Goal: Use online tool/utility: Utilize a website feature to perform a specific function

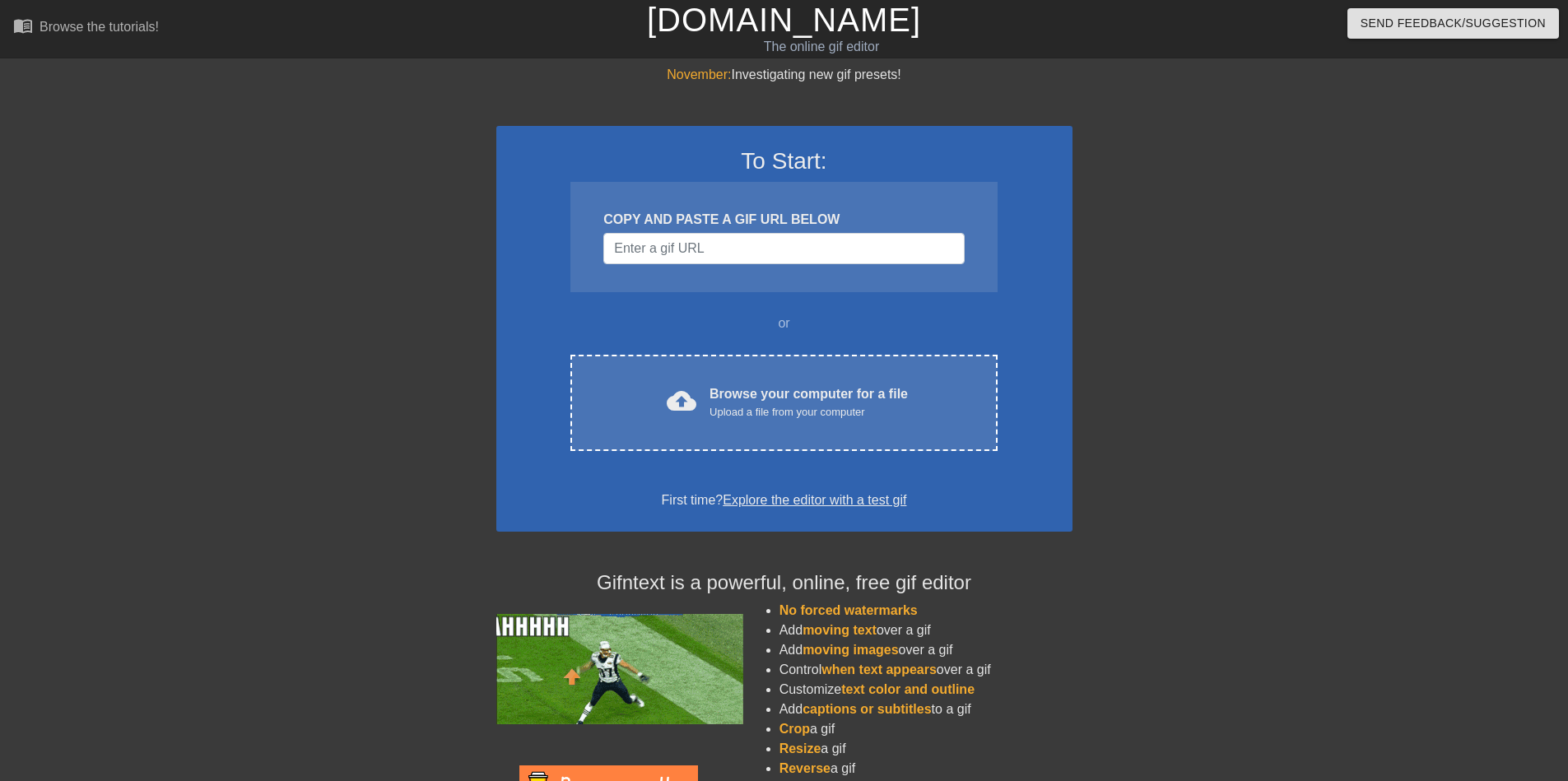
click at [696, 267] on div "COPY AND PASTE A GIF URL BELOW" at bounding box center [783, 237] width 426 height 110
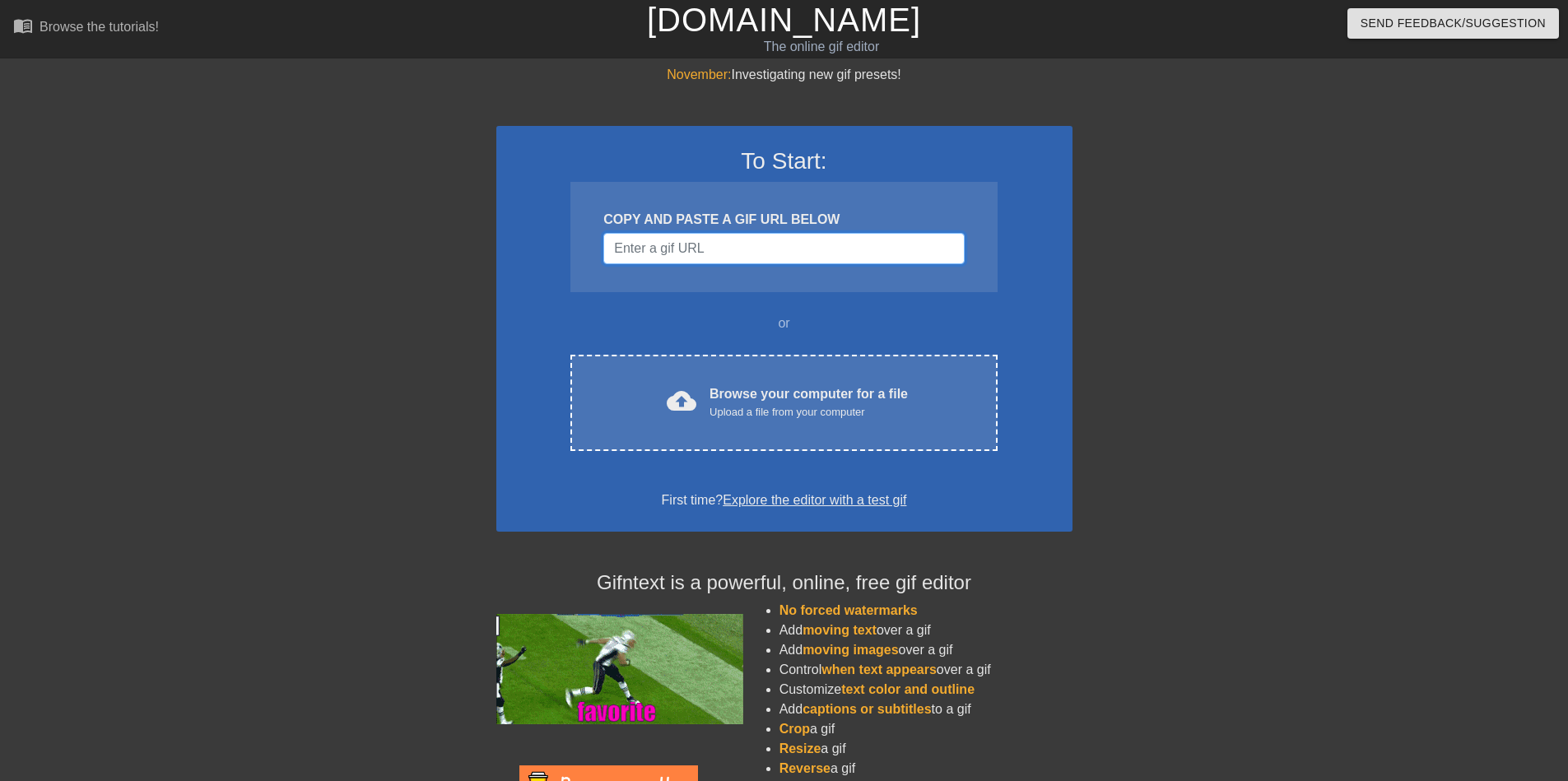
click at [700, 261] on input "Username" at bounding box center [784, 248] width 361 height 32
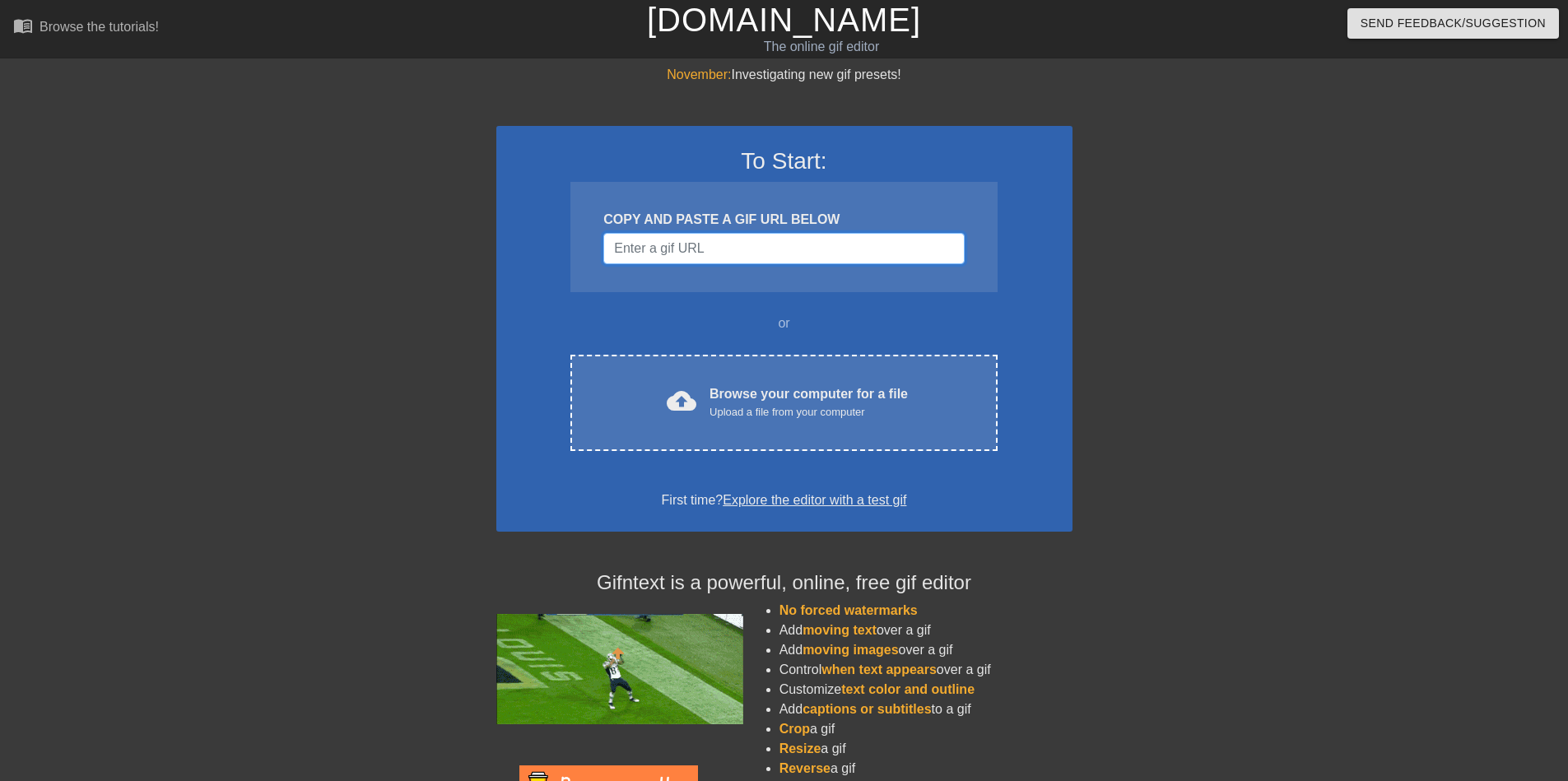
click at [708, 255] on input "Username" at bounding box center [784, 248] width 361 height 32
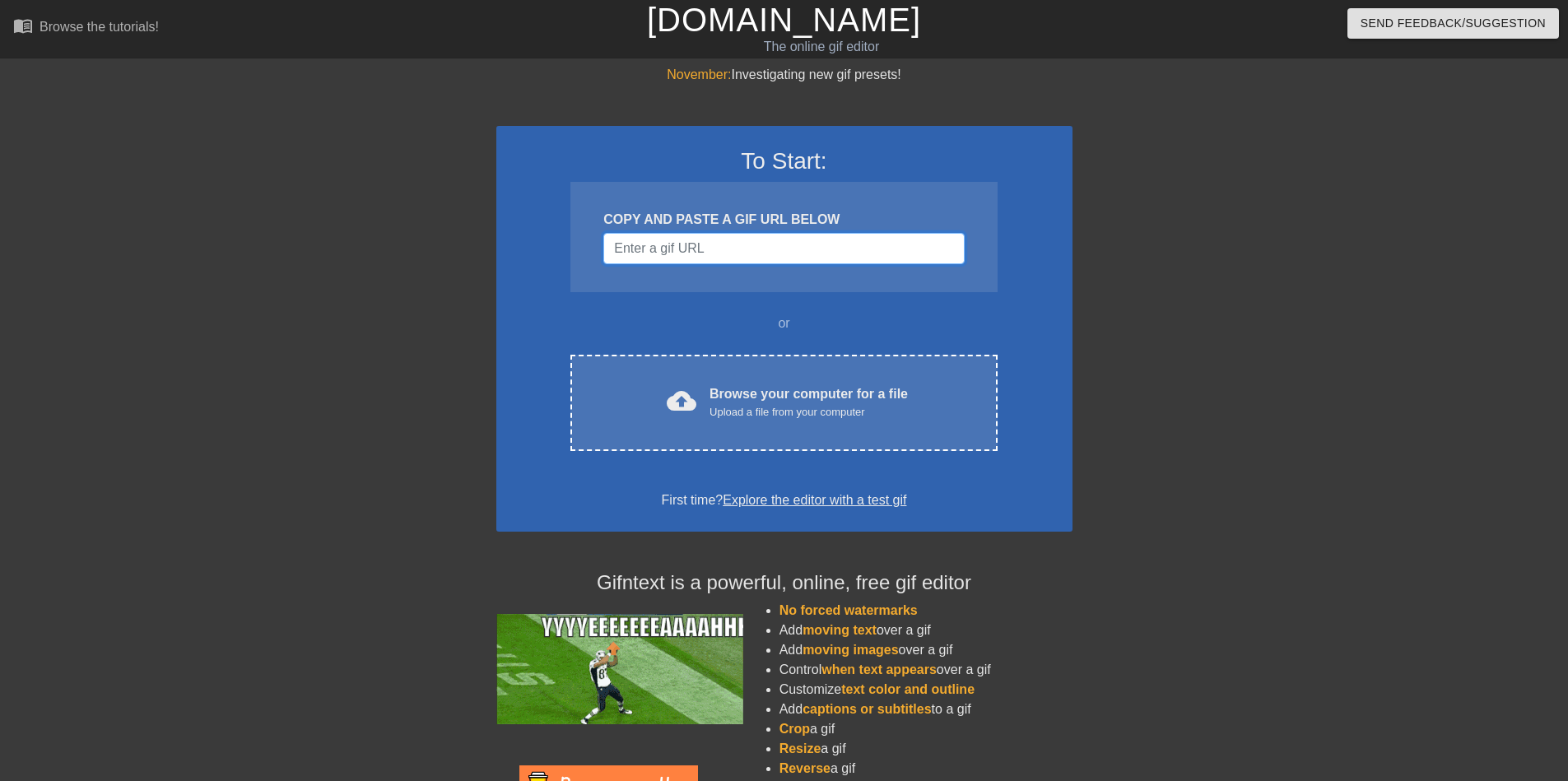
click at [708, 255] on input "Username" at bounding box center [784, 248] width 361 height 32
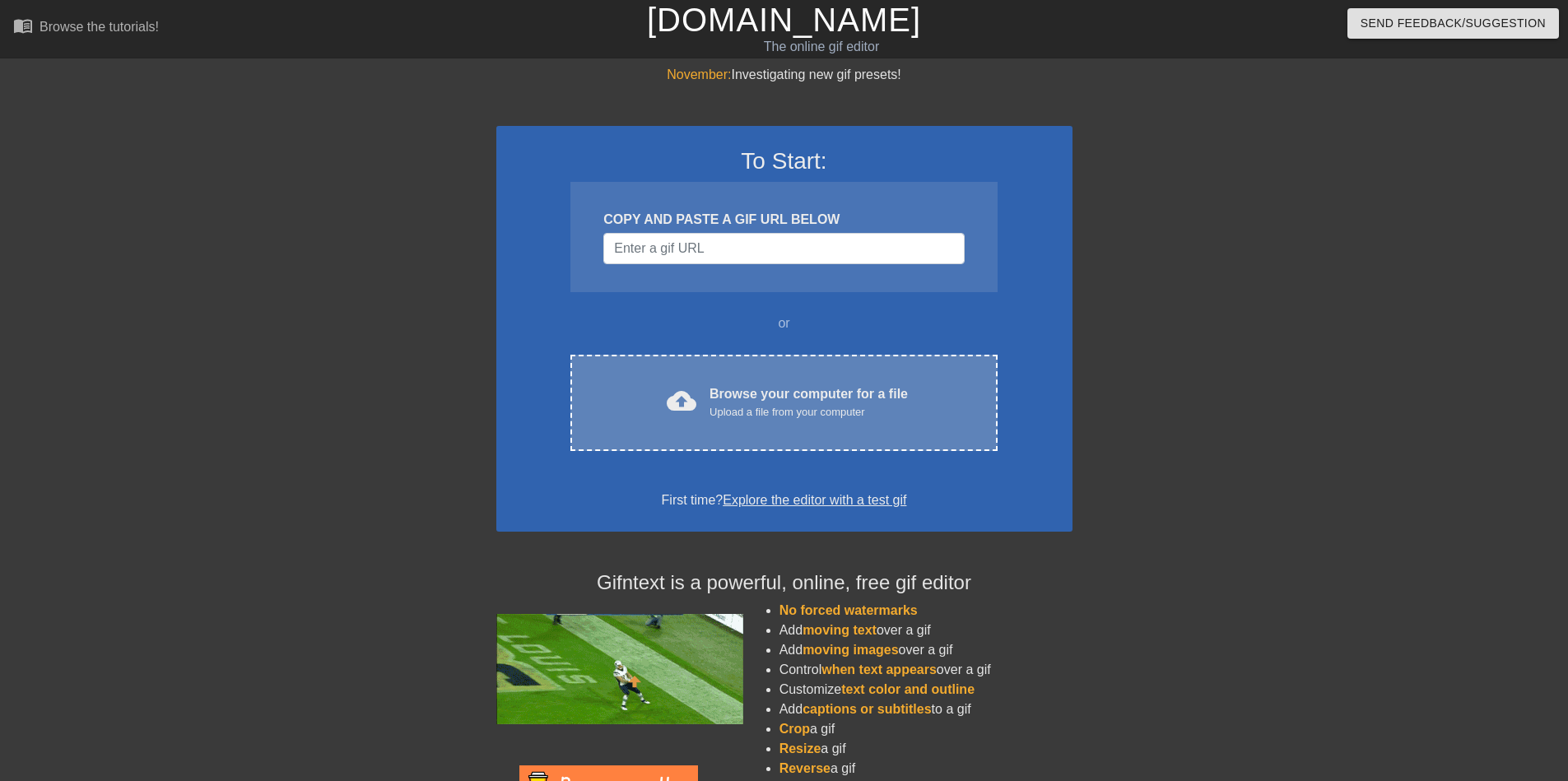
click at [774, 386] on div "Browse your computer for a file Upload a file from your computer" at bounding box center [809, 402] width 198 height 36
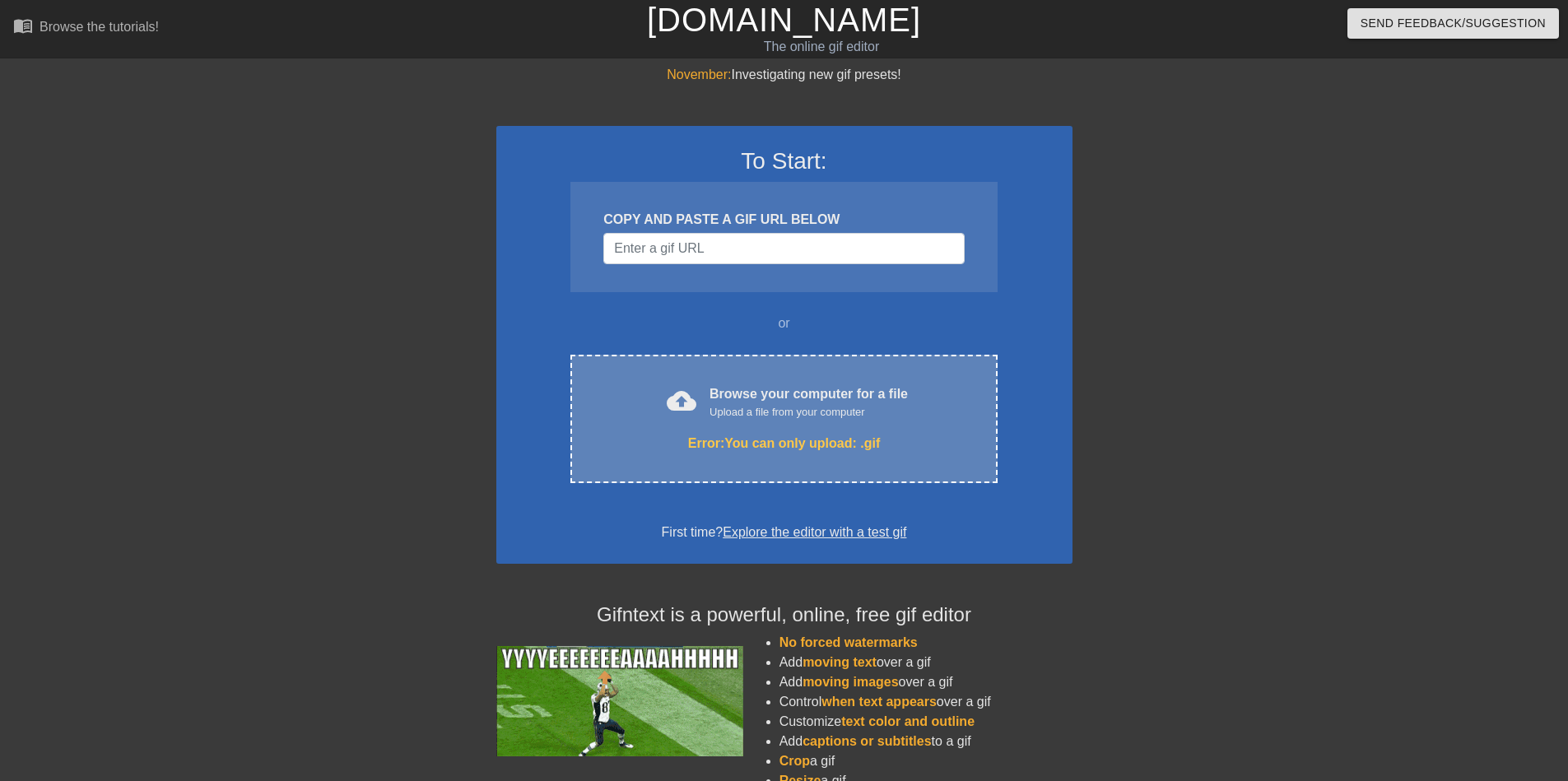
click at [827, 391] on div "Browse your computer for a file Upload a file from your computer" at bounding box center [809, 402] width 198 height 36
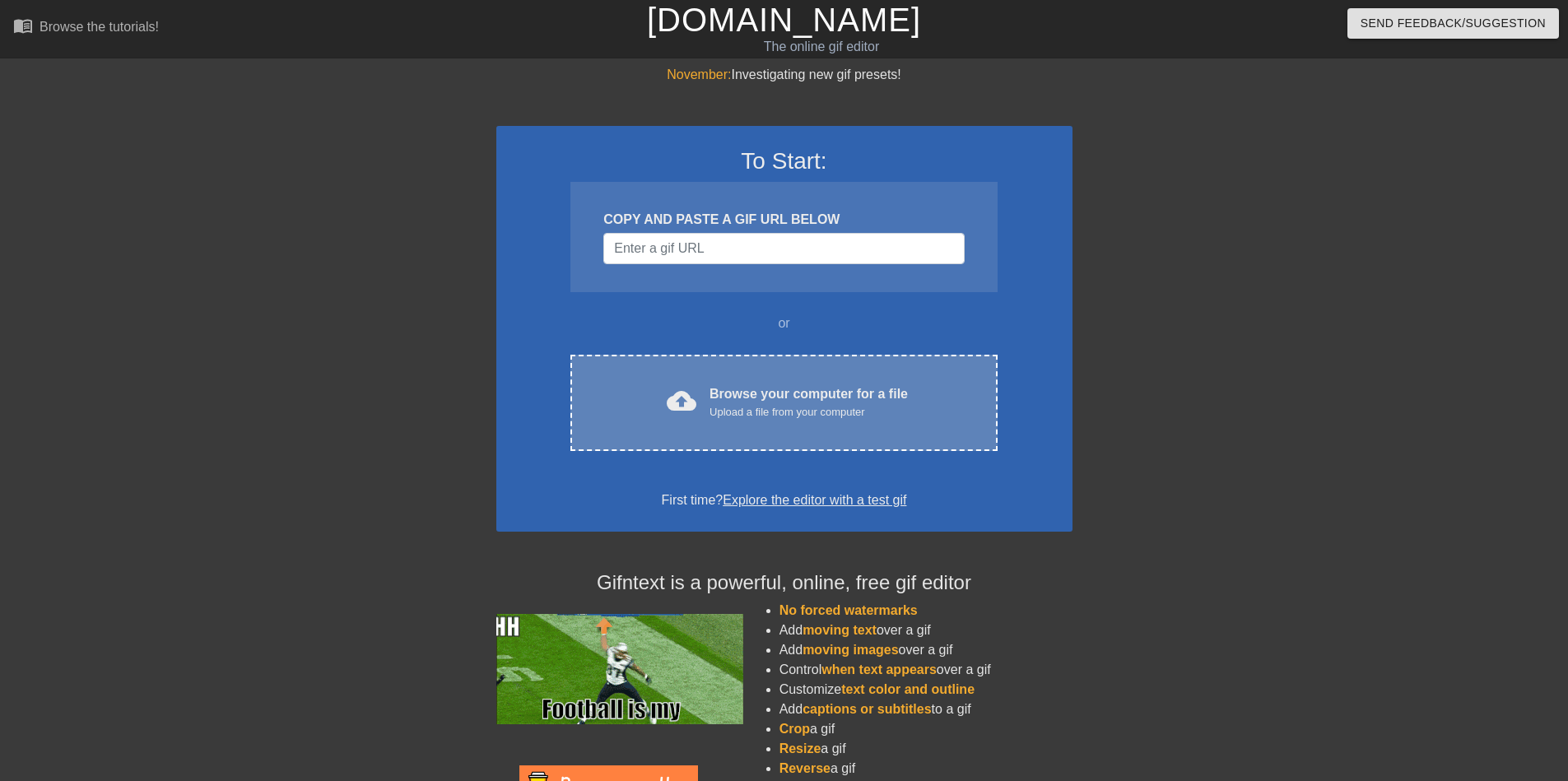
click at [827, 406] on div "Upload a file from your computer" at bounding box center [809, 412] width 198 height 17
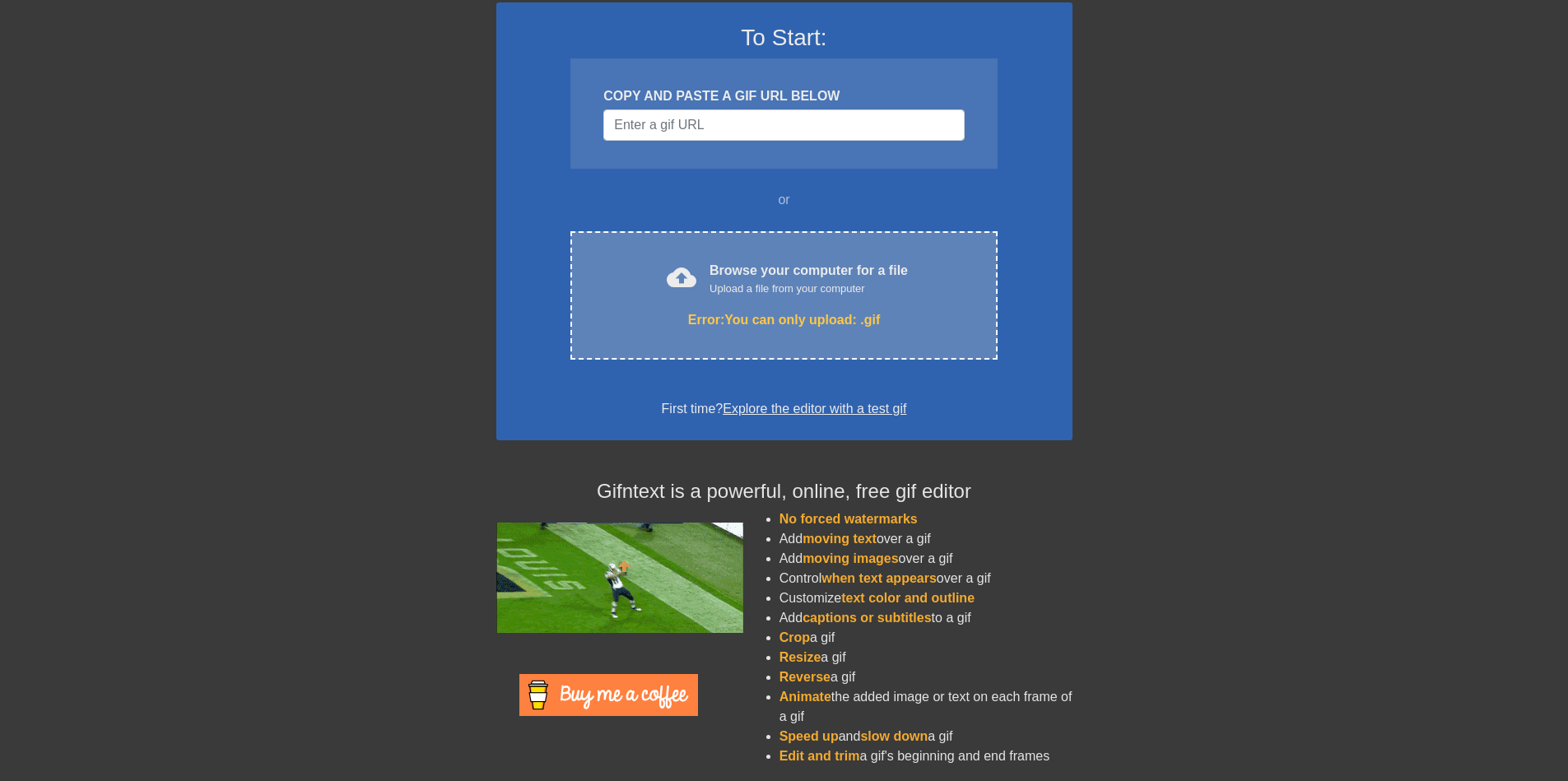
scroll to position [129, 0]
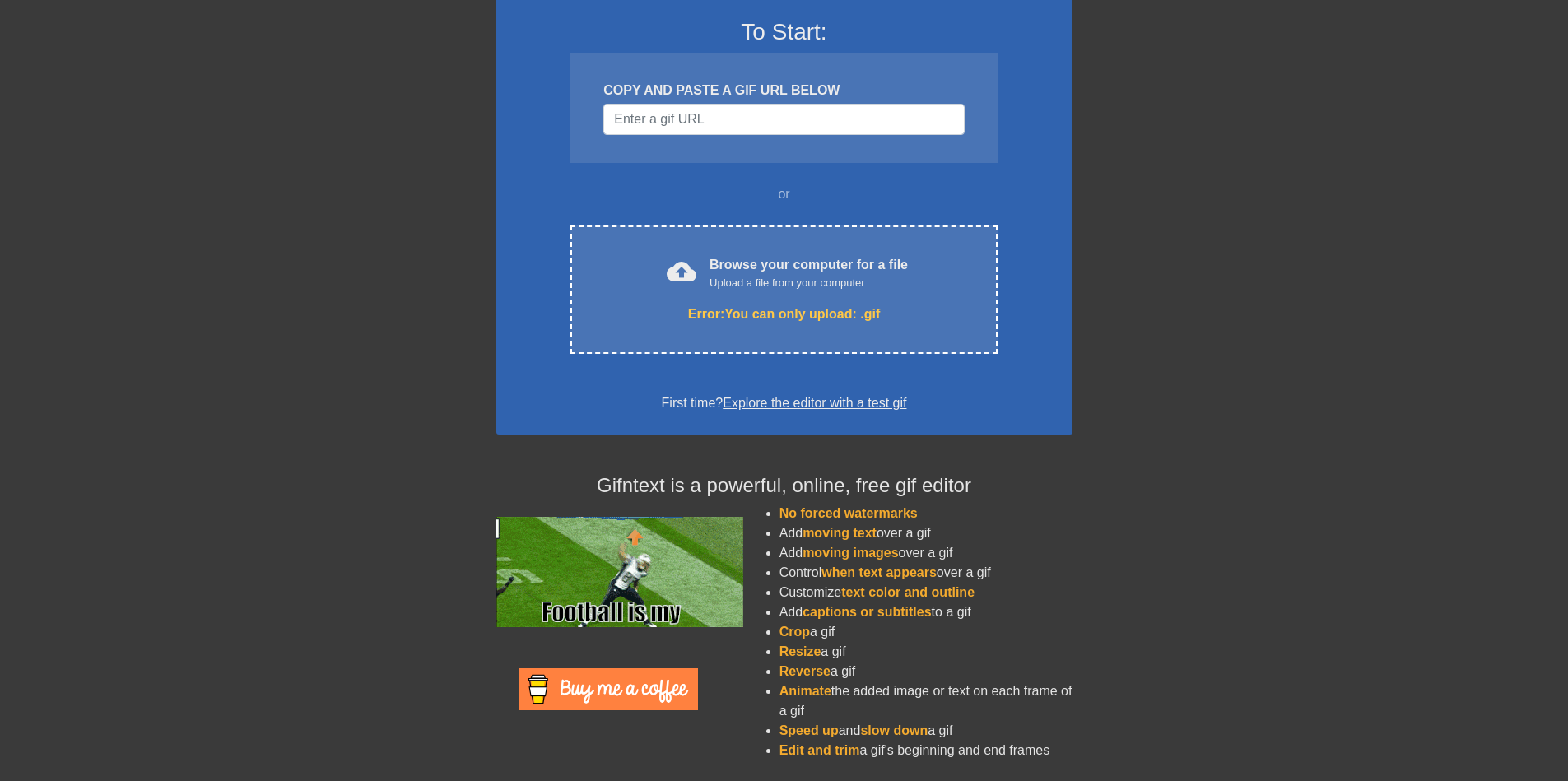
click at [776, 405] on link "Explore the editor with a test gif" at bounding box center [815, 403] width 183 height 14
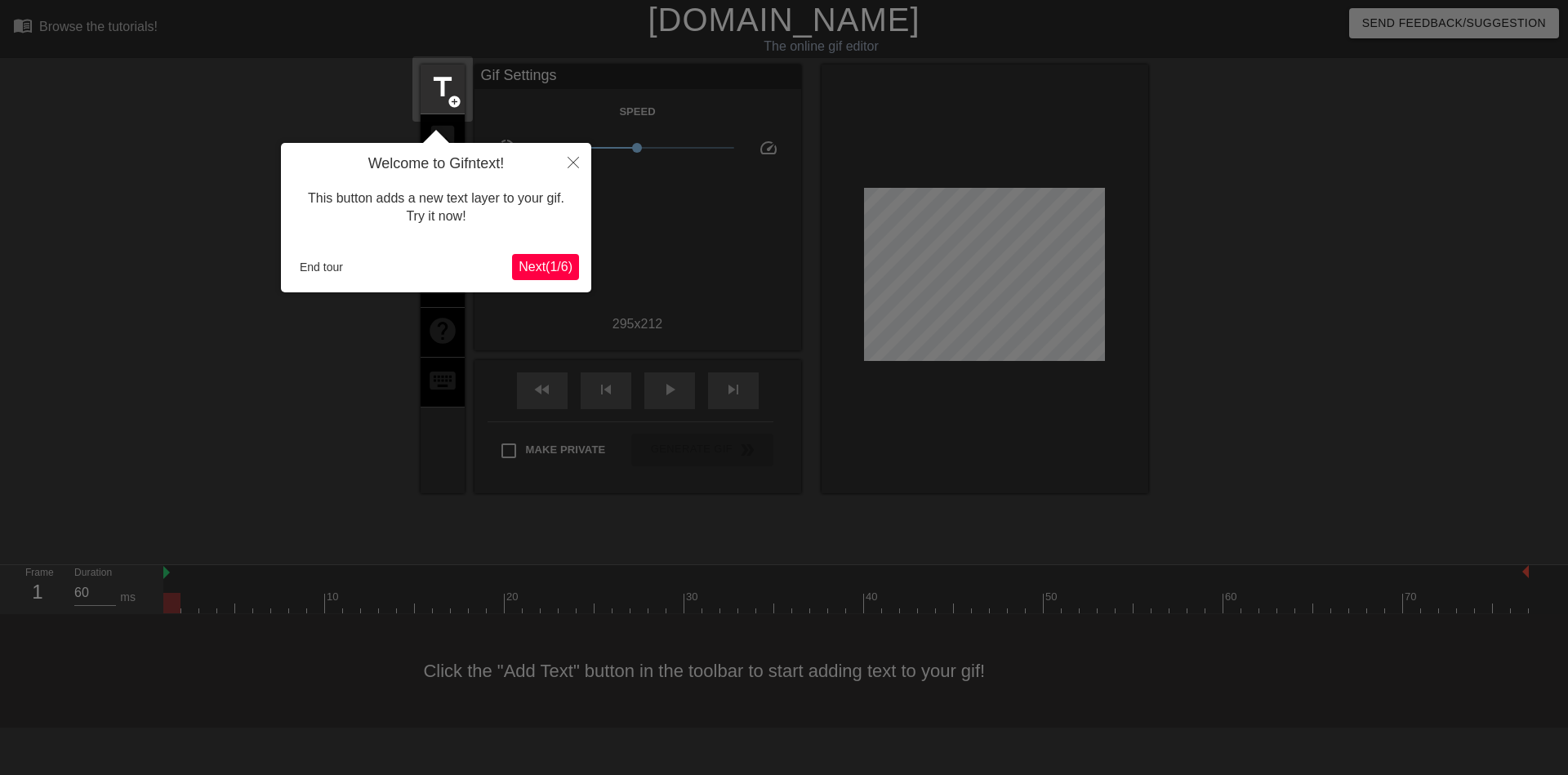
drag, startPoint x: 521, startPoint y: 252, endPoint x: 541, endPoint y: 269, distance: 26.2
click at [522, 260] on div "Welcome to Gifntext! This button adds a new text layer to your gif. Try it now!…" at bounding box center [435, 217] width 310 height 150
click at [541, 269] on span "Next ( 1 / 6 )" at bounding box center [545, 266] width 54 height 14
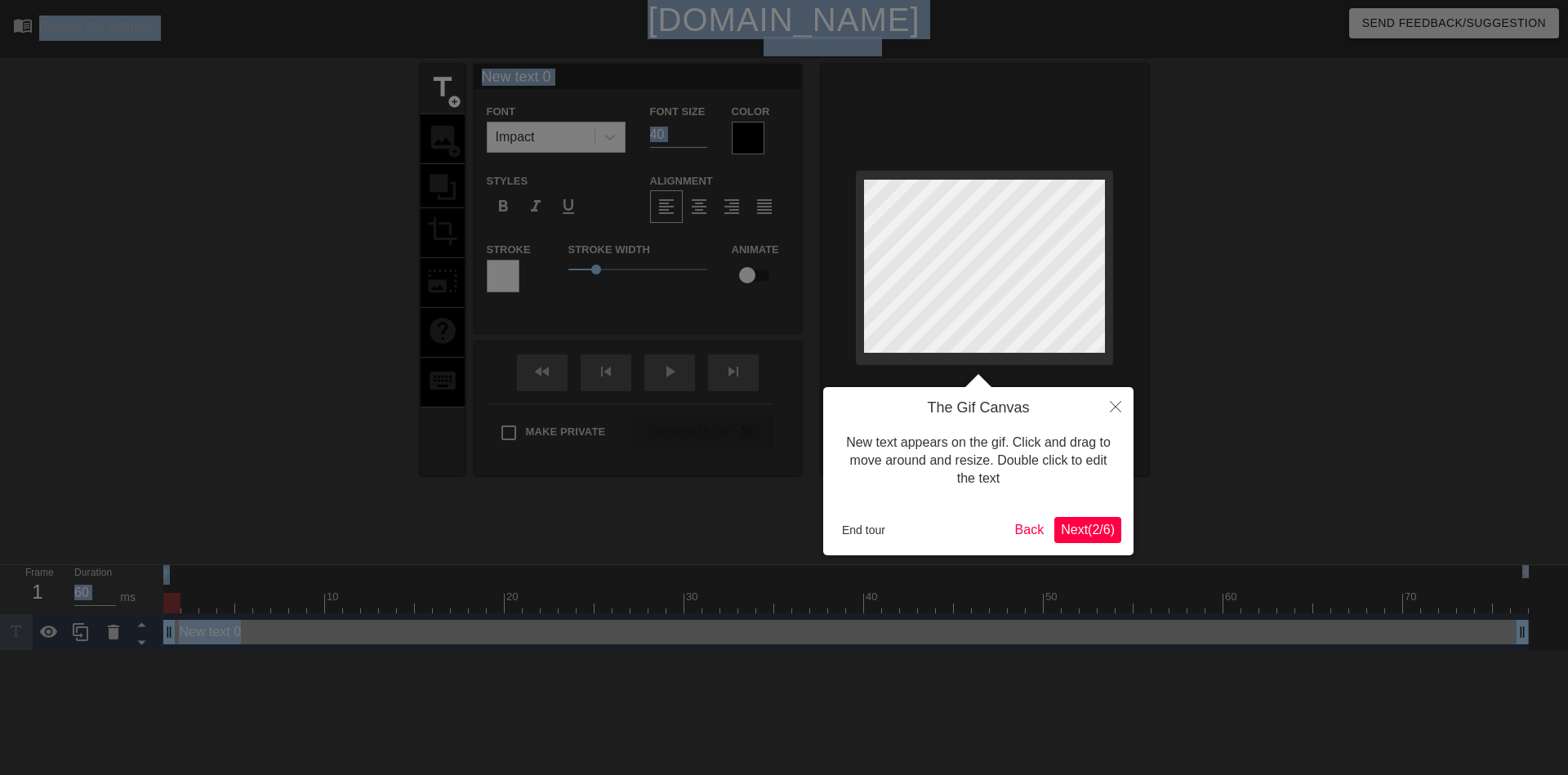
click at [542, 269] on div at bounding box center [784, 388] width 1568 height 775
click at [1107, 531] on span "Next ( 2 / 6 )" at bounding box center [1087, 529] width 54 height 14
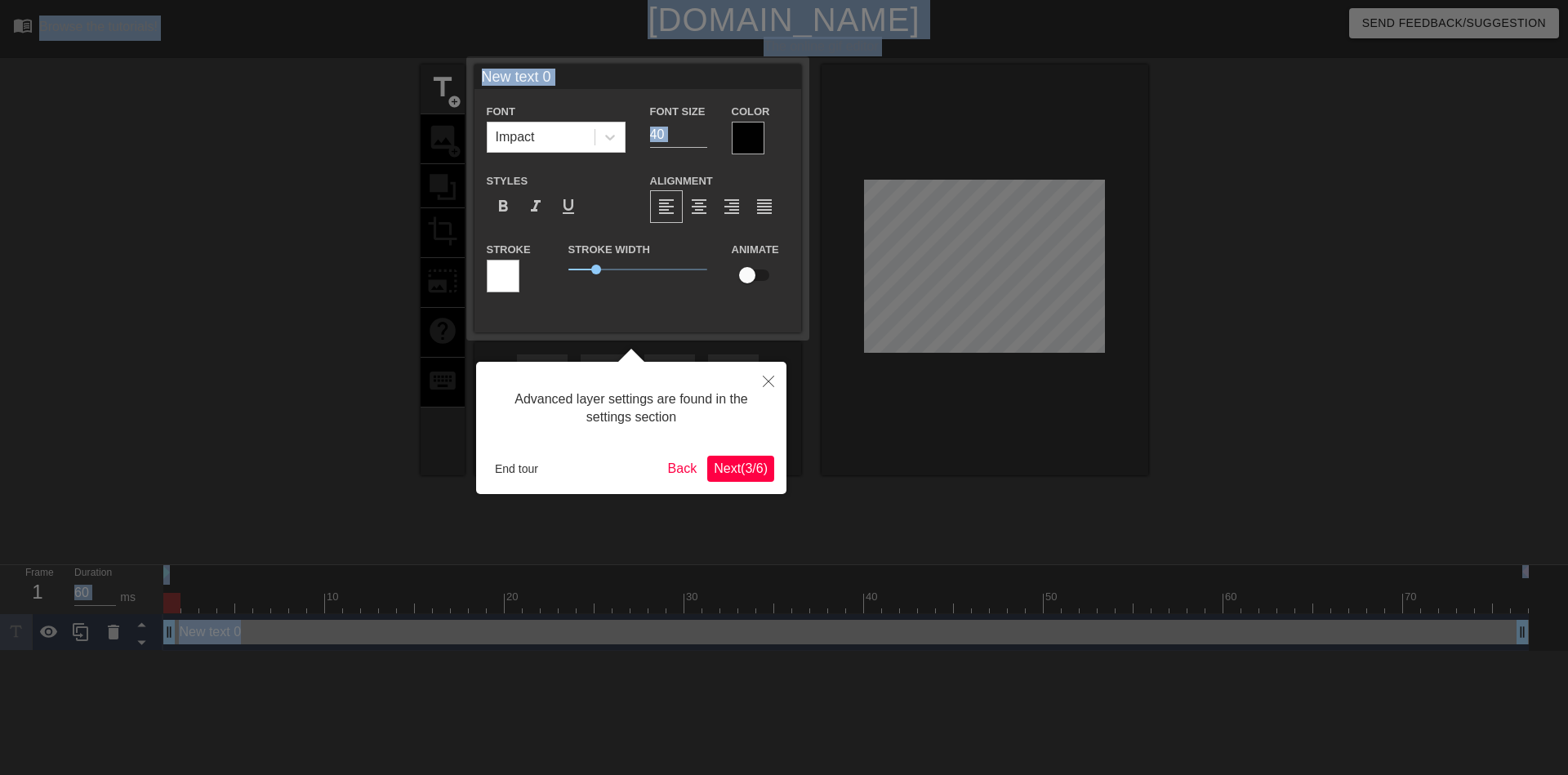
click at [762, 478] on button "Next ( 3 / 6 )" at bounding box center [740, 469] width 67 height 26
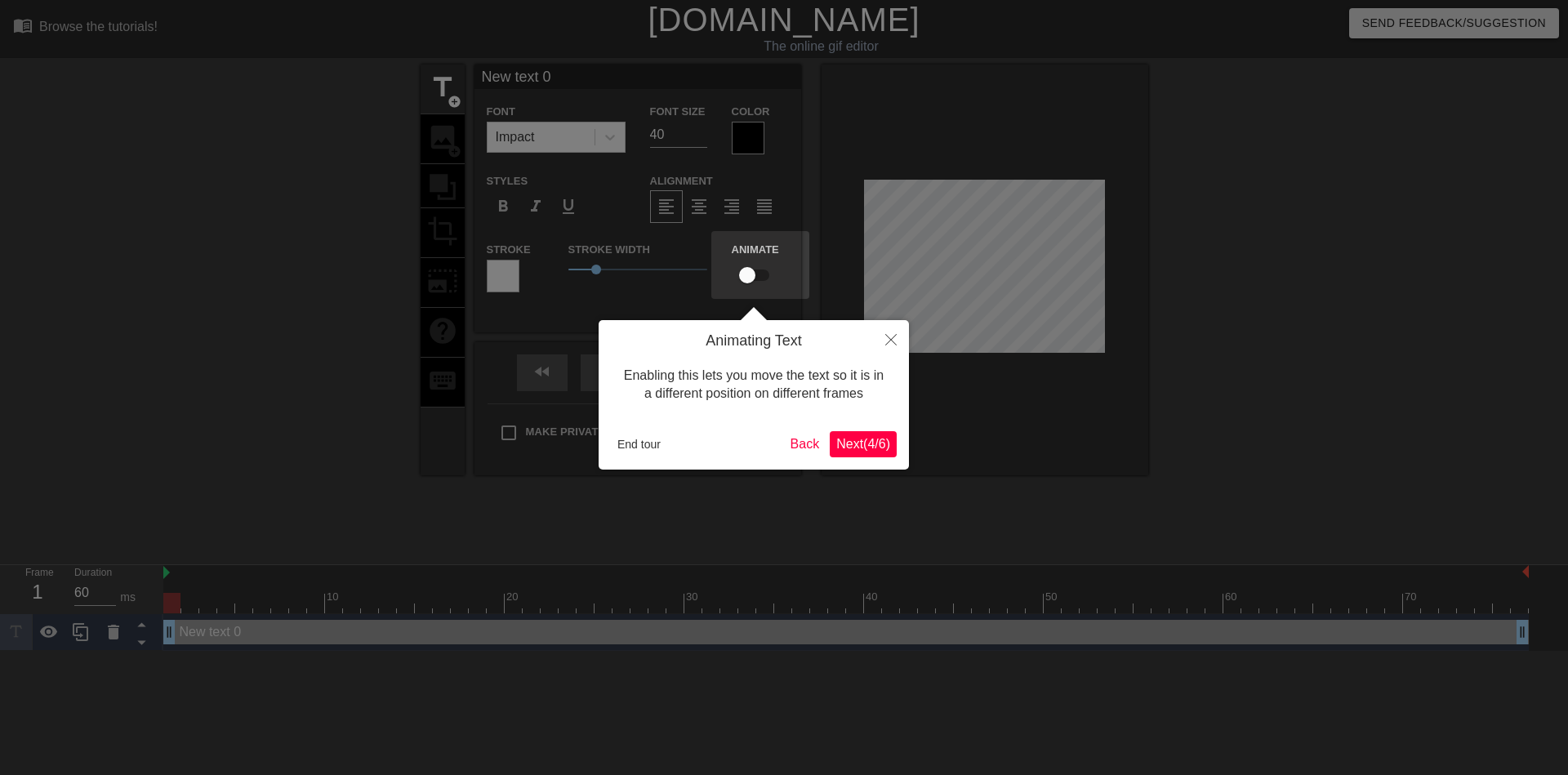
click at [831, 460] on div "Animating Text Enabling this lets you move the text so it is in a different pos…" at bounding box center [753, 394] width 310 height 150
click at [847, 468] on div "Animating Text Enabling this lets you move the text so it is in a different pos…" at bounding box center [753, 394] width 310 height 150
click at [852, 455] on button "Next ( 4 / 6 )" at bounding box center [863, 444] width 67 height 26
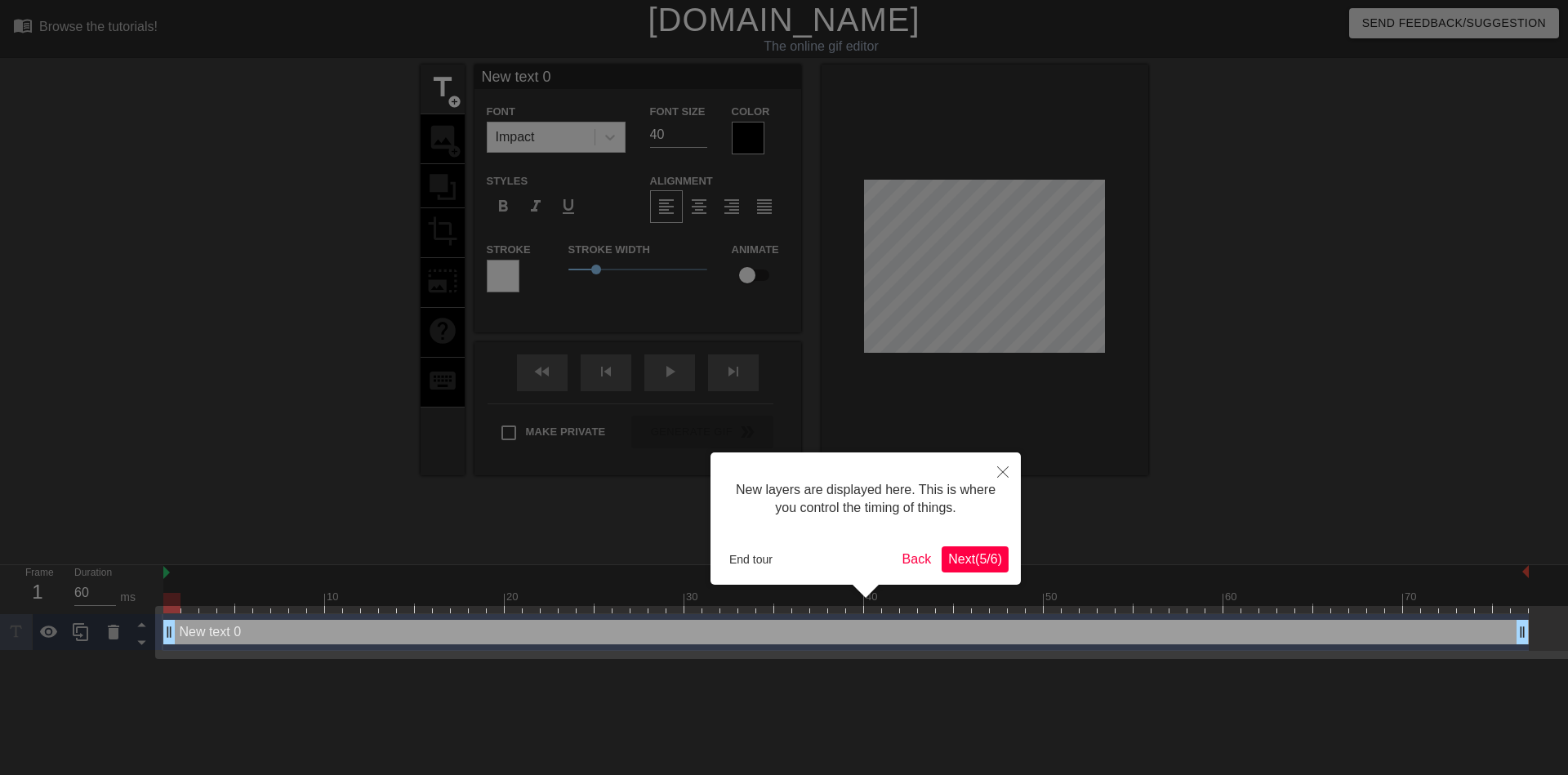
click at [981, 575] on div "New layers are displayed here. This is where you control the timing of things. …" at bounding box center [865, 518] width 310 height 132
click at [976, 561] on span "Next ( 5 / 6 )" at bounding box center [974, 559] width 54 height 14
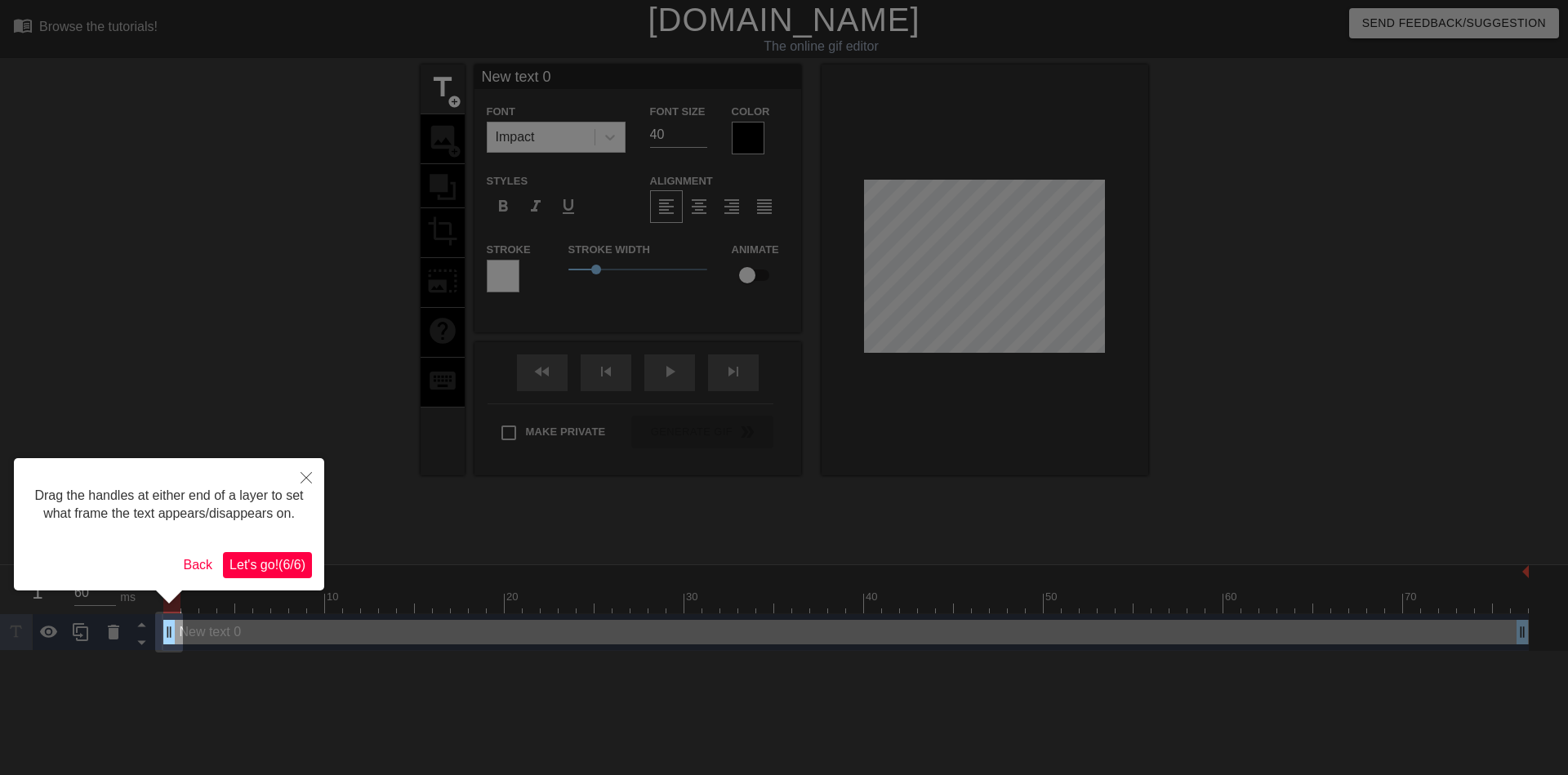
click at [279, 569] on span "Let's go! ( 6 / 6 )" at bounding box center [268, 565] width 76 height 14
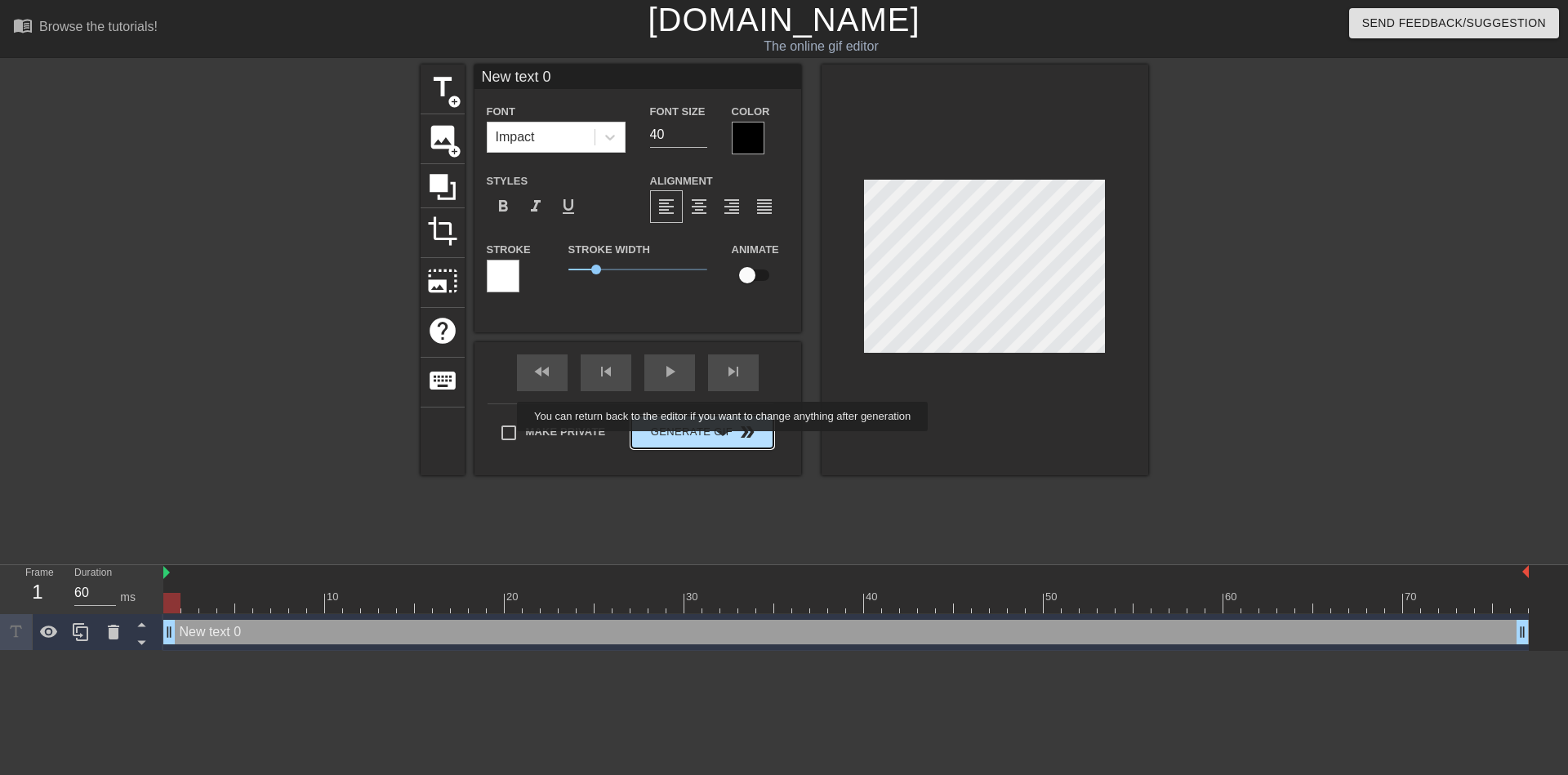
click at [724, 442] on button "Generate Gif double_arrow" at bounding box center [701, 432] width 141 height 32
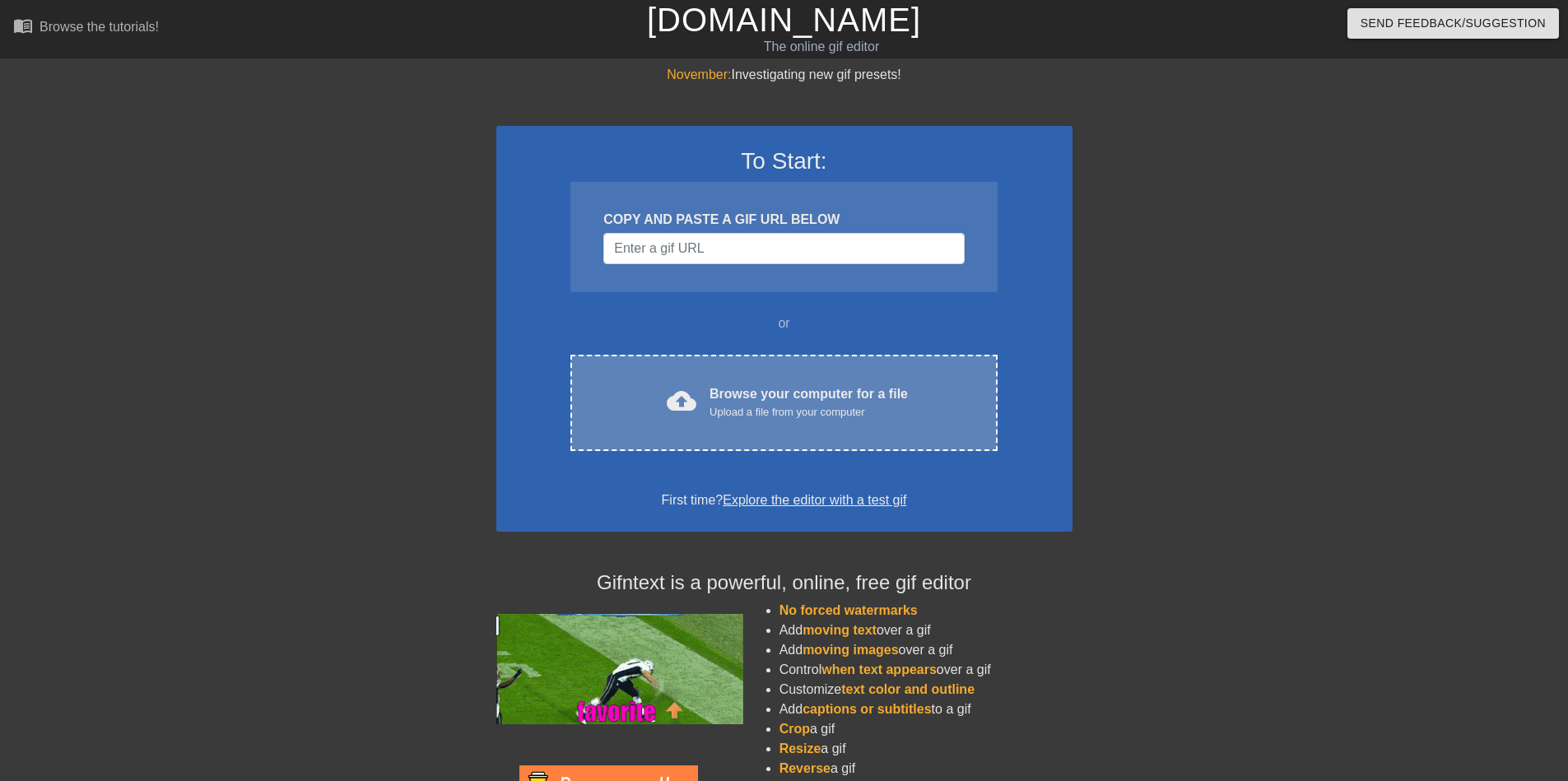
click at [750, 370] on div "cloud_upload Browse your computer for a file Upload a file from your computer C…" at bounding box center [783, 403] width 426 height 97
click at [723, 382] on div "cloud_upload Browse your computer for a file Upload a file from your computer C…" at bounding box center [783, 403] width 426 height 97
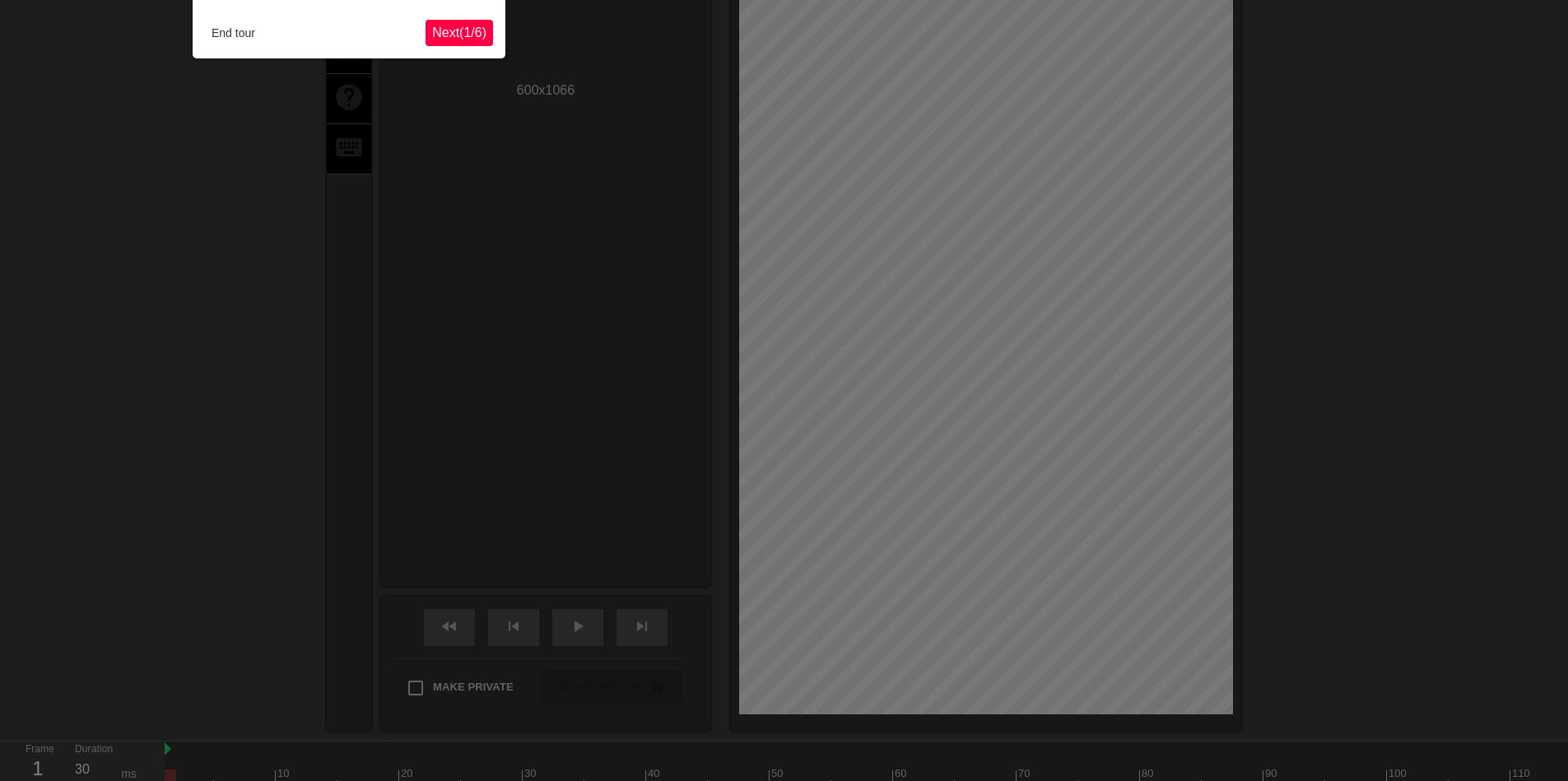
scroll to position [40, 0]
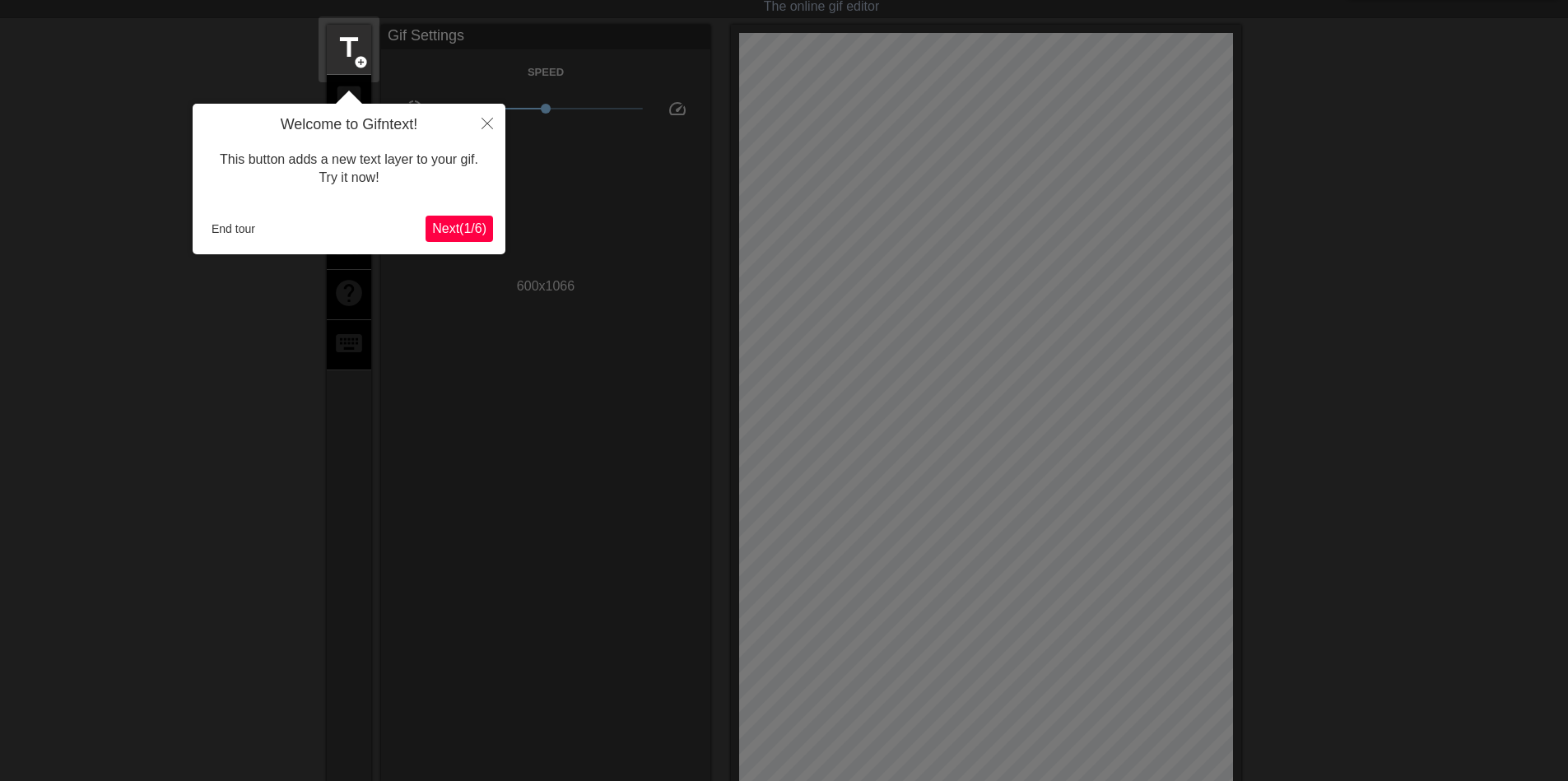
click at [452, 222] on span "Next ( 1 / 6 )" at bounding box center [459, 229] width 54 height 14
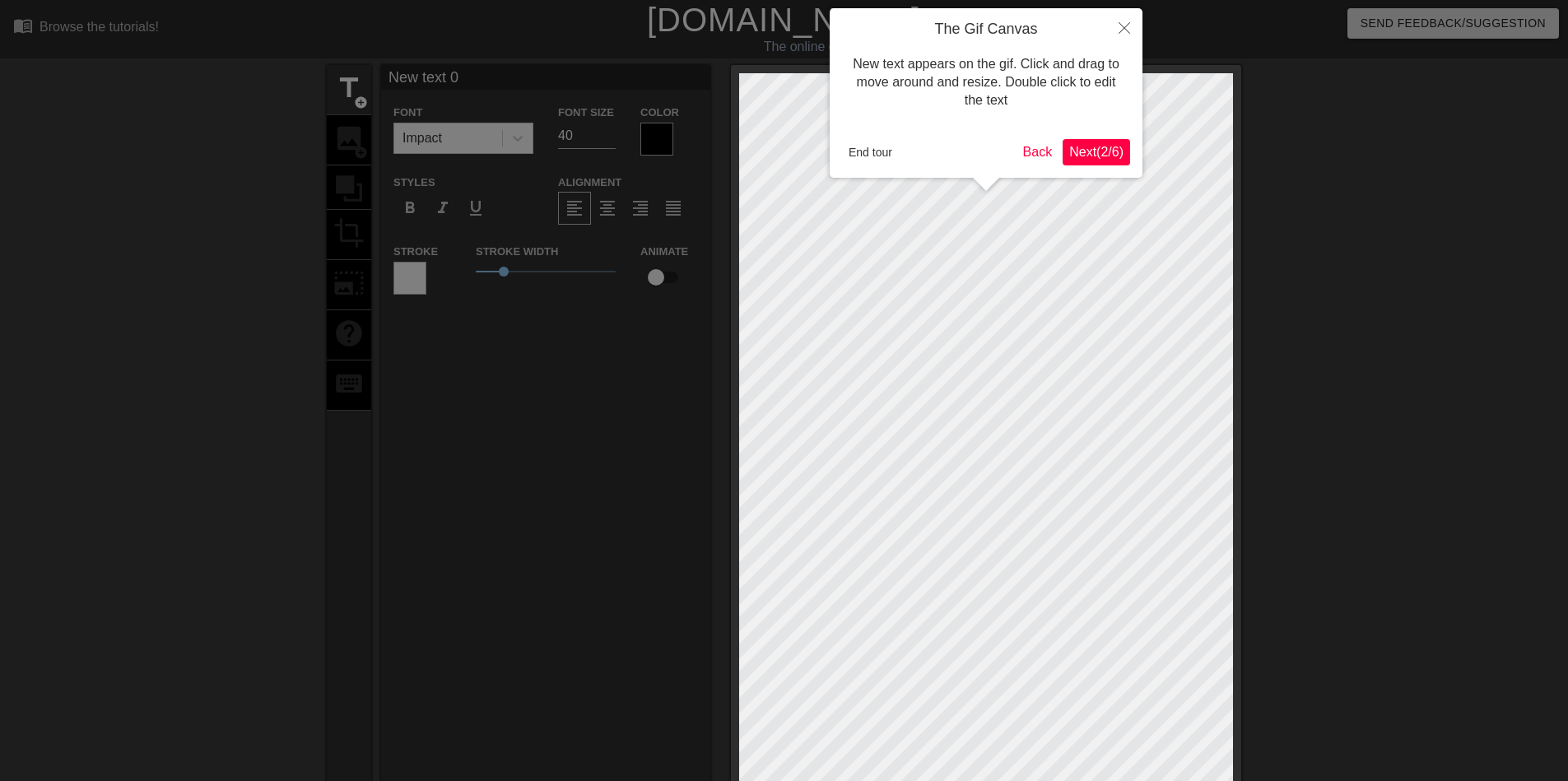
click at [1113, 156] on span "Next ( 2 / 6 )" at bounding box center [1096, 152] width 54 height 14
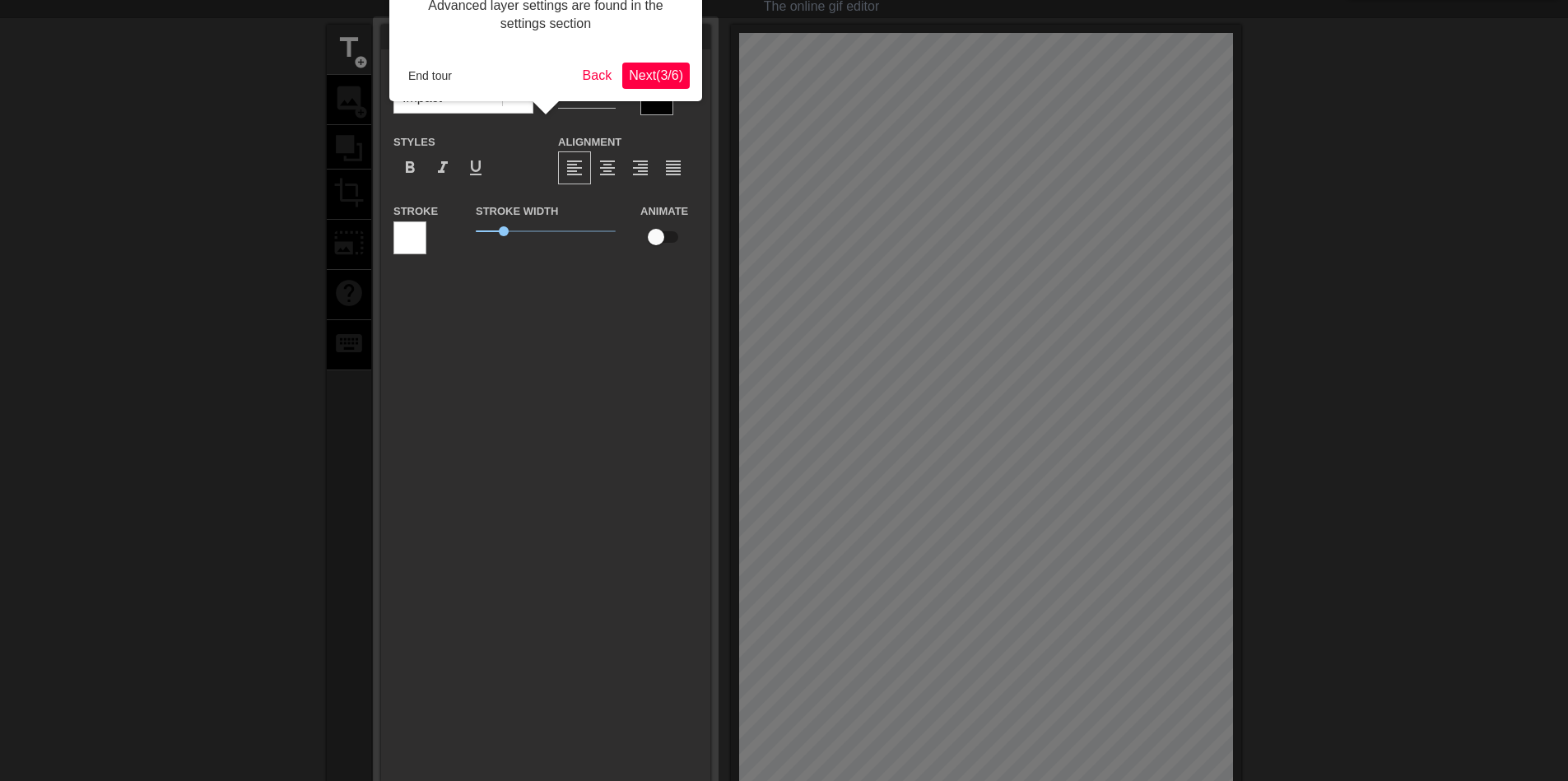
click at [652, 68] on span "Next ( 3 / 6 )" at bounding box center [656, 75] width 54 height 14
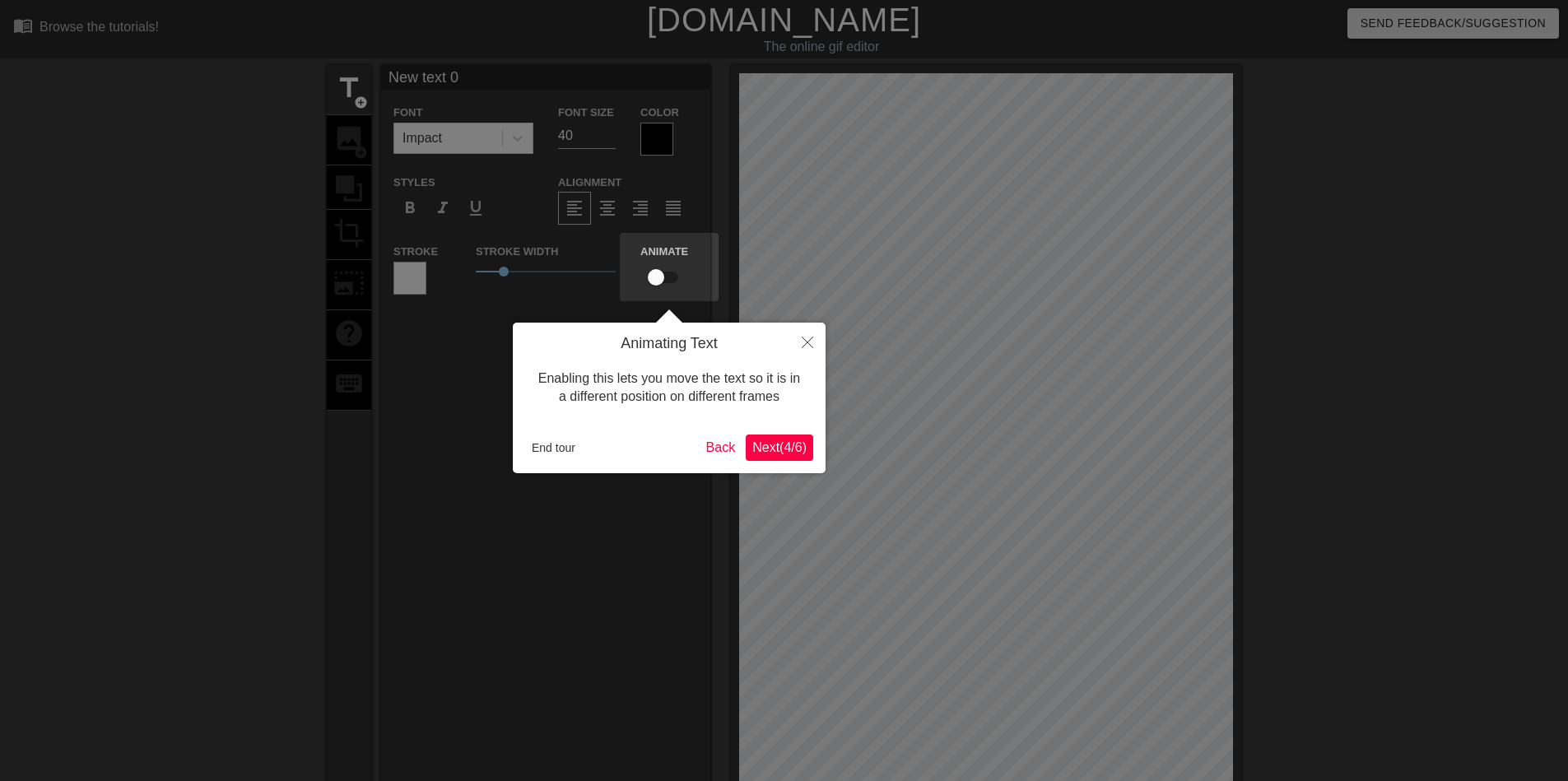
click at [793, 446] on span "Next ( 4 / 6 )" at bounding box center [779, 448] width 54 height 14
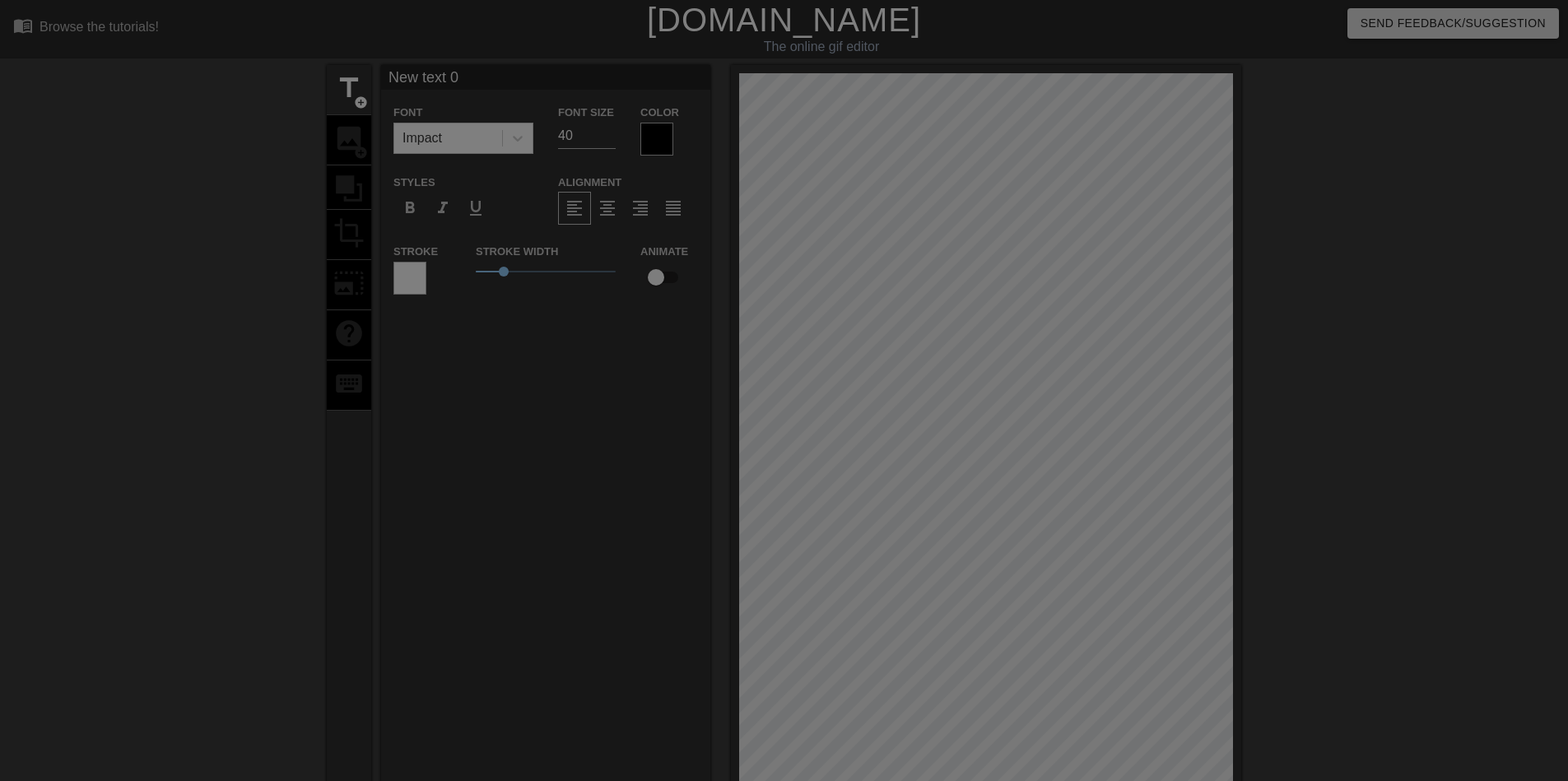
scroll to position [298, 0]
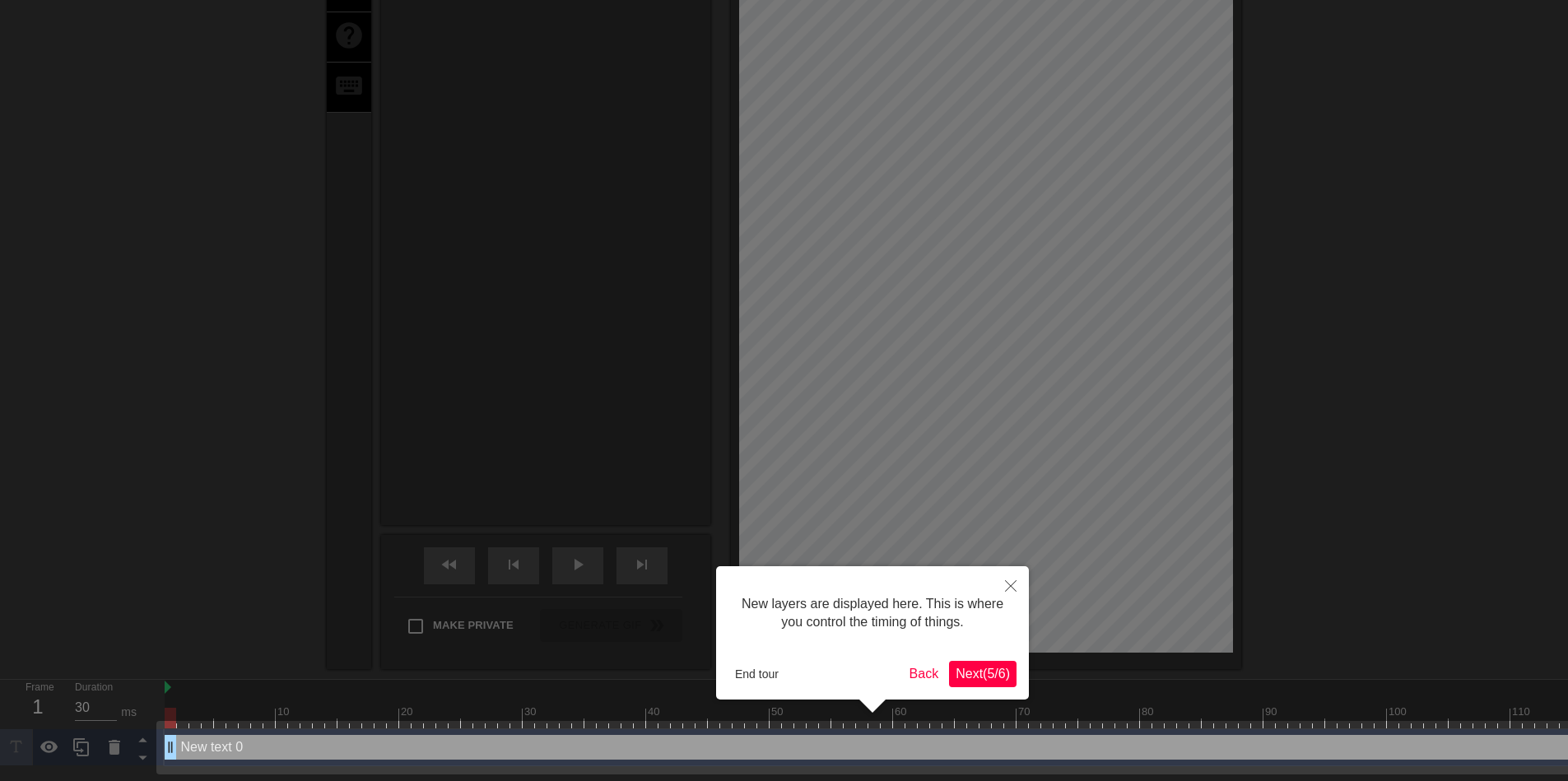
click at [968, 670] on span "Next ( 5 / 6 )" at bounding box center [982, 674] width 54 height 14
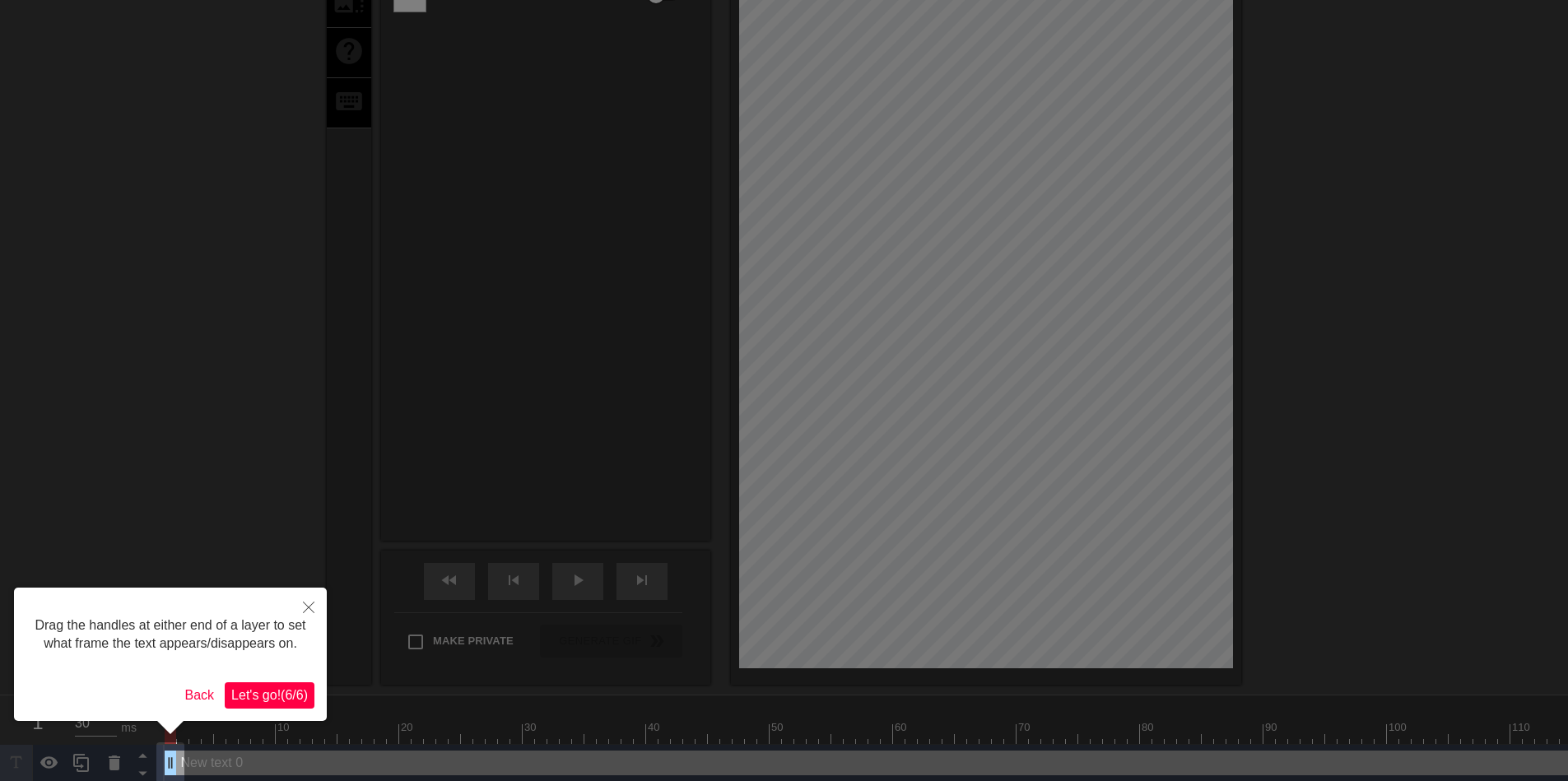
scroll to position [292, 0]
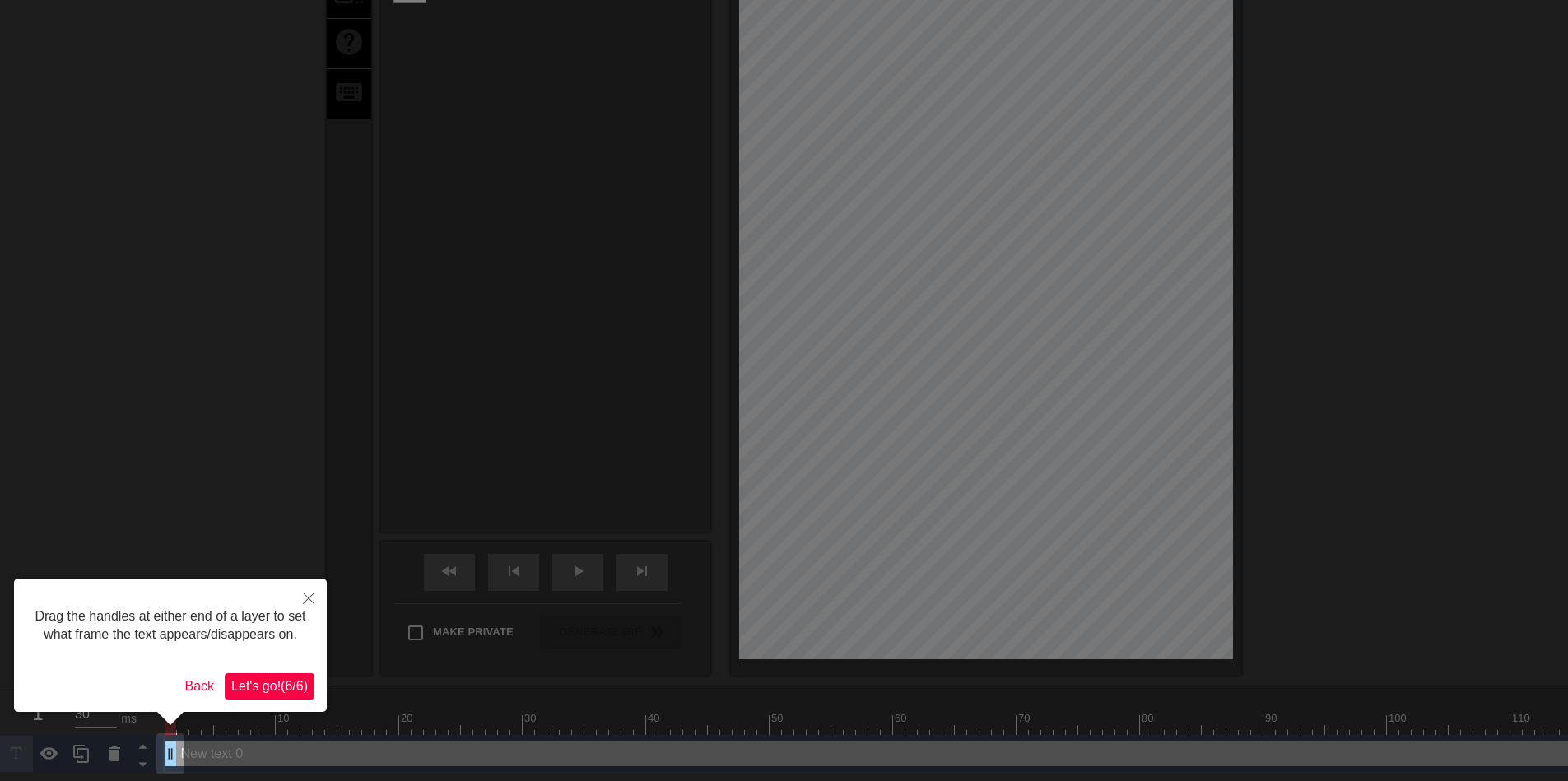
click at [302, 690] on span "Let's go! ( 6 / 6 )" at bounding box center [270, 686] width 77 height 14
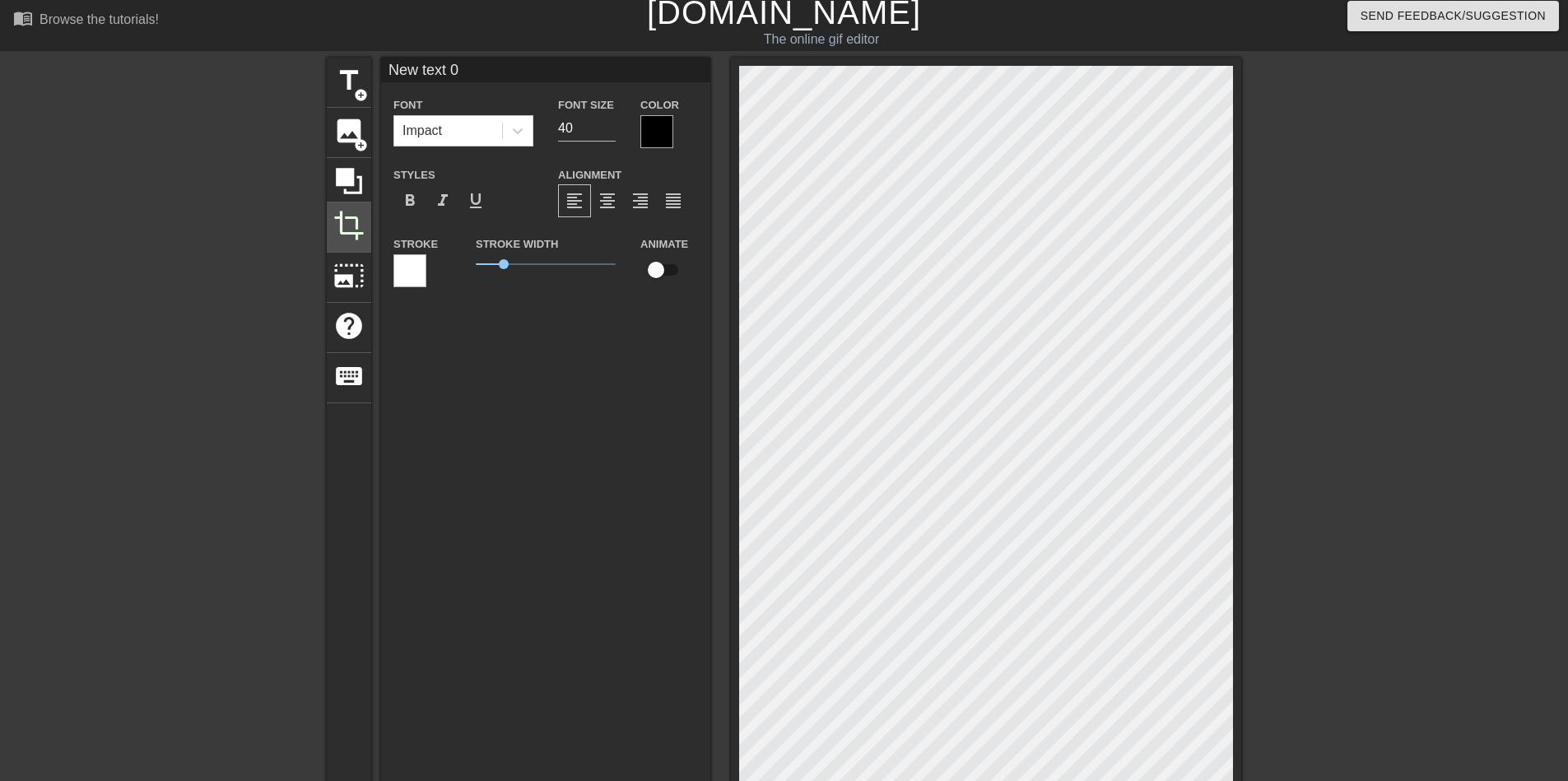
scroll to position [0, 0]
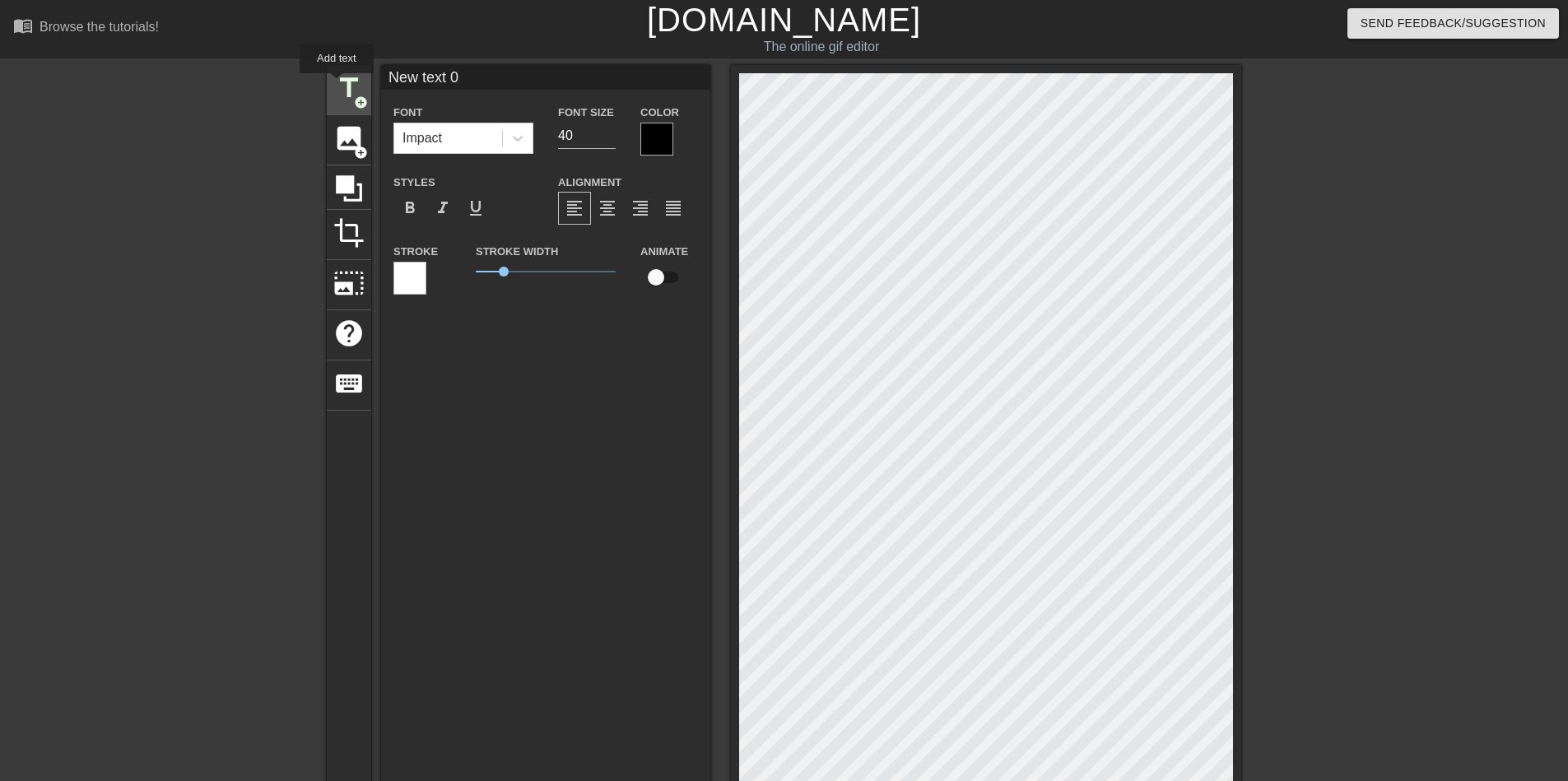
click at [343, 87] on span "title" at bounding box center [349, 88] width 32 height 32
type input "New text 1"
click at [473, 146] on div "Impact" at bounding box center [448, 138] width 107 height 30
click at [478, 142] on div "Impact" at bounding box center [448, 138] width 107 height 30
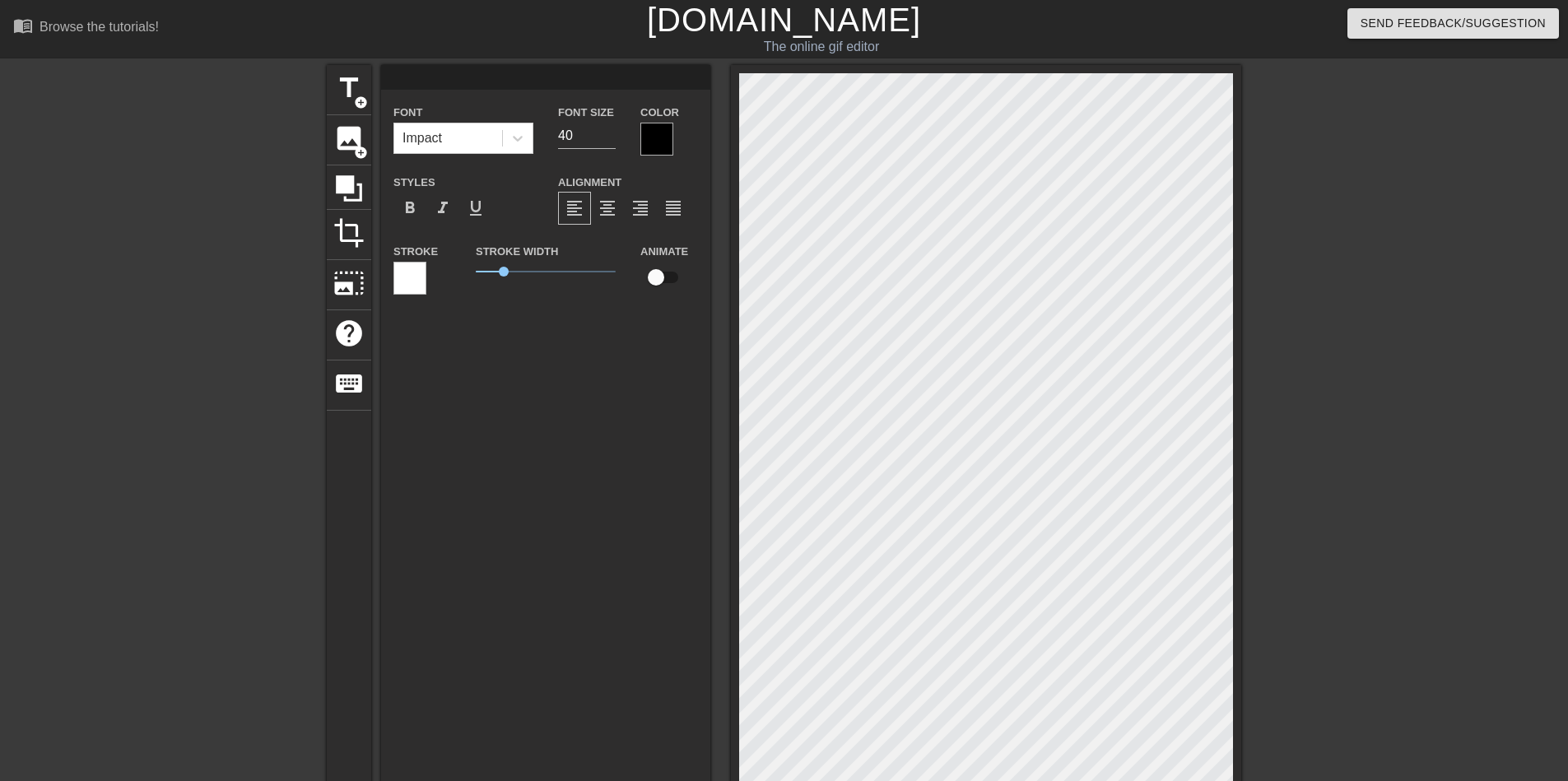
type input "New text 0"
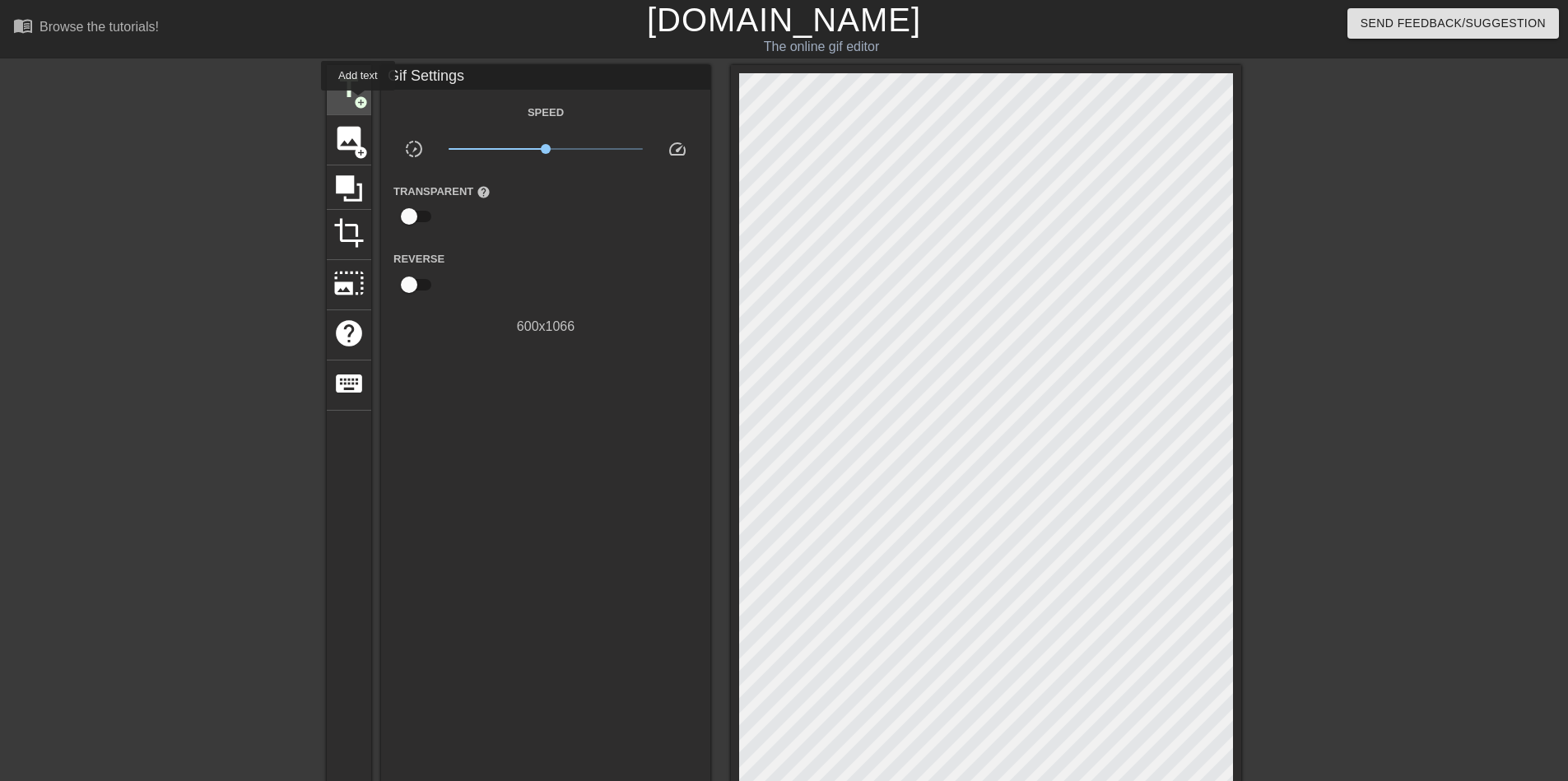
click at [358, 103] on span "add_circle" at bounding box center [361, 103] width 14 height 14
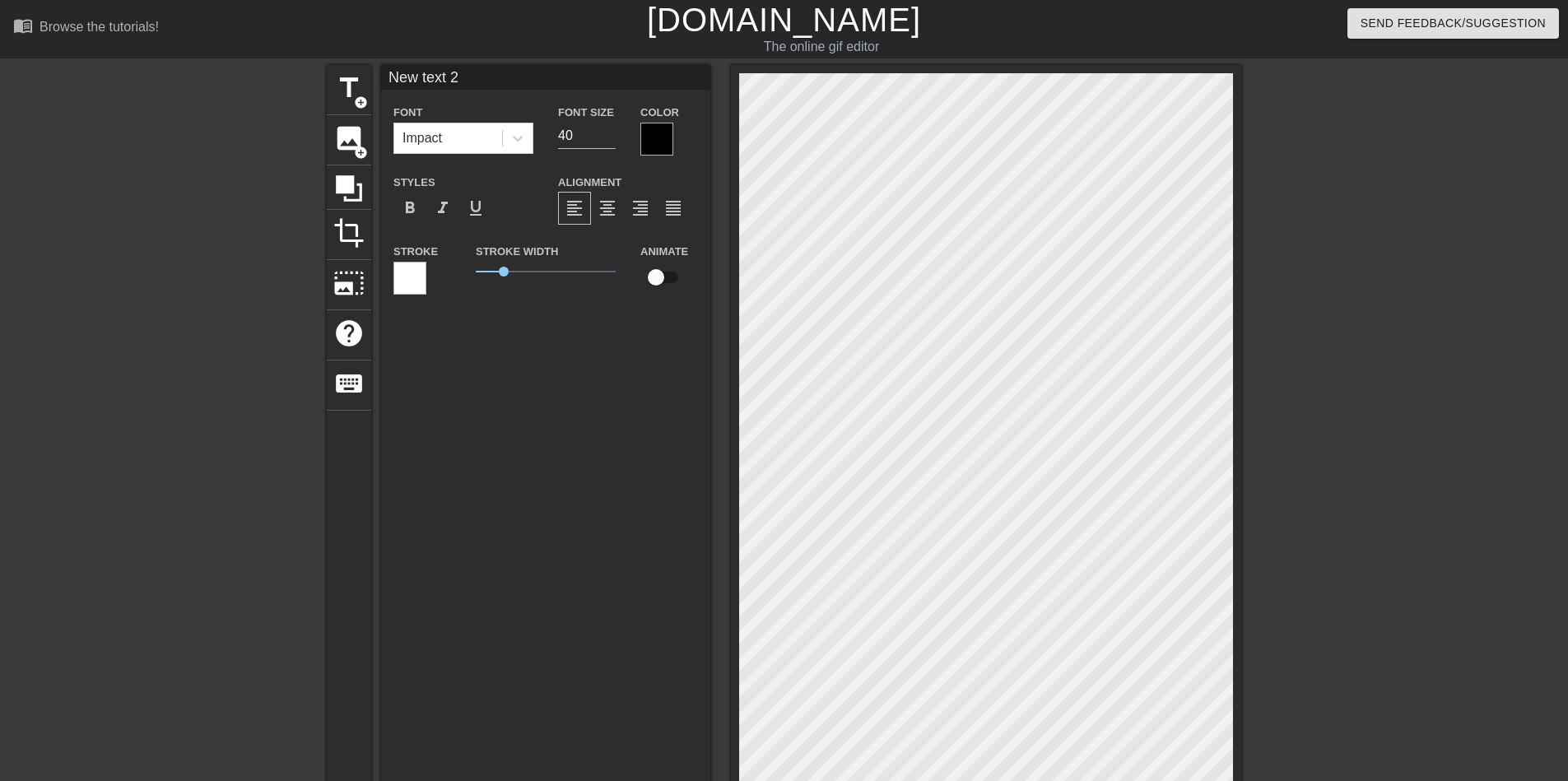
scroll to position [3, 5]
type input "New text"
type textarea "New text"
type input "New text"
type textarea "New text"
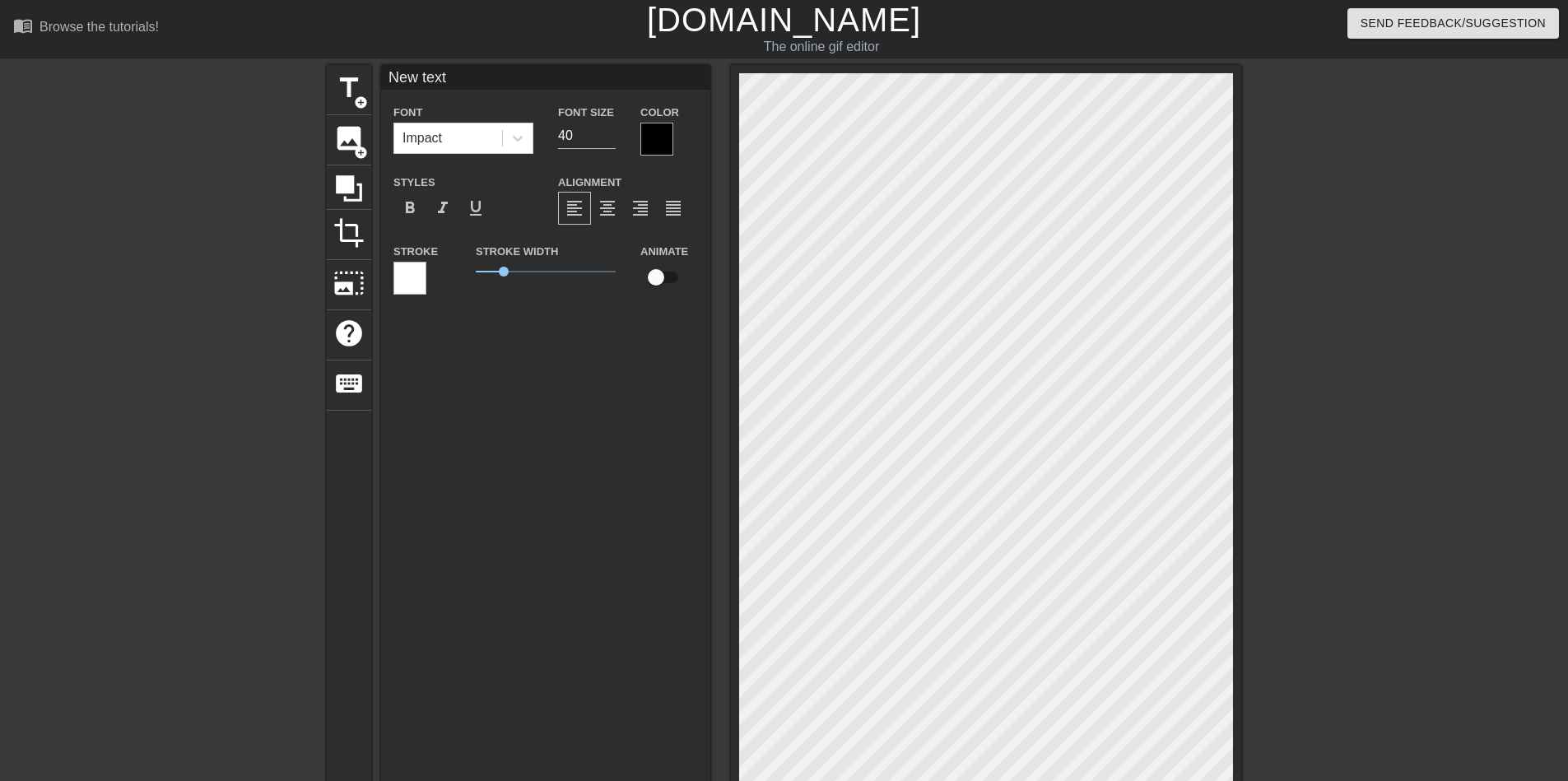
type input "New tex"
type textarea "New tex"
type input "New te"
type textarea "New te"
type input "New t"
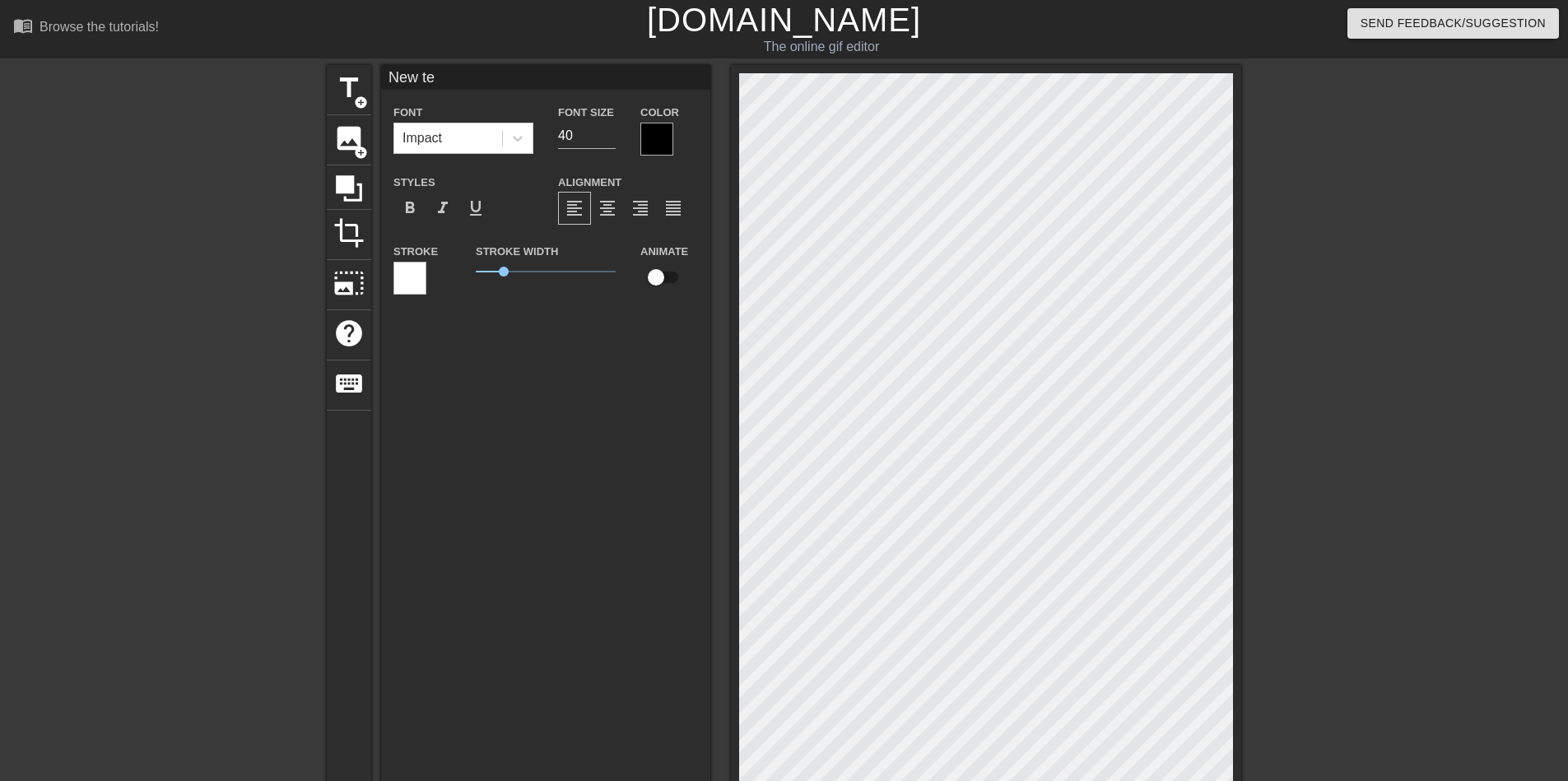
type textarea "New t"
type input "New"
type textarea "New"
type input "New"
type textarea "New"
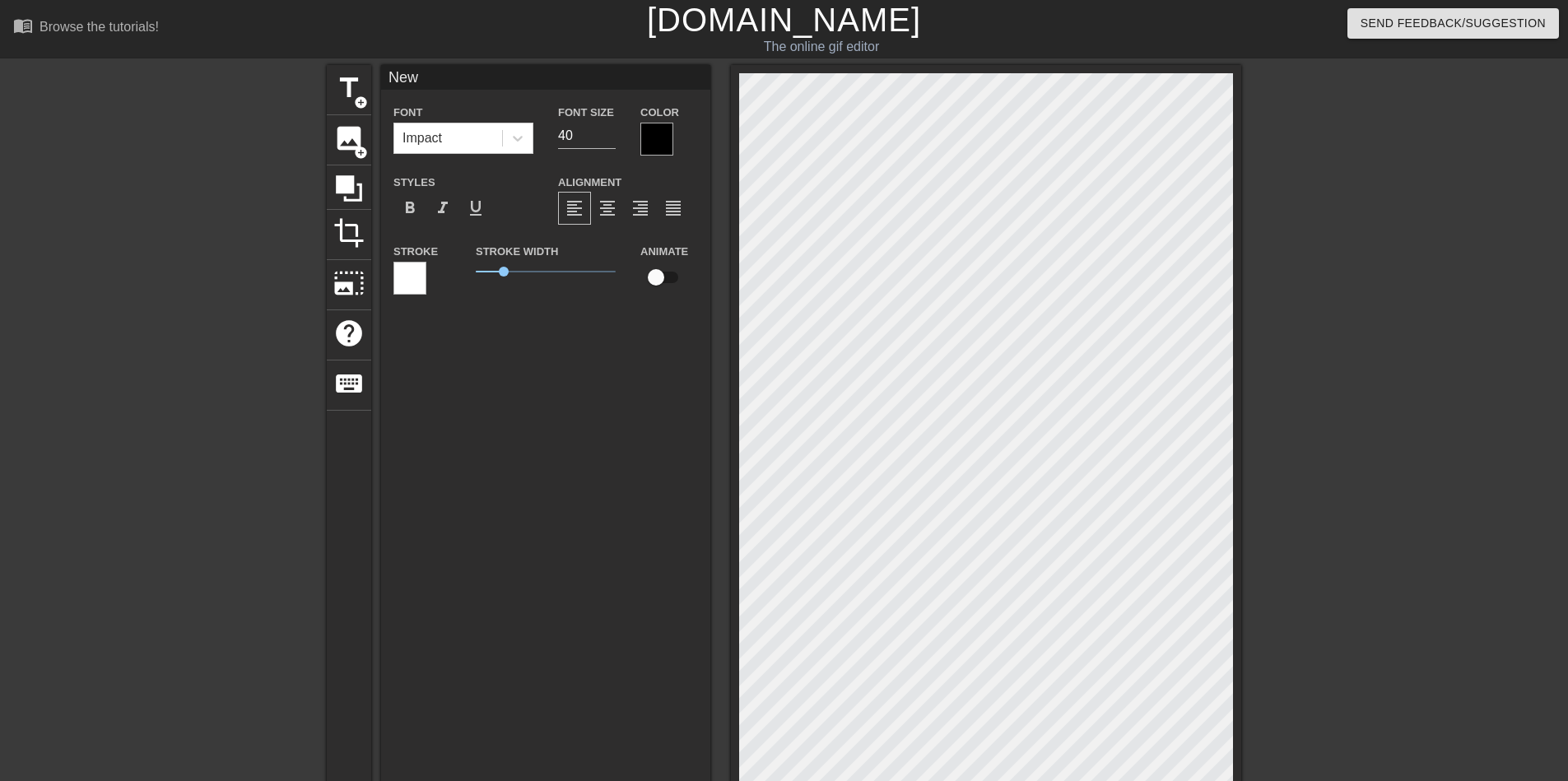
type input "Ne"
type textarea "Ne"
type input "N"
type textarea "N"
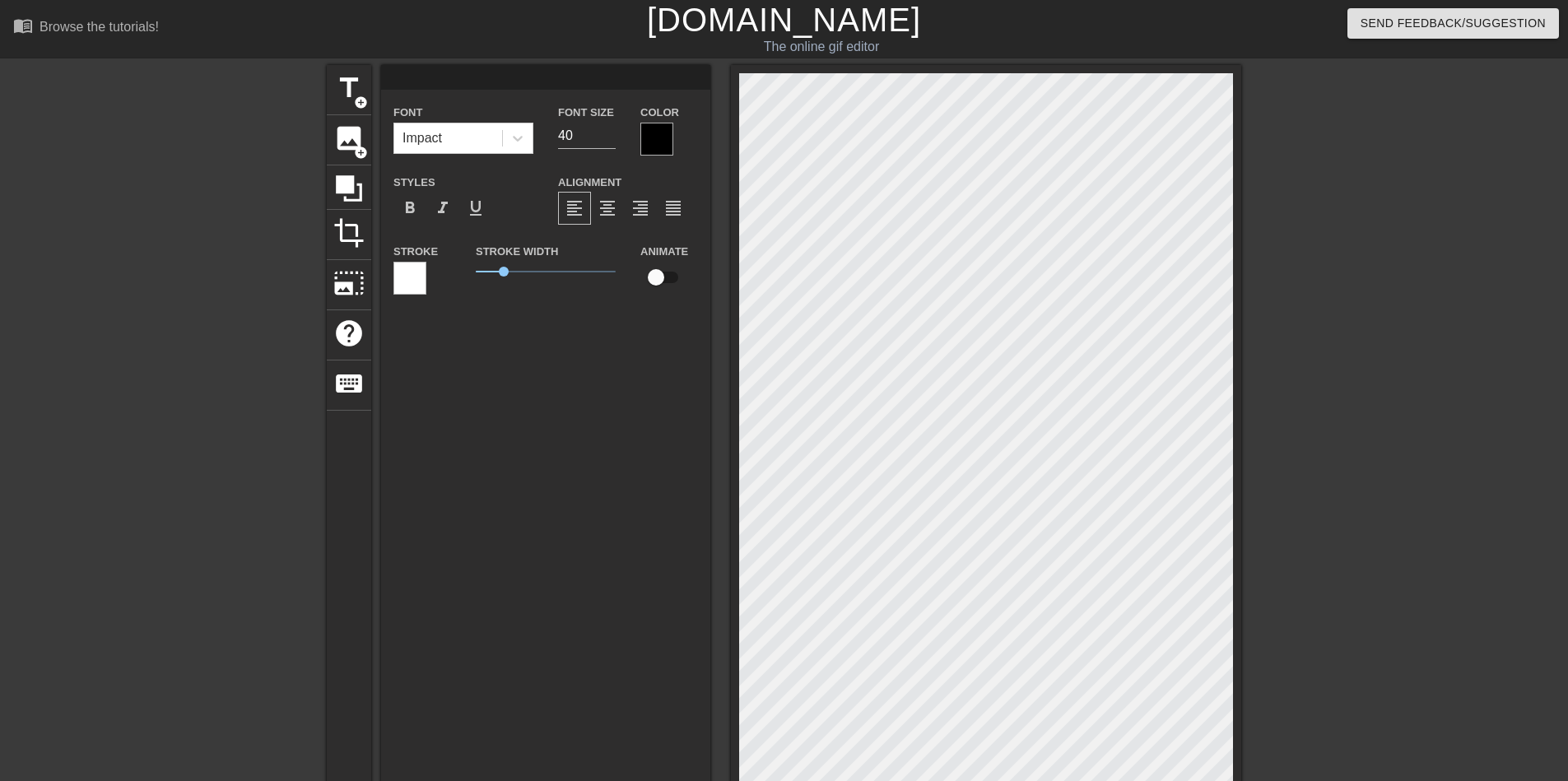
type input "Л"
type textarea "Л"
type input "Ла"
type textarea "Лаг"
type input "Лагн"
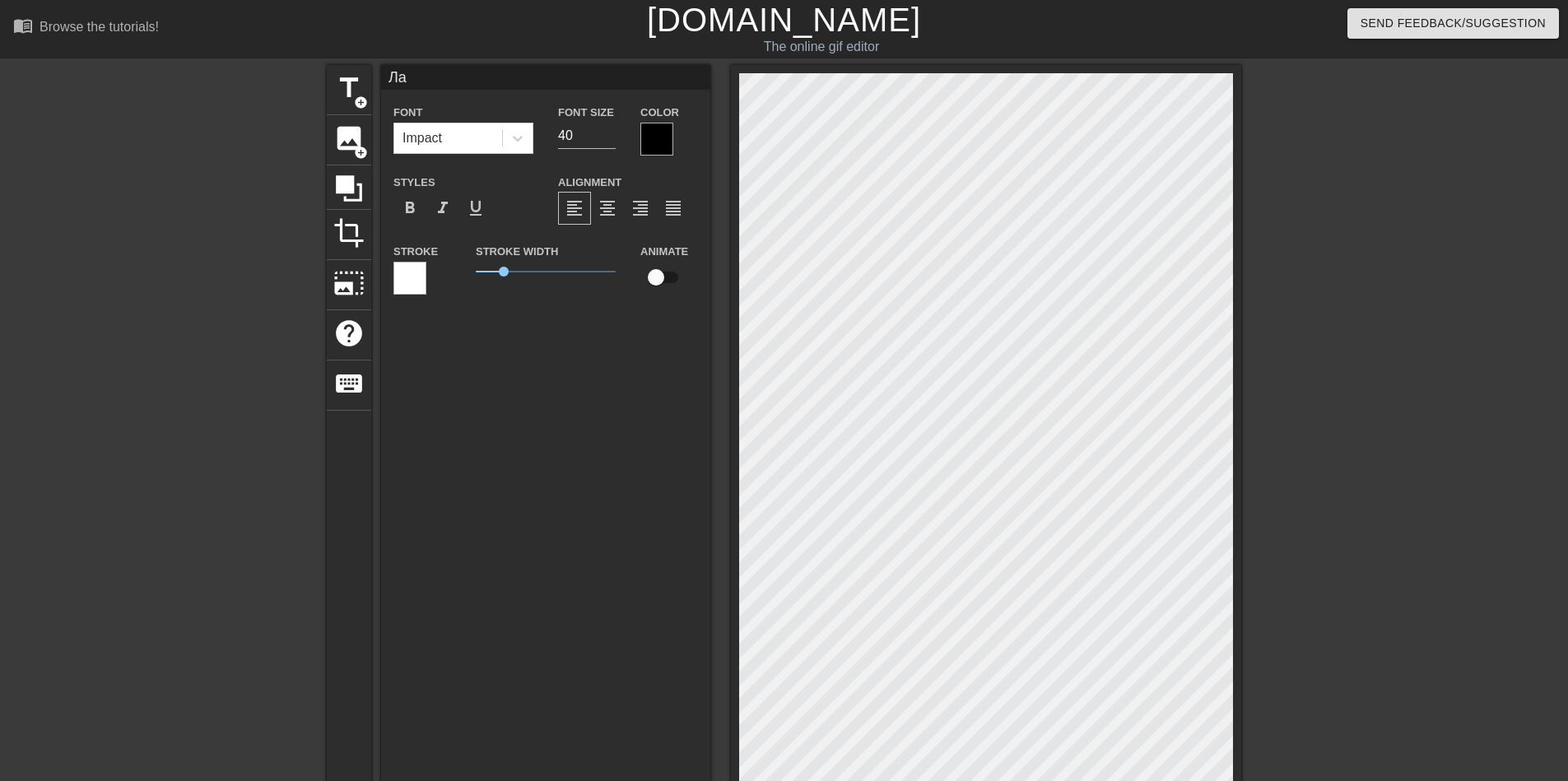
type textarea "Лагн"
type input "Лаг"
type textarea "Лаг"
type input "Ла"
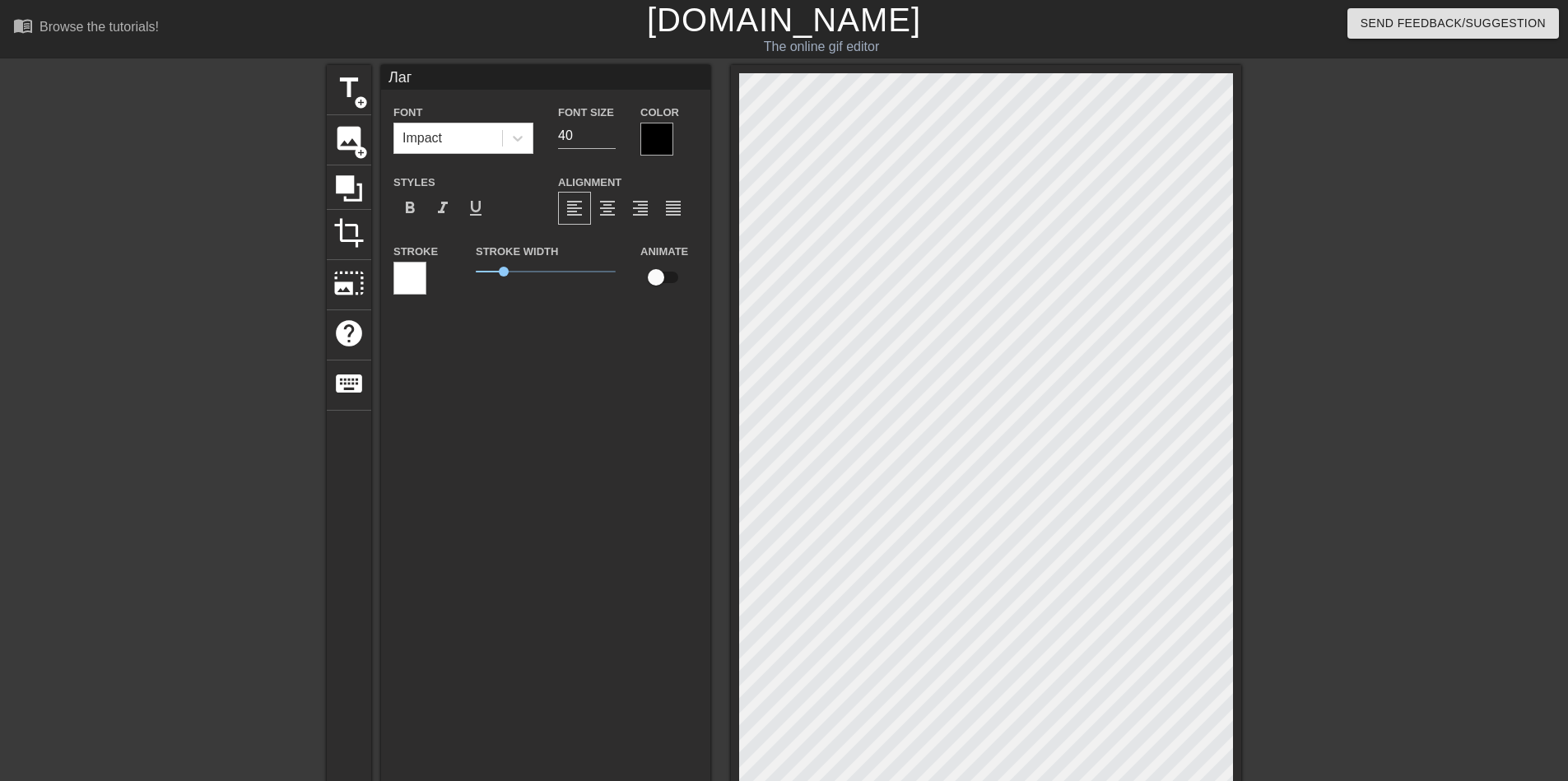
type textarea "Ла"
type input "Лан"
type textarea "Лан"
type input "Лан,"
type textarea "Лан,"
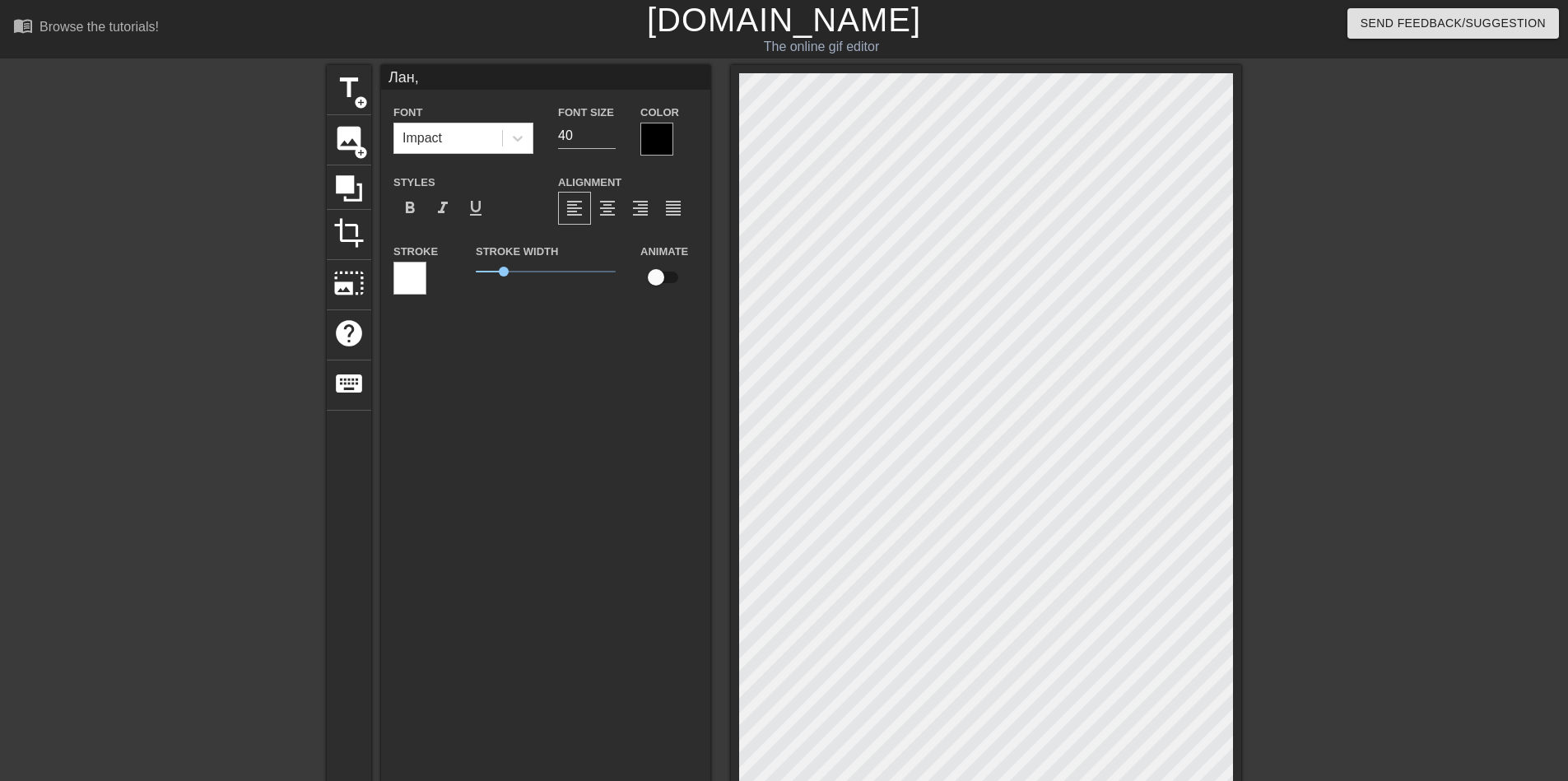
type input "Лан,"
type textarea "Лан,"
type input "Лан, п"
type textarea "Лан, п"
type input "Лан, по"
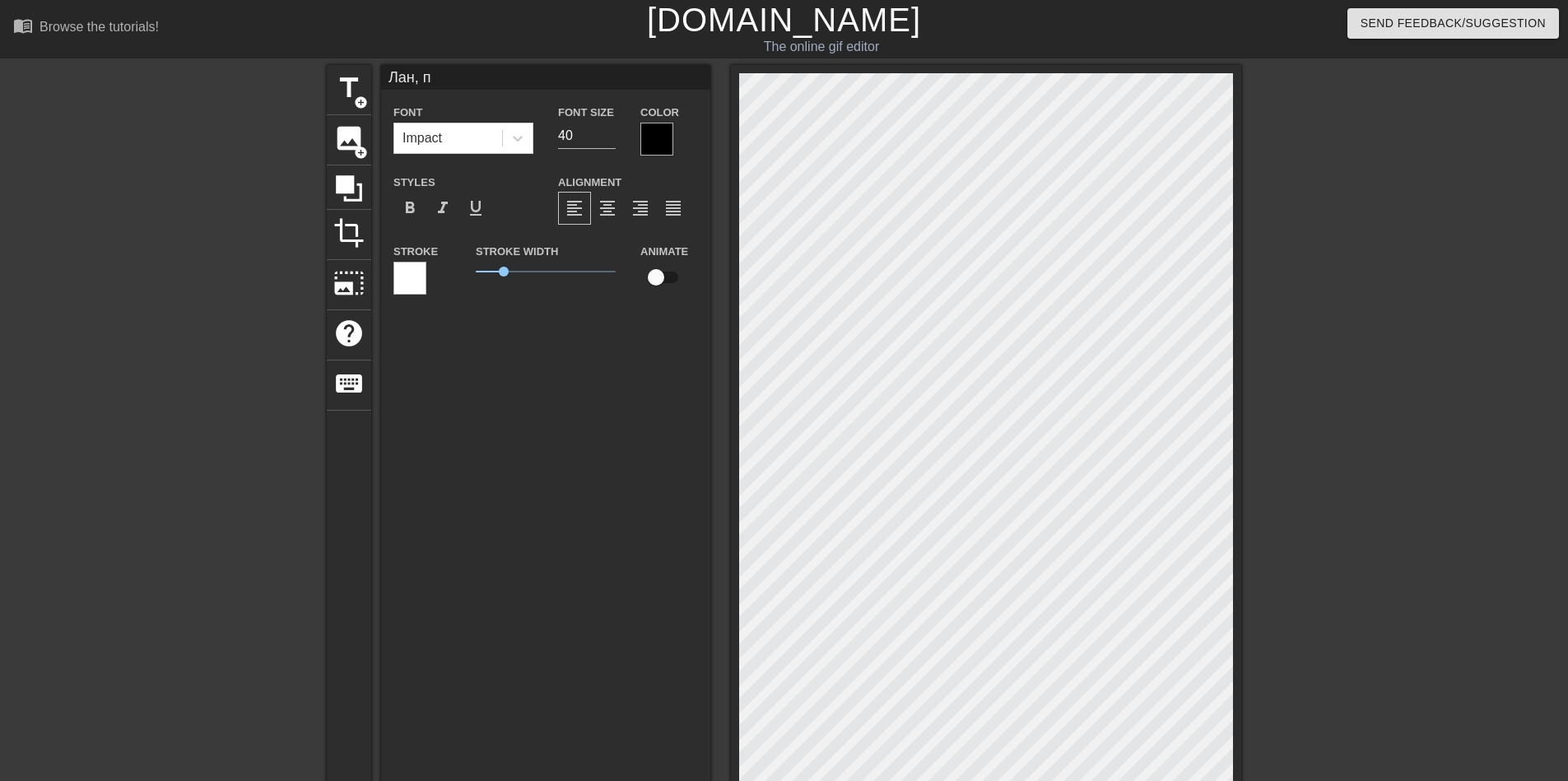
type textarea "Лан, по"
type input "Лан, поз"
type textarea "Лан, поз"
type input "Лан, позу"
type textarea "Лан, позу"
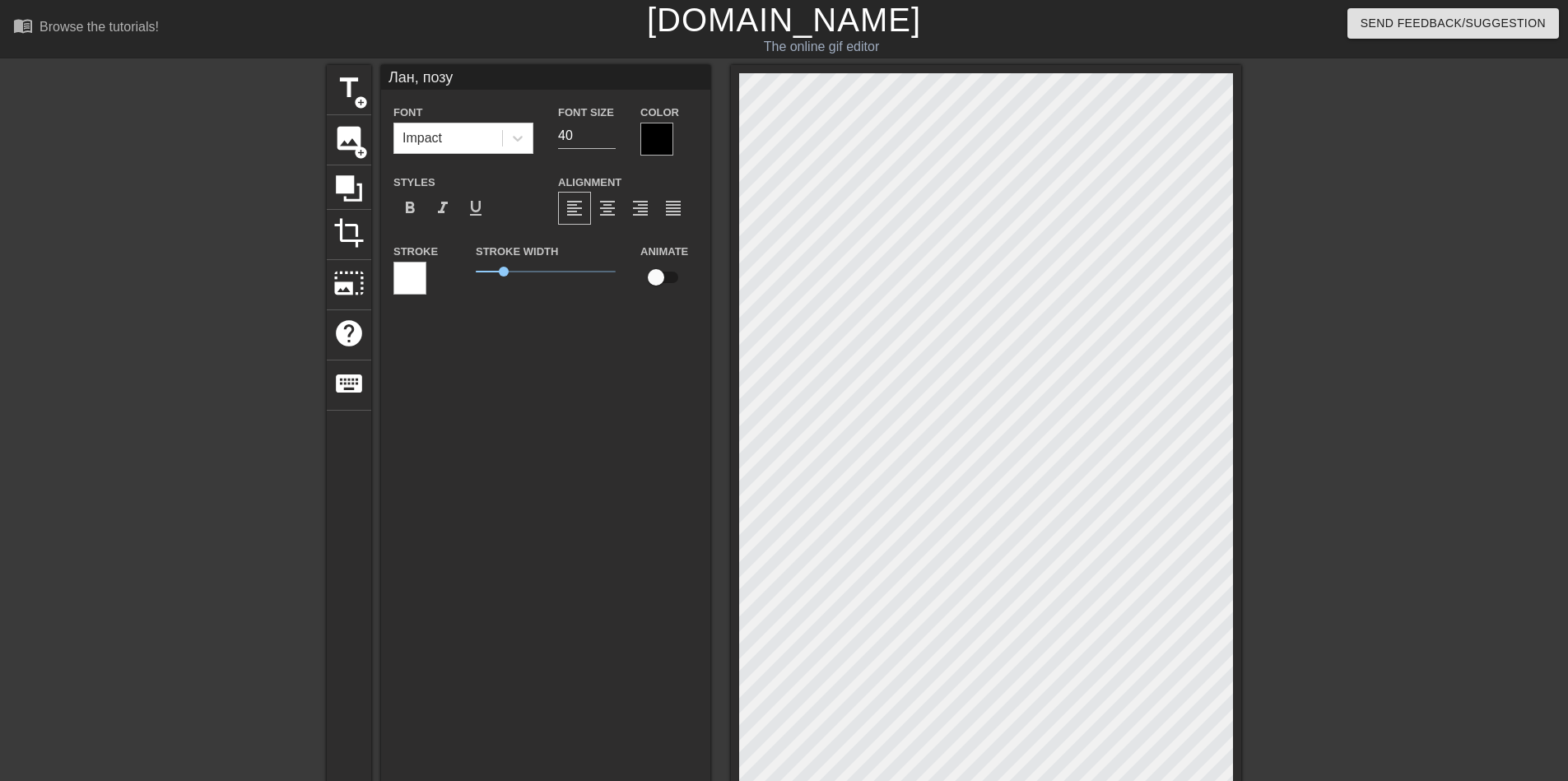
type input "Лан, поз"
type textarea "Лан, поз"
type input "Лан, по"
type textarea "Лан, по"
type input "Лан, п"
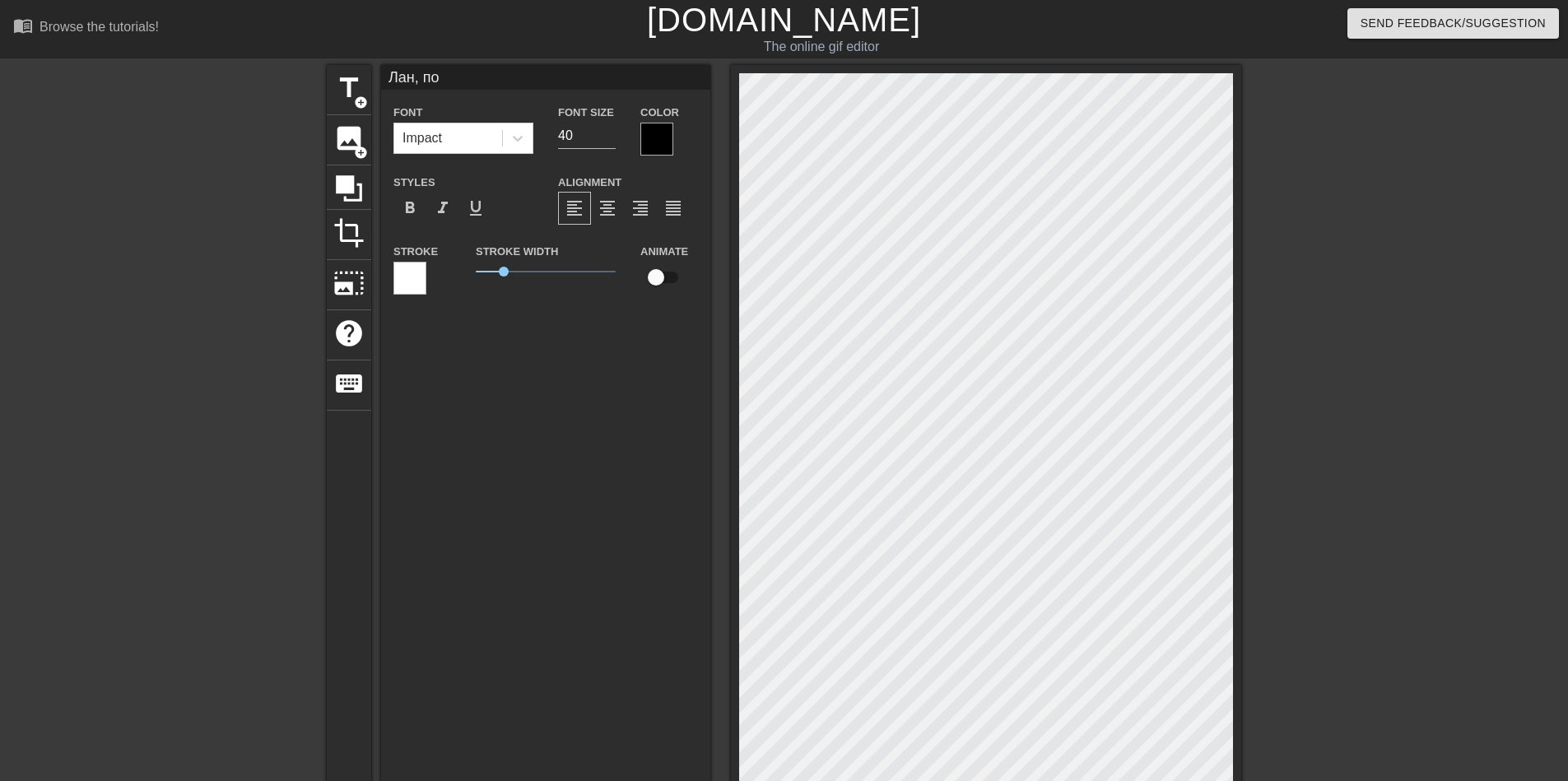
type textarea "Лан, п"
type input "Лан, по"
type textarea "Лан, по"
type input "Лан, пох"
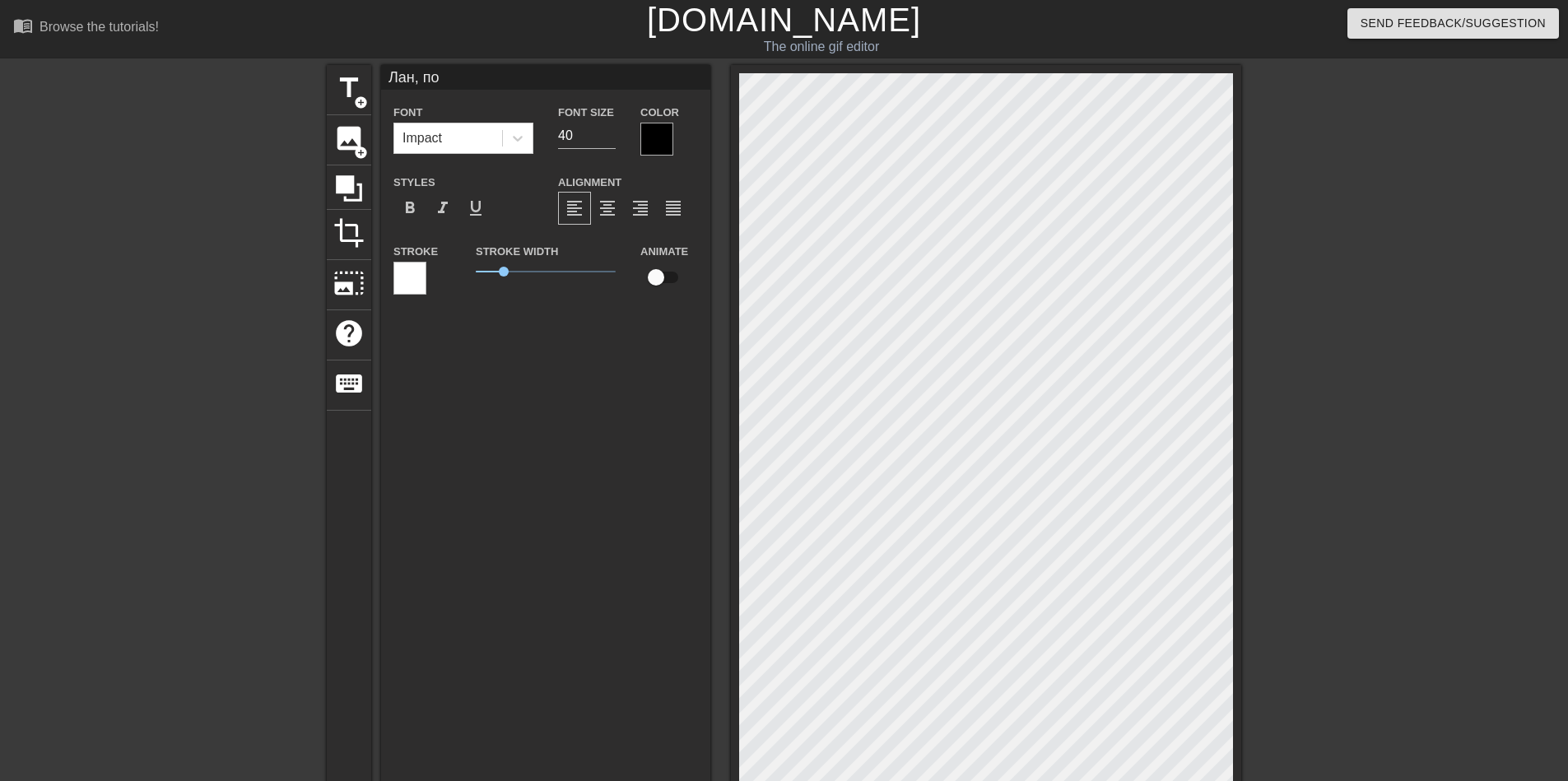
type textarea "Лан, пох"
type input "Лан, поху"
type textarea "Лан, поху"
type input "Лан, похуй"
type textarea "Лан, похуй"
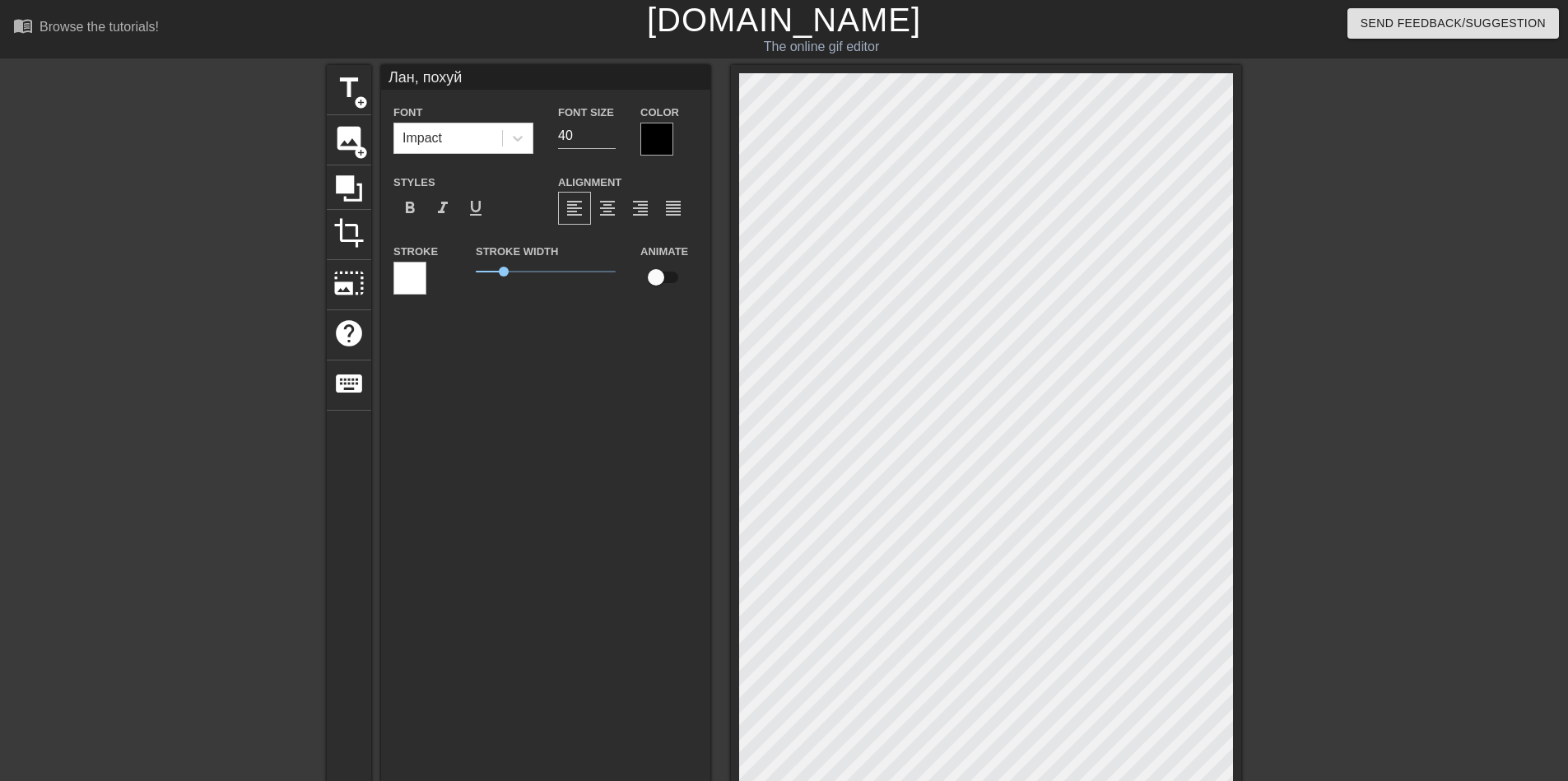
type input "Лан, похуй)"
type textarea "Лан, похуй)"
type input "Лан, похуй"
type textarea "Лан, похуй"
type input "Лан, поху"
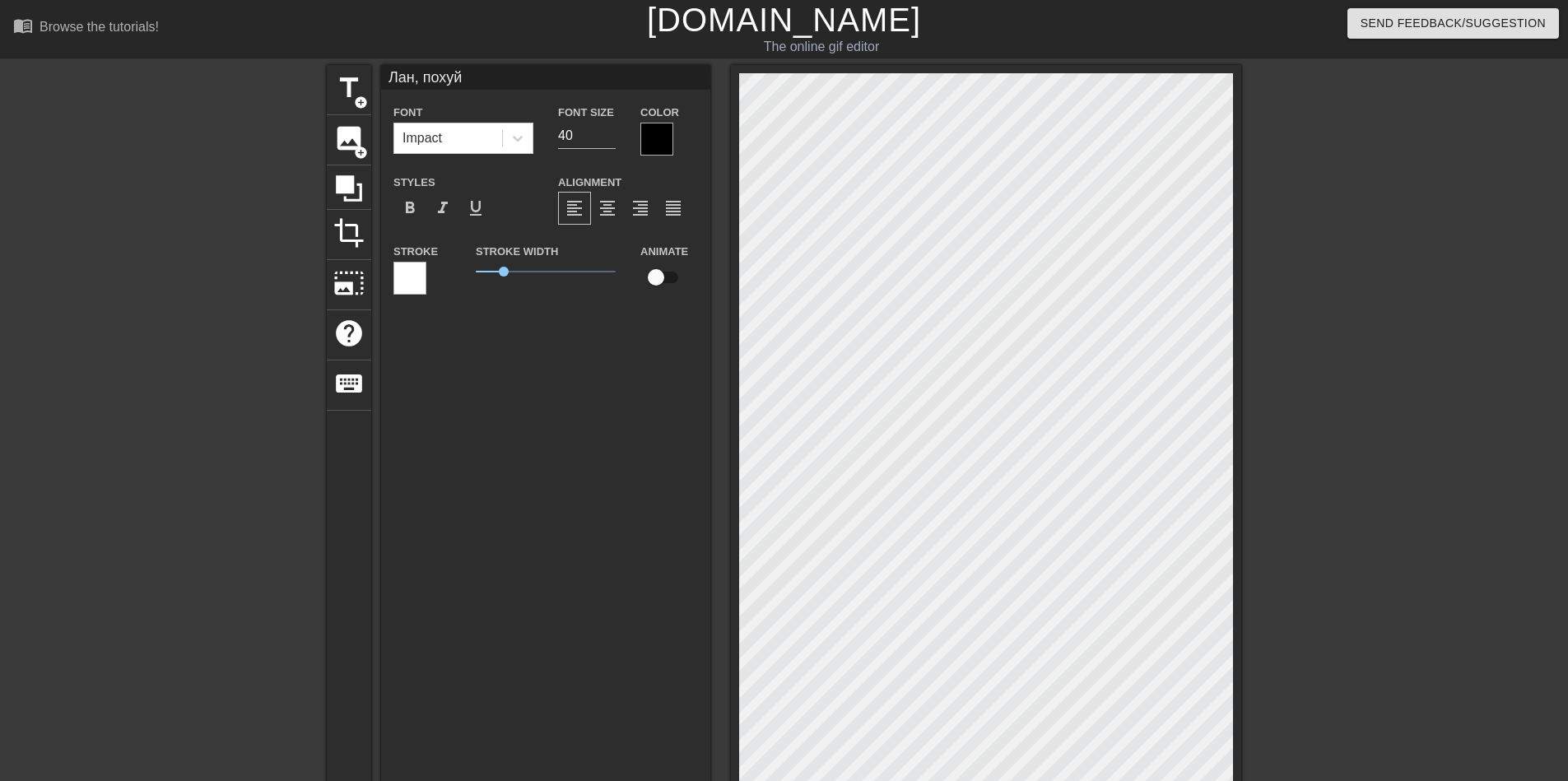
type textarea "Лан, поху"
type input "Лан, пох"
type textarea "Лан, пох"
type input "Лан, по"
type textarea "Лан, по"
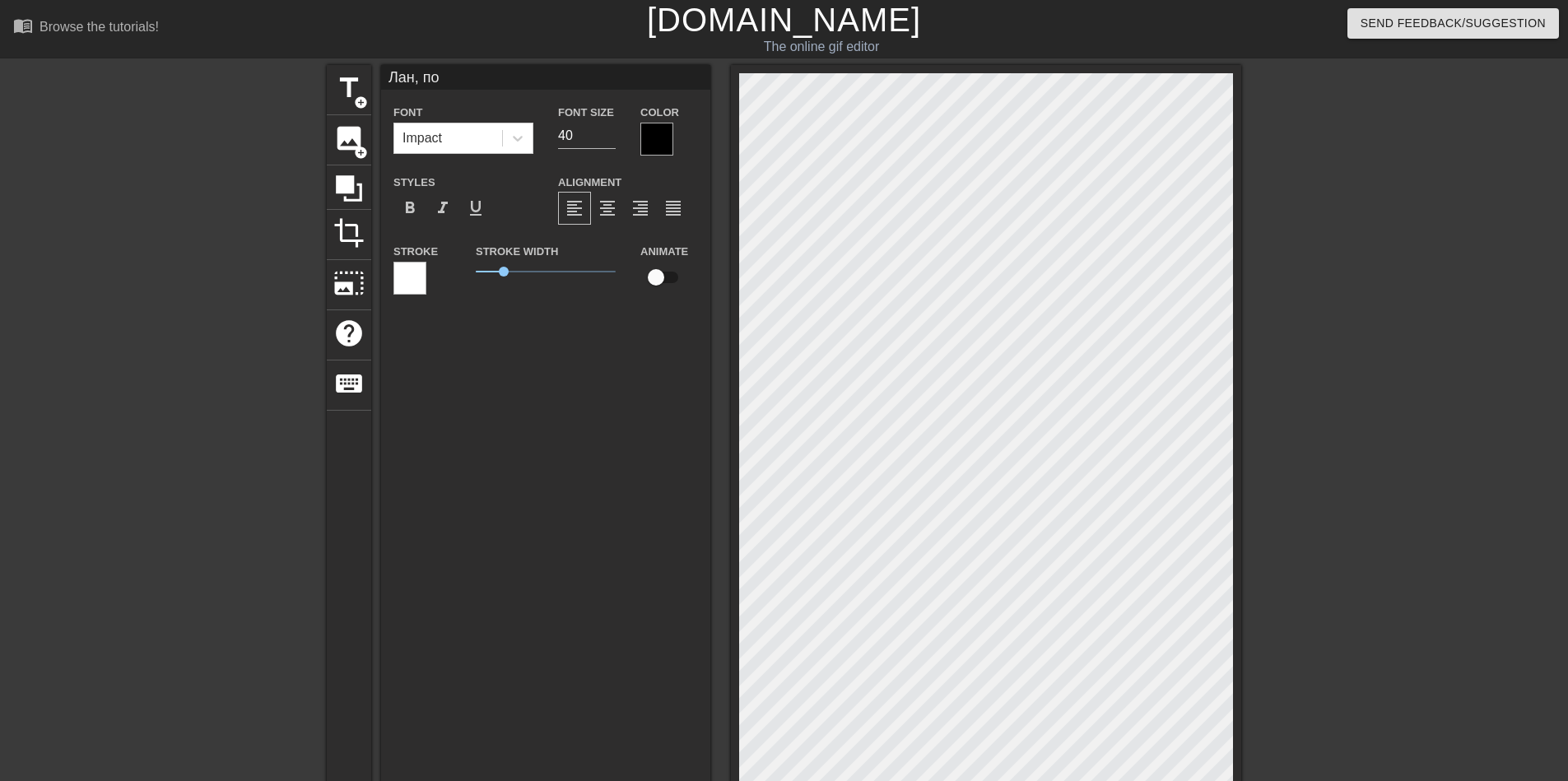
type input "Лан, п"
type textarea "Лан, п"
type input "Лан,"
type textarea "Лан,"
type input "Лан,"
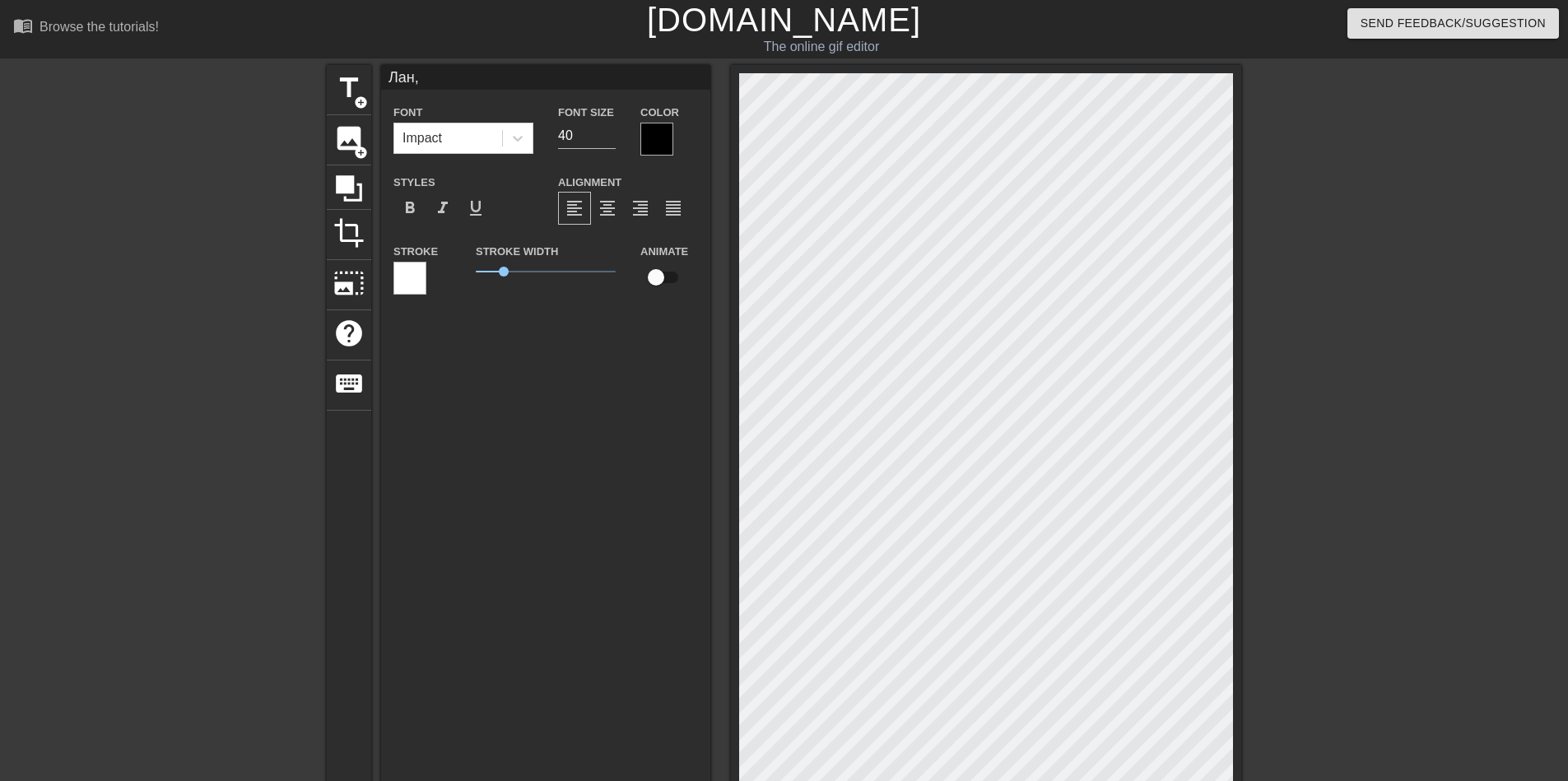
type textarea "Лан,"
type input "Лан"
type textarea "Лан"
type input "Ла"
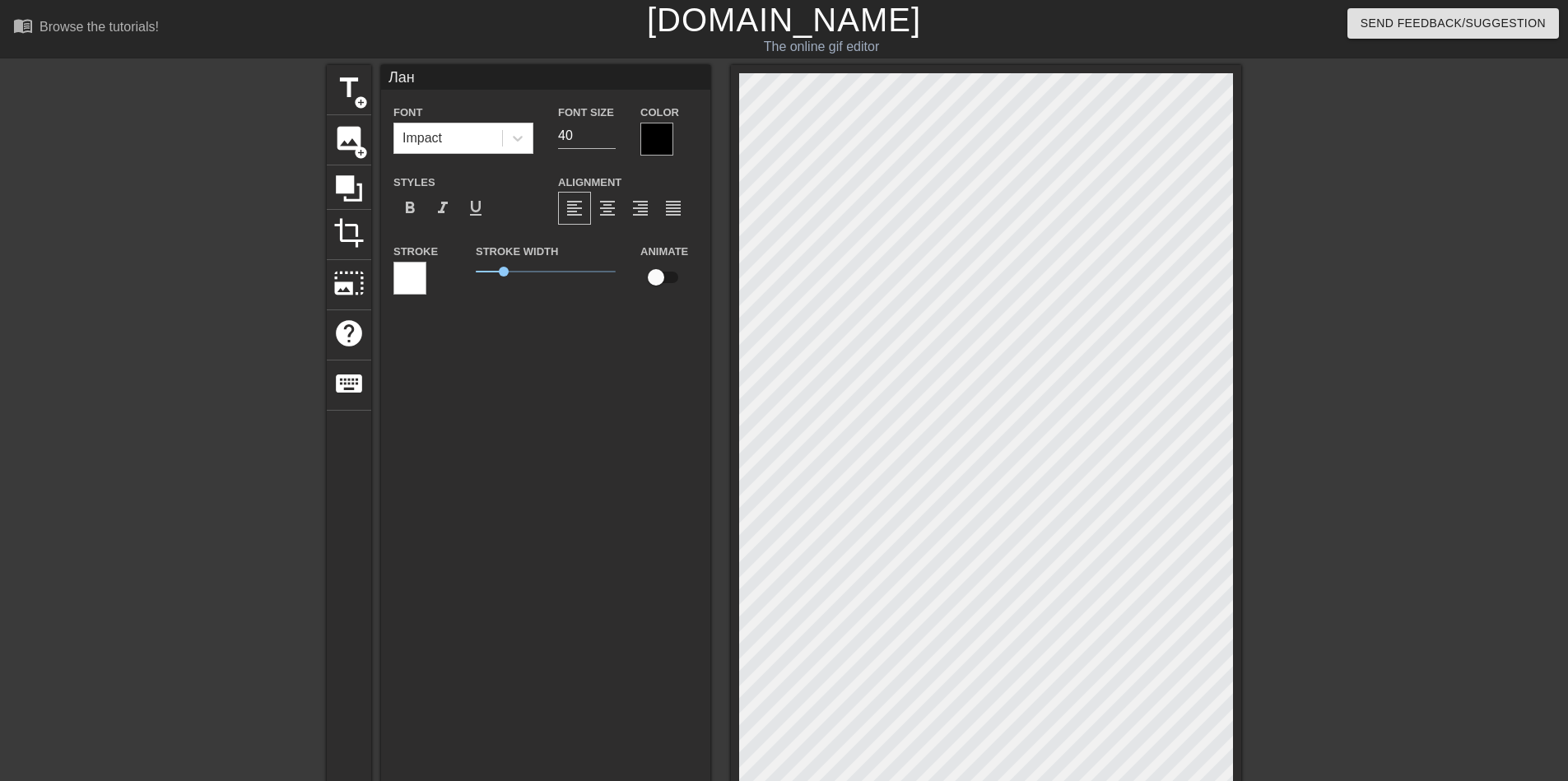
type textarea "Ла"
type input "Лад"
type textarea "Лад"
type input "Ладн"
type textarea "Ладн"
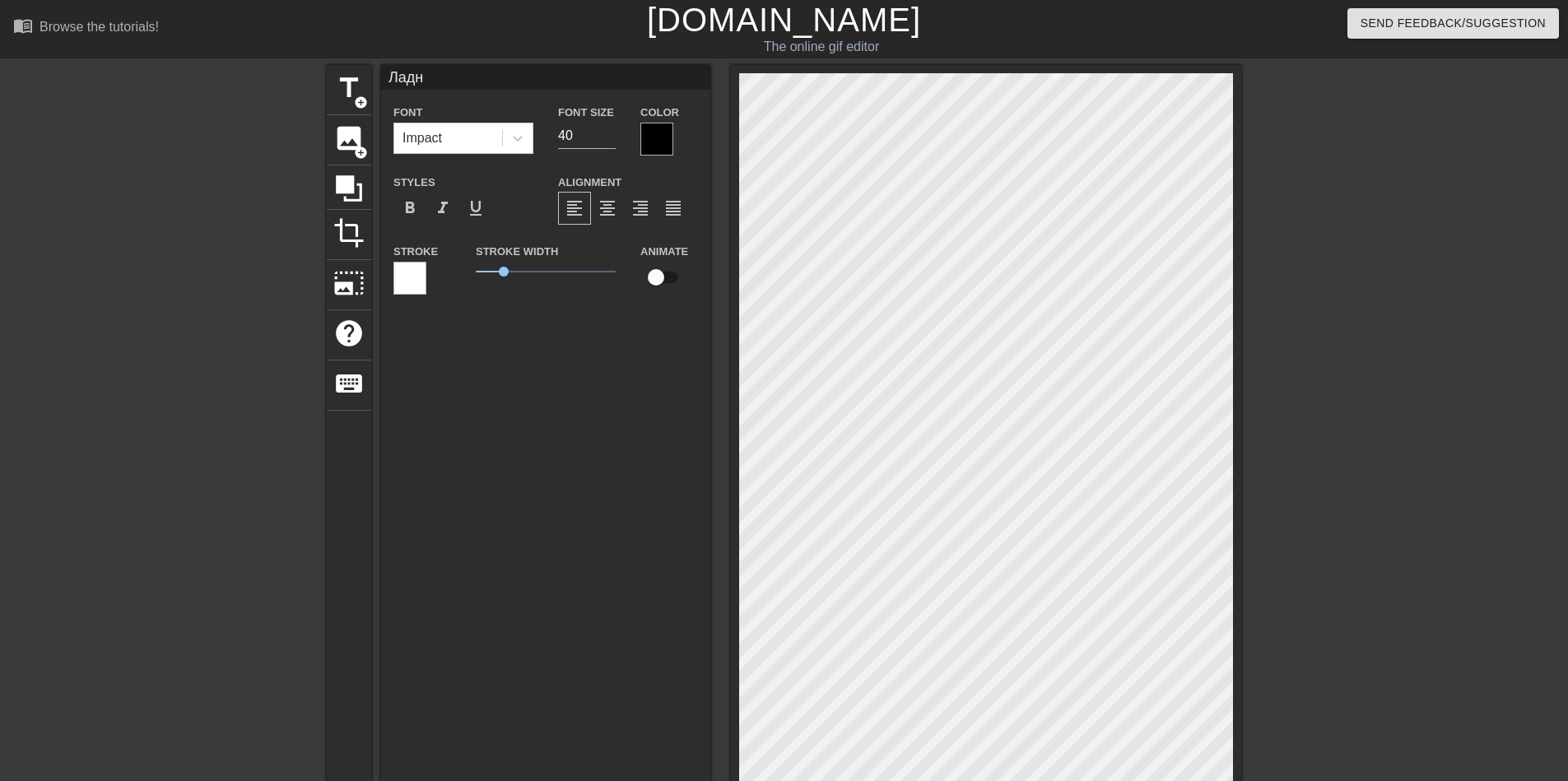
type input "Ладно"
type textarea "Ладно"
type input "Ладно,"
type textarea "Ладно,"
type input "Ладно,"
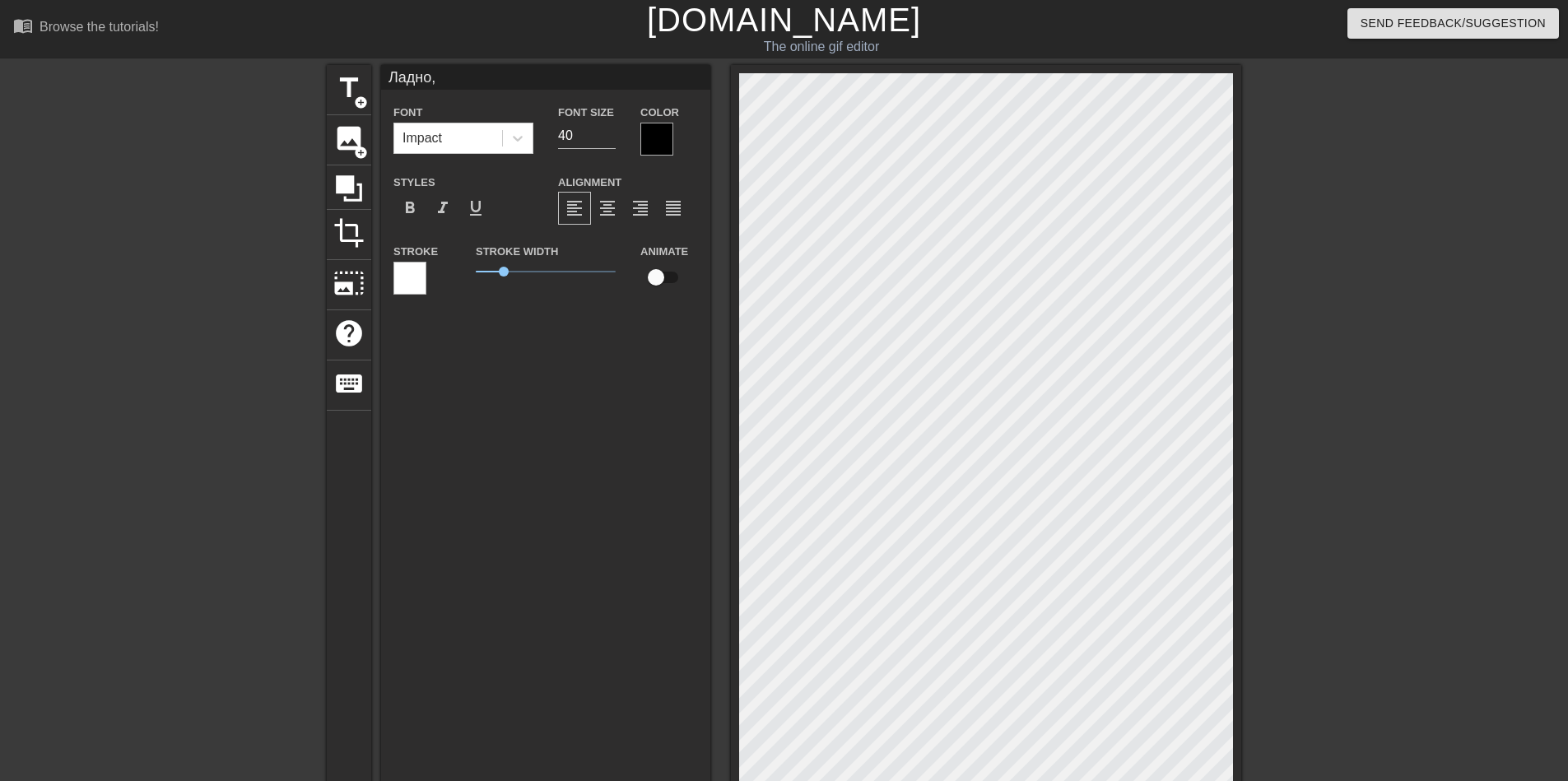
type textarea "Ладно,"
type input "Ладно, п"
type textarea "Ладно, по"
type input "Ладно, пох"
type textarea "Ладно, пох"
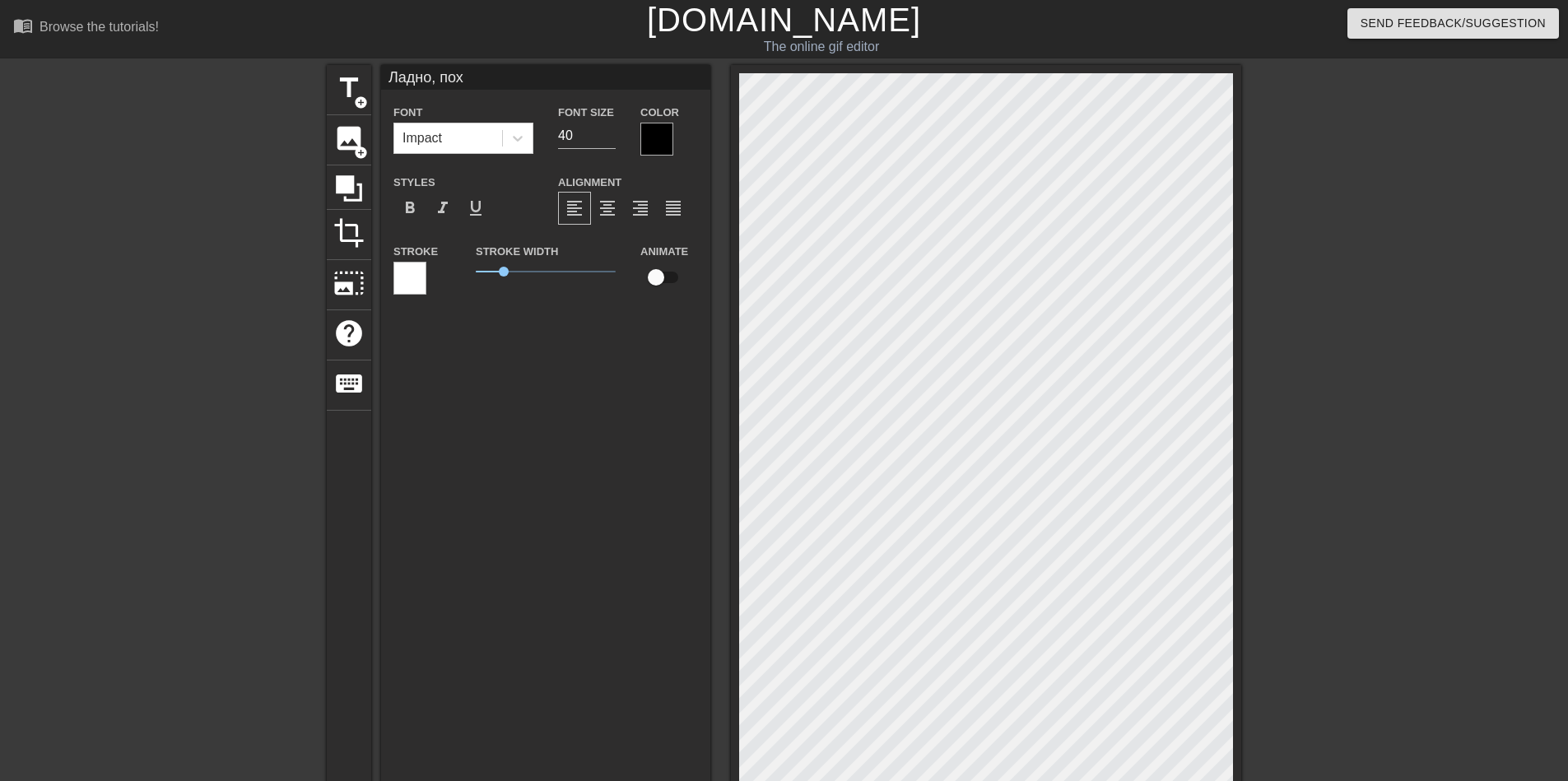
type input "Ладно, поху"
type textarea "Ладно, поху"
type input "Ладно, похуй"
type textarea "Ладно, похуй"
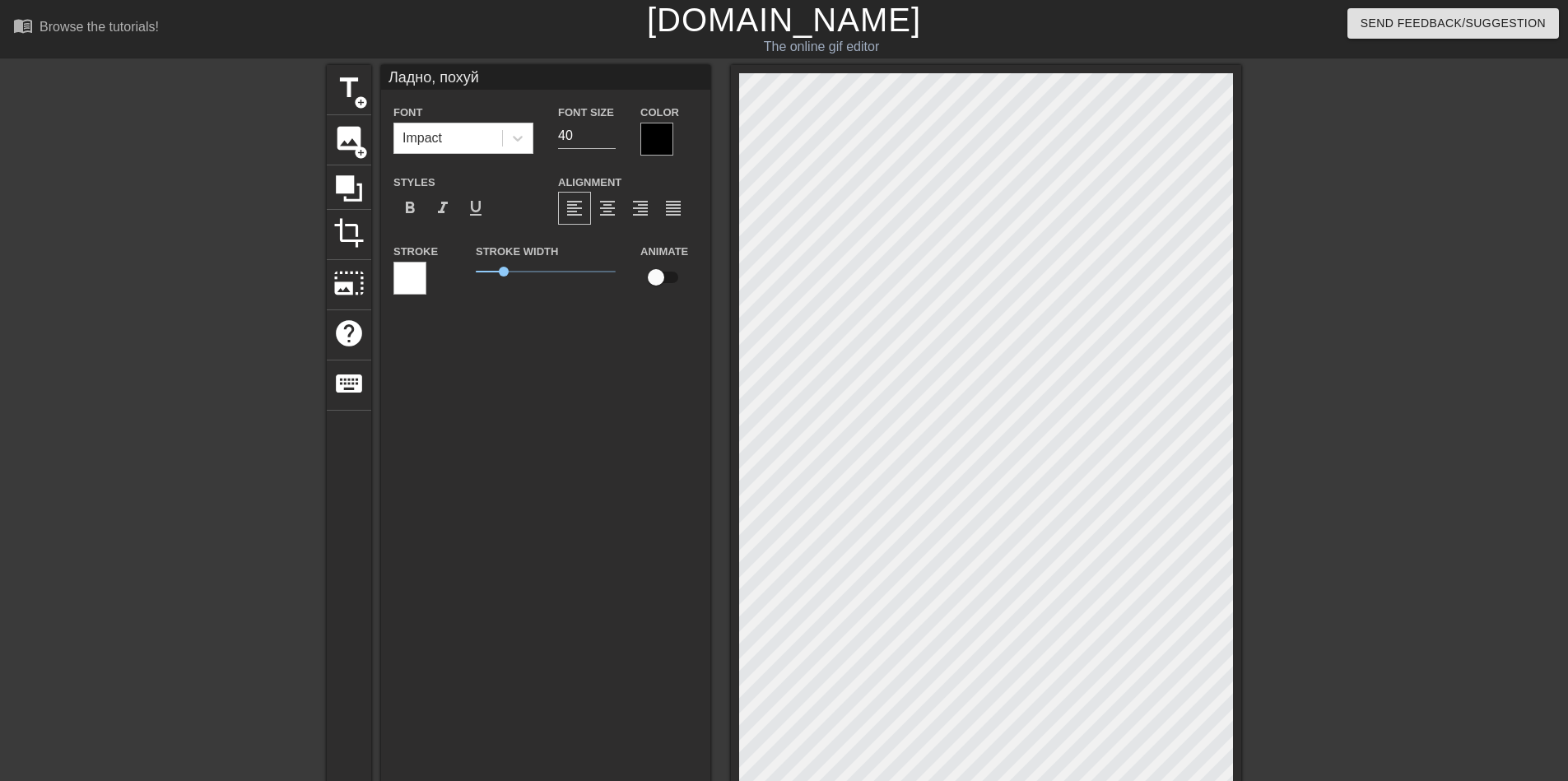
type input "Ладно, похуй)"
type textarea "Ладно, похуй)"
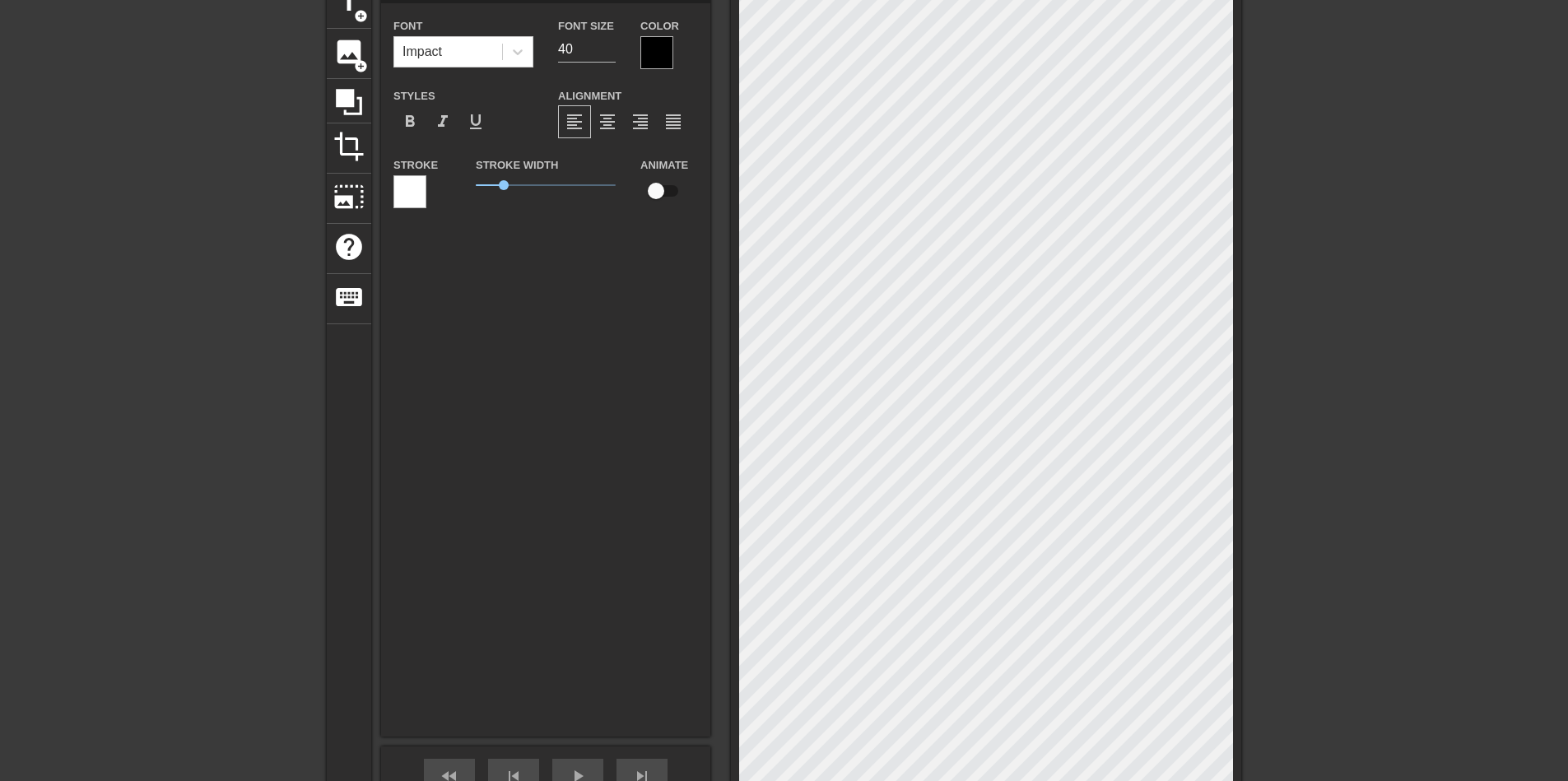
scroll to position [82, 0]
drag, startPoint x: 580, startPoint y: 49, endPoint x: 556, endPoint y: 53, distance: 24.3
click at [556, 53] on div "Font Size 40" at bounding box center [586, 46] width 82 height 53
type input "80"
click at [413, 194] on div at bounding box center [409, 195] width 33 height 33
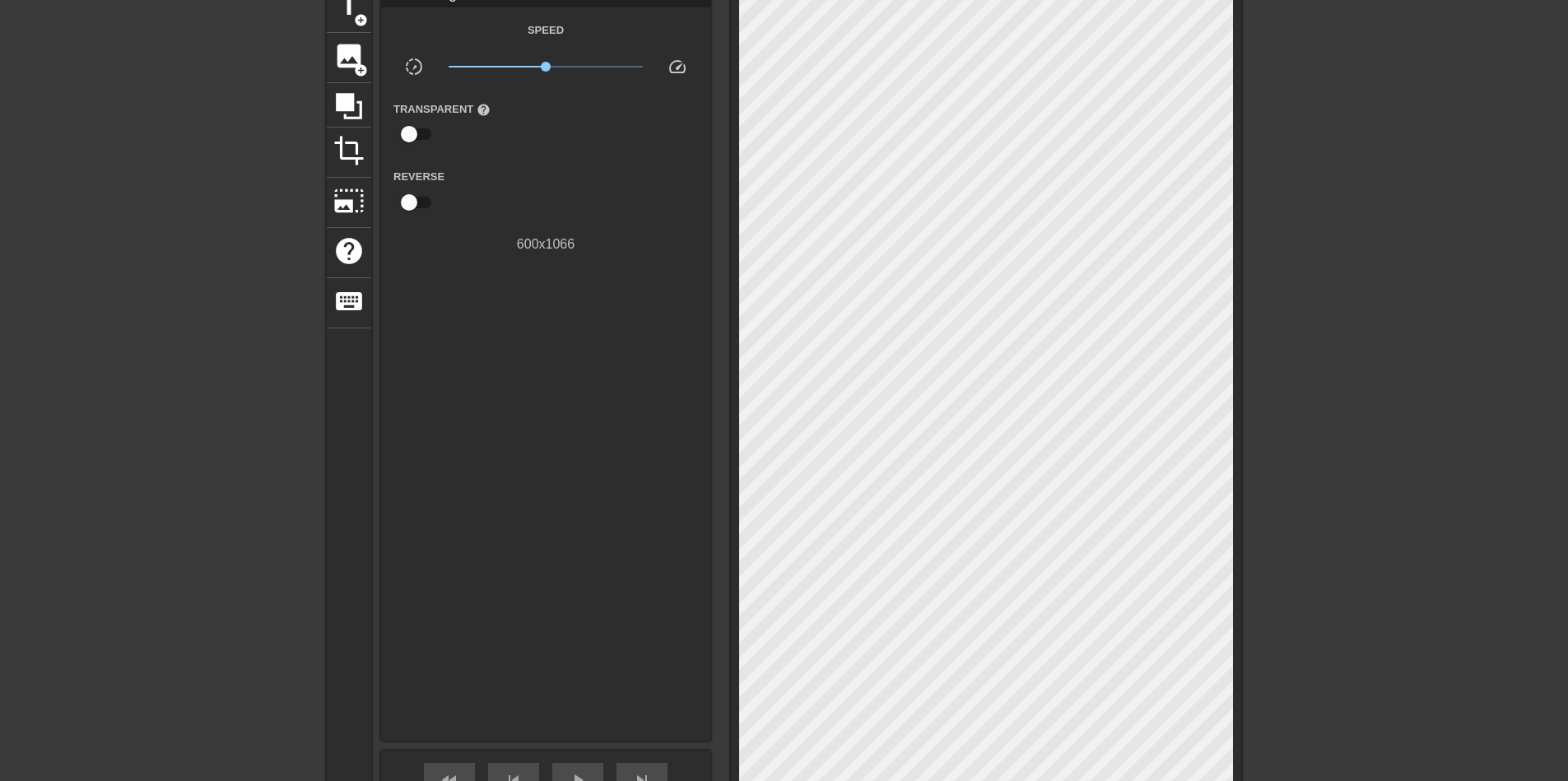
scroll to position [0, 0]
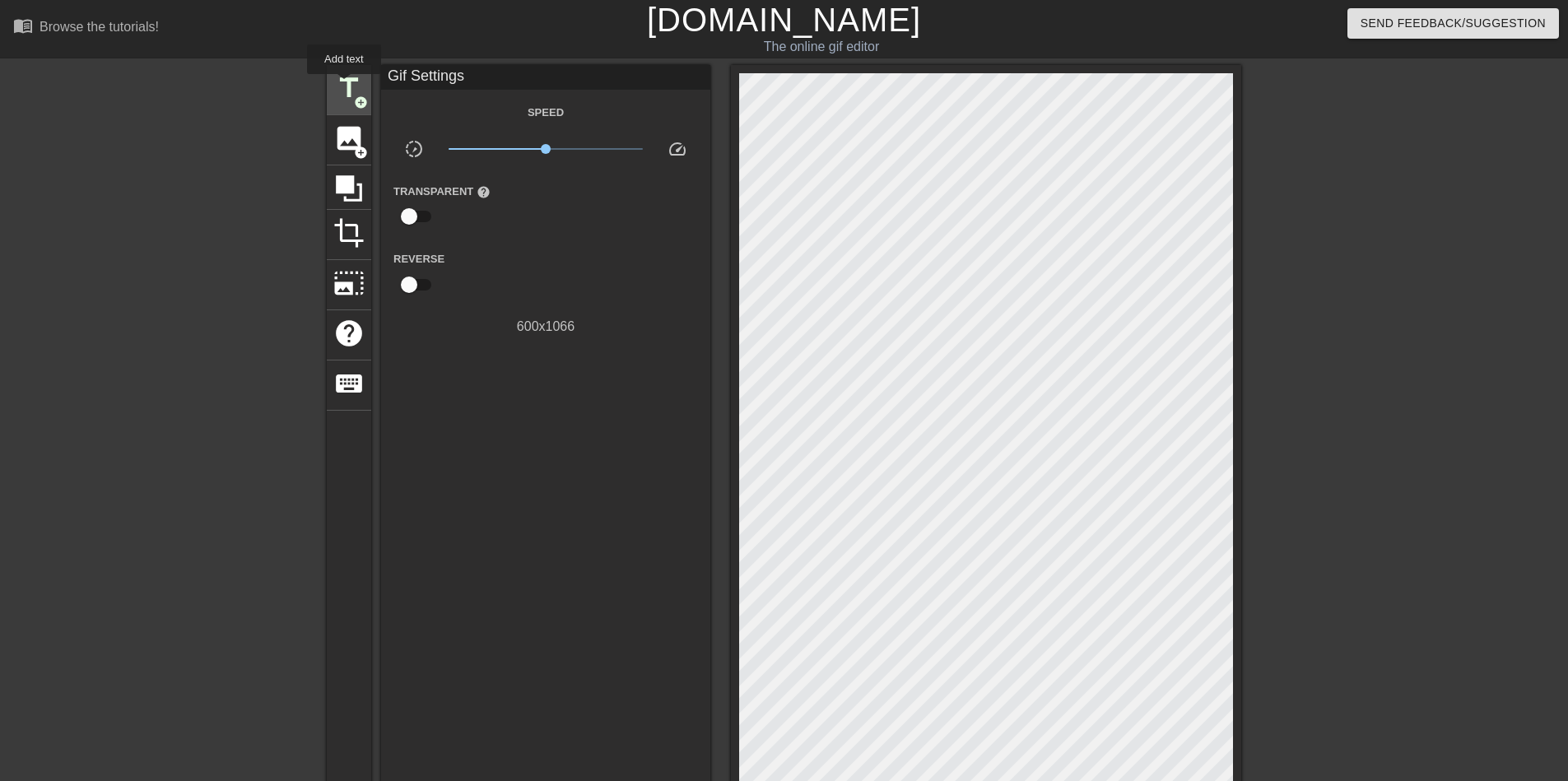
click at [344, 86] on span "title" at bounding box center [349, 88] width 32 height 32
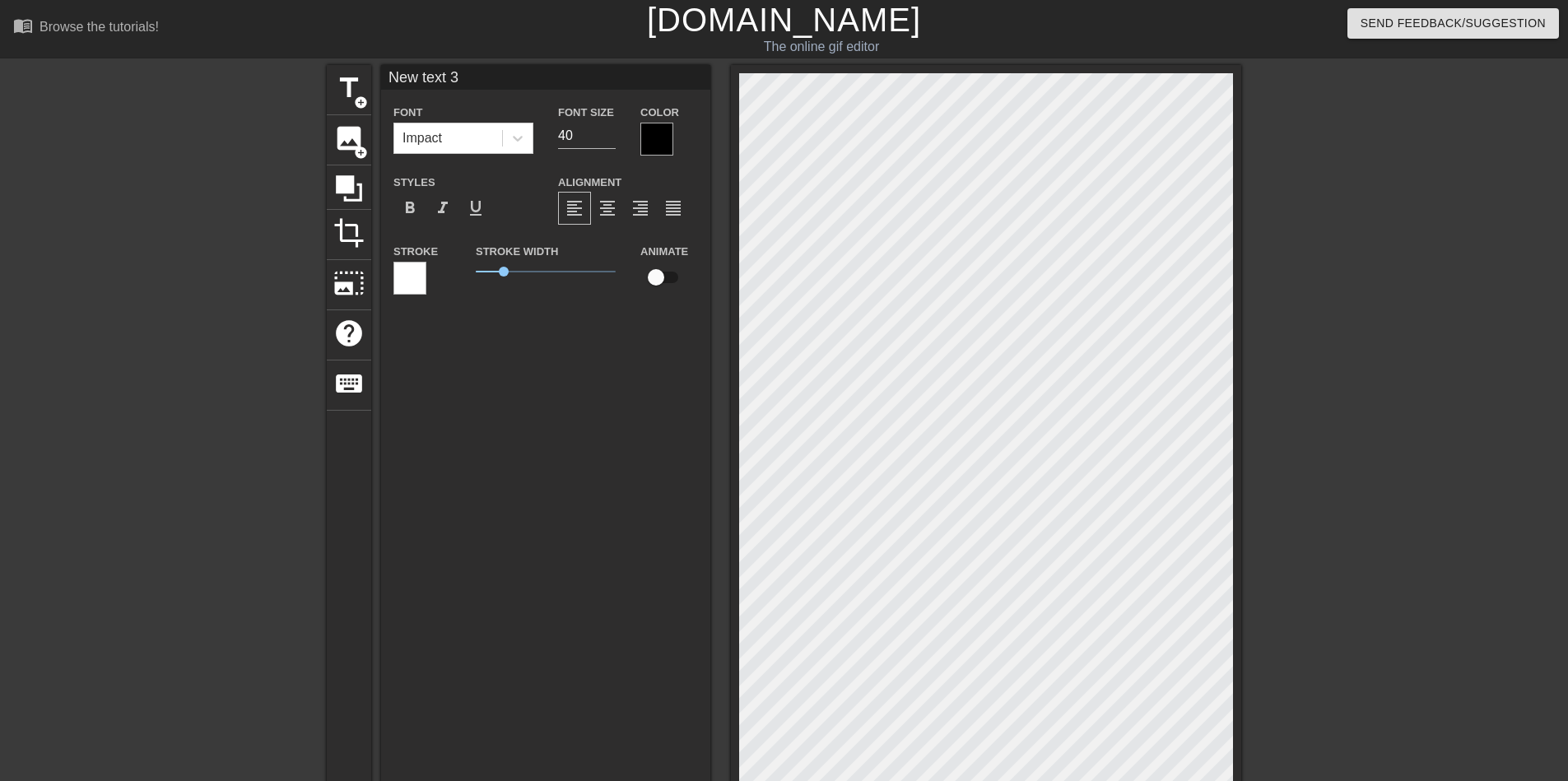
scroll to position [3, 3]
type input "Ладно, похуй)"
type input "80"
click at [655, 135] on div at bounding box center [656, 138] width 33 height 33
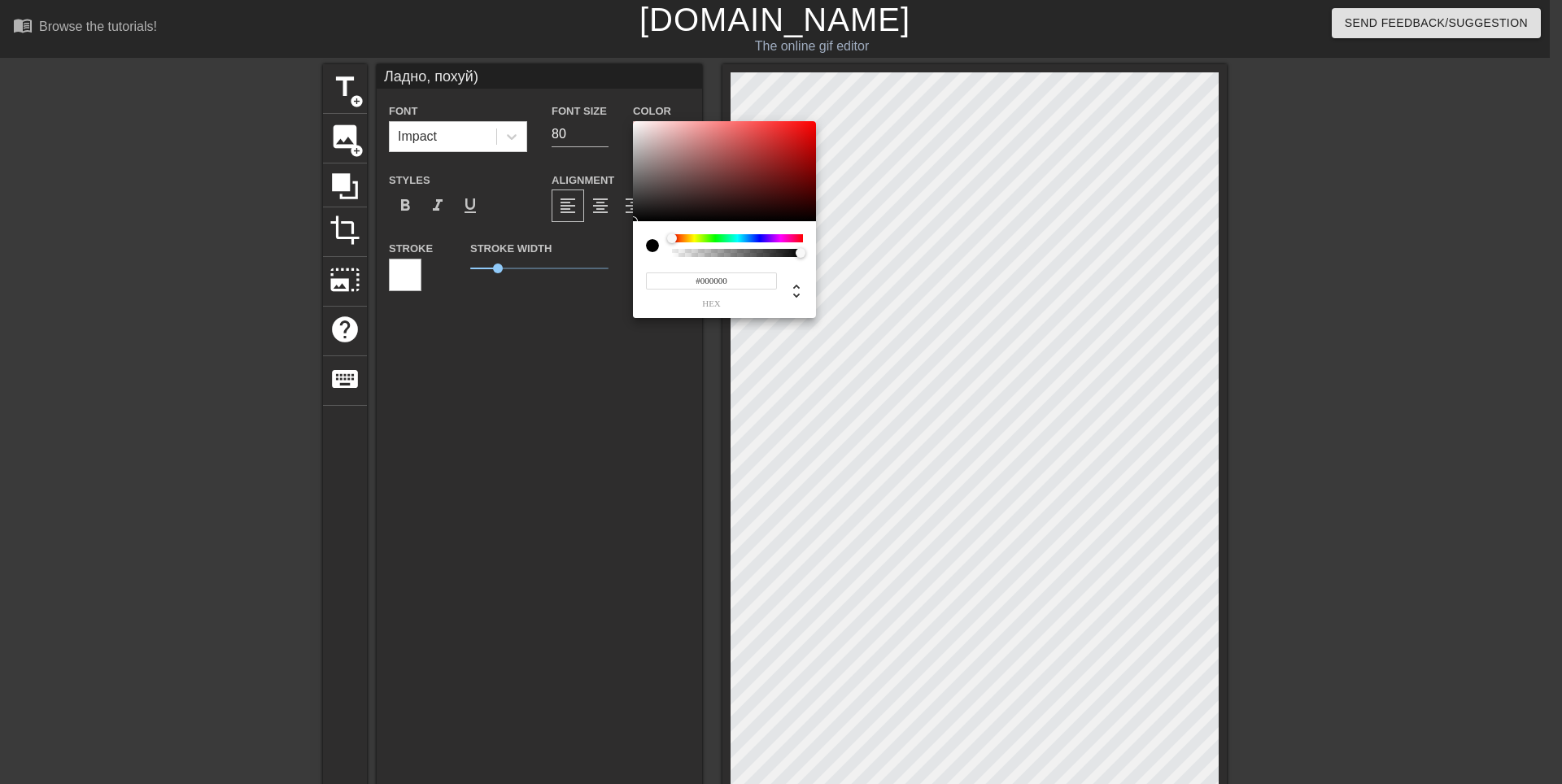
click at [665, 254] on div at bounding box center [659, 244] width 26 height 22
click at [667, 249] on div at bounding box center [659, 244] width 26 height 22
click at [662, 249] on div at bounding box center [659, 244] width 26 height 22
type input "0"
drag, startPoint x: 798, startPoint y: 248, endPoint x: 644, endPoint y: 235, distance: 154.5
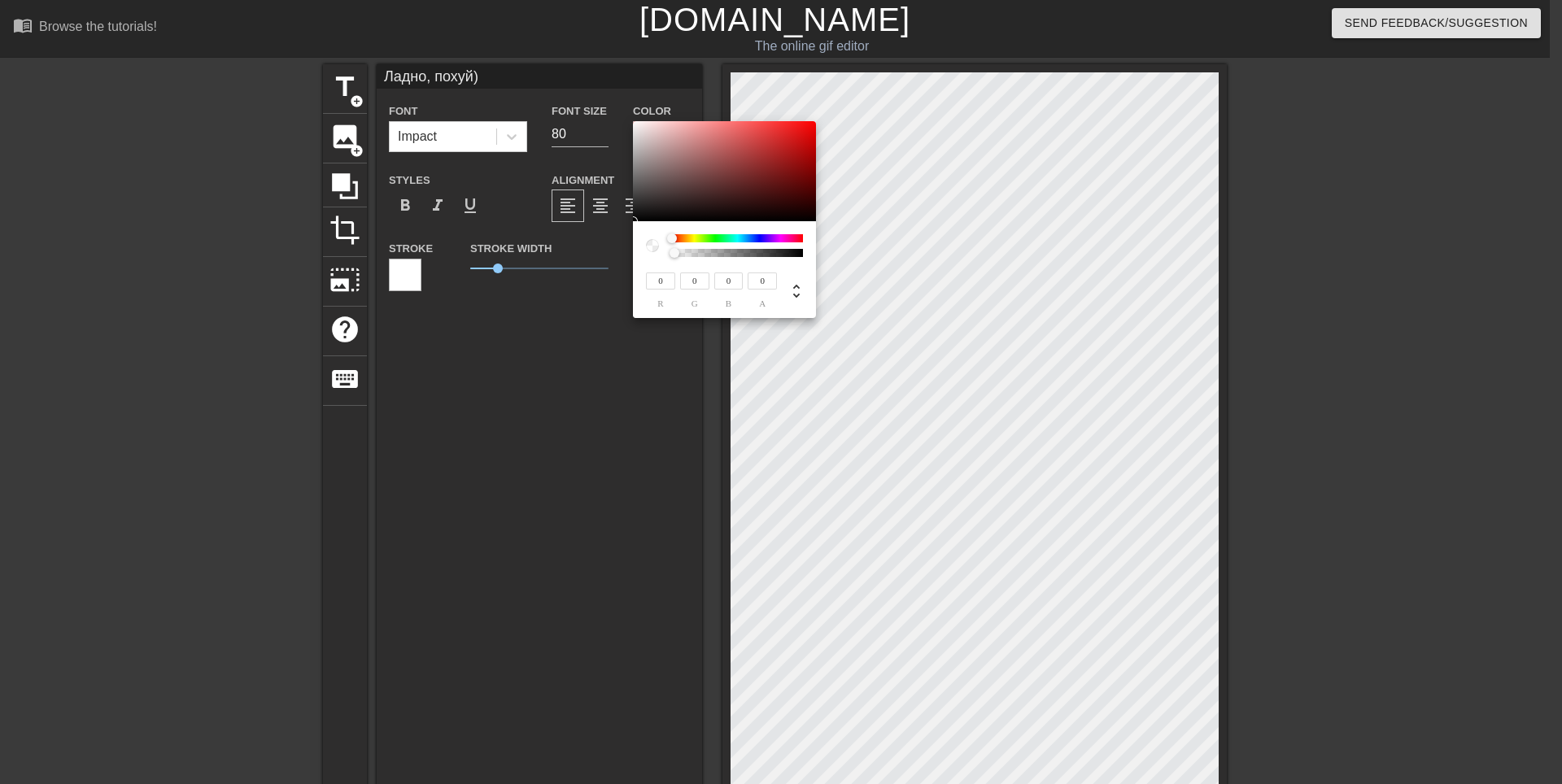
click at [644, 235] on div "0 r 0 g 0 b 0 a" at bounding box center [724, 269] width 183 height 96
click at [684, 248] on div at bounding box center [684, 253] width 10 height 10
type input "1"
click at [805, 252] on div at bounding box center [805, 253] width 10 height 10
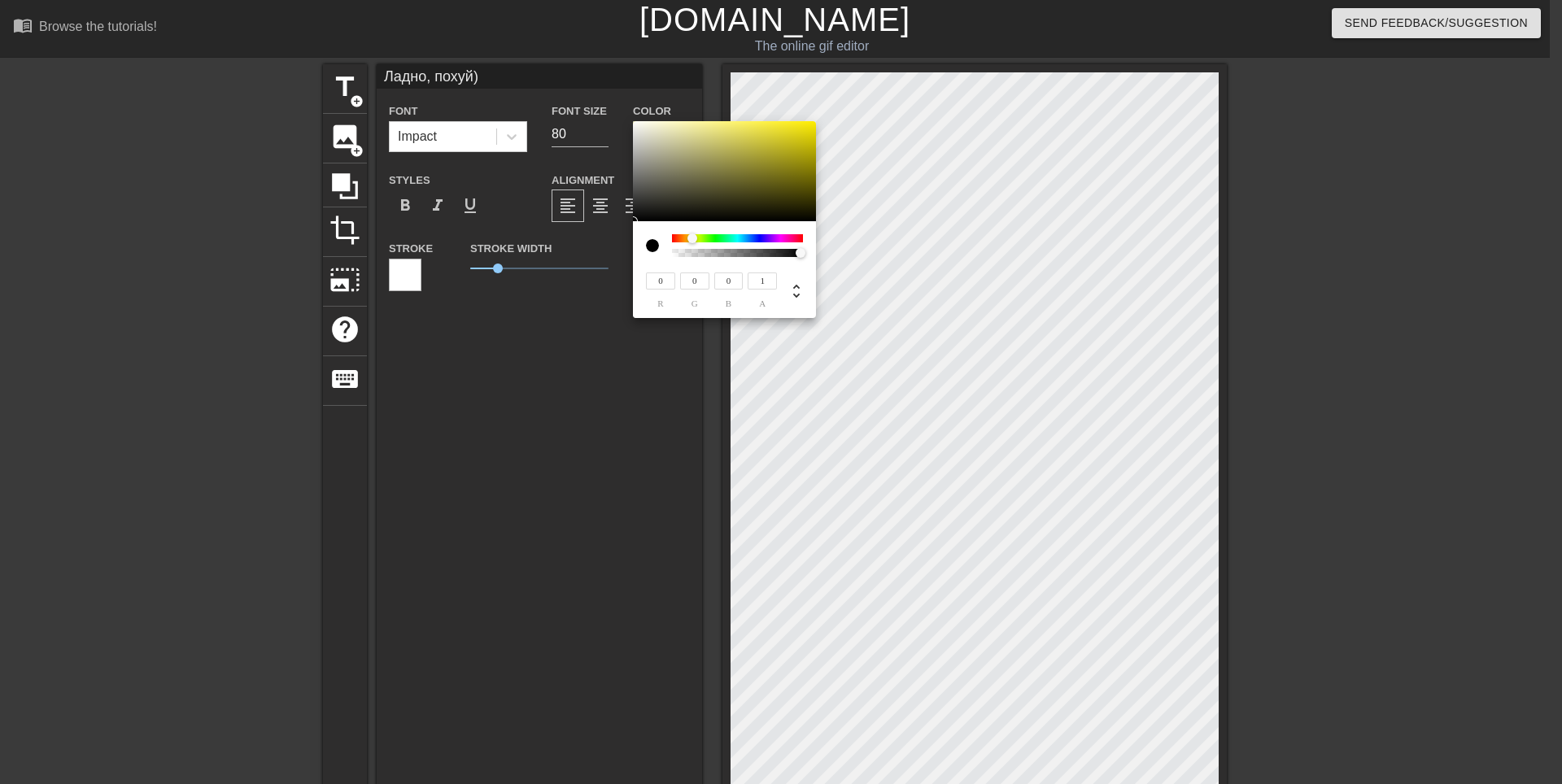
drag, startPoint x: 676, startPoint y: 238, endPoint x: 692, endPoint y: 238, distance: 16.0
click at [692, 238] on div at bounding box center [692, 239] width 10 height 10
type input "225"
type input "224"
type input "210"
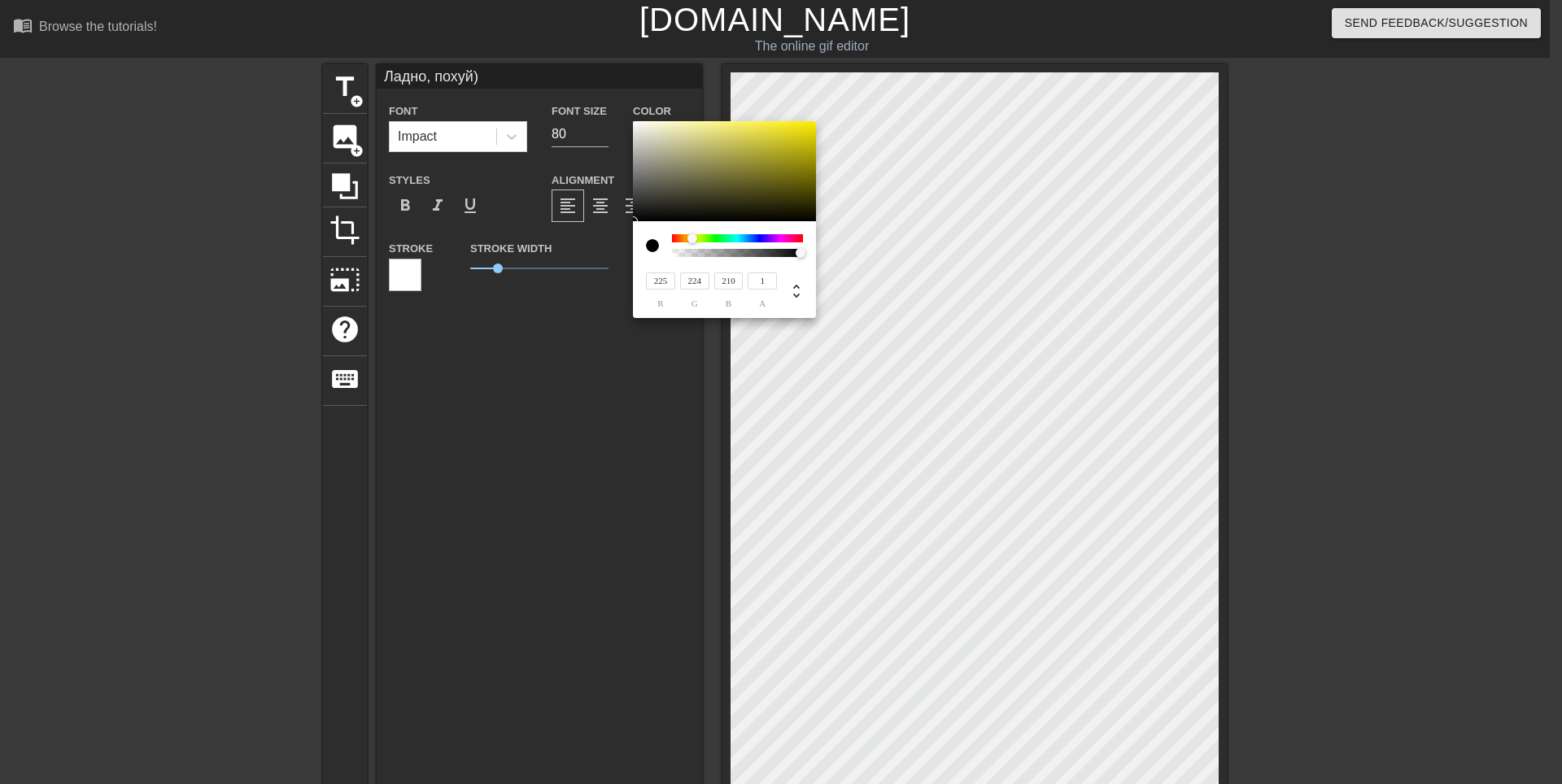
type input "227"
type input "226"
type input "216"
type input "231"
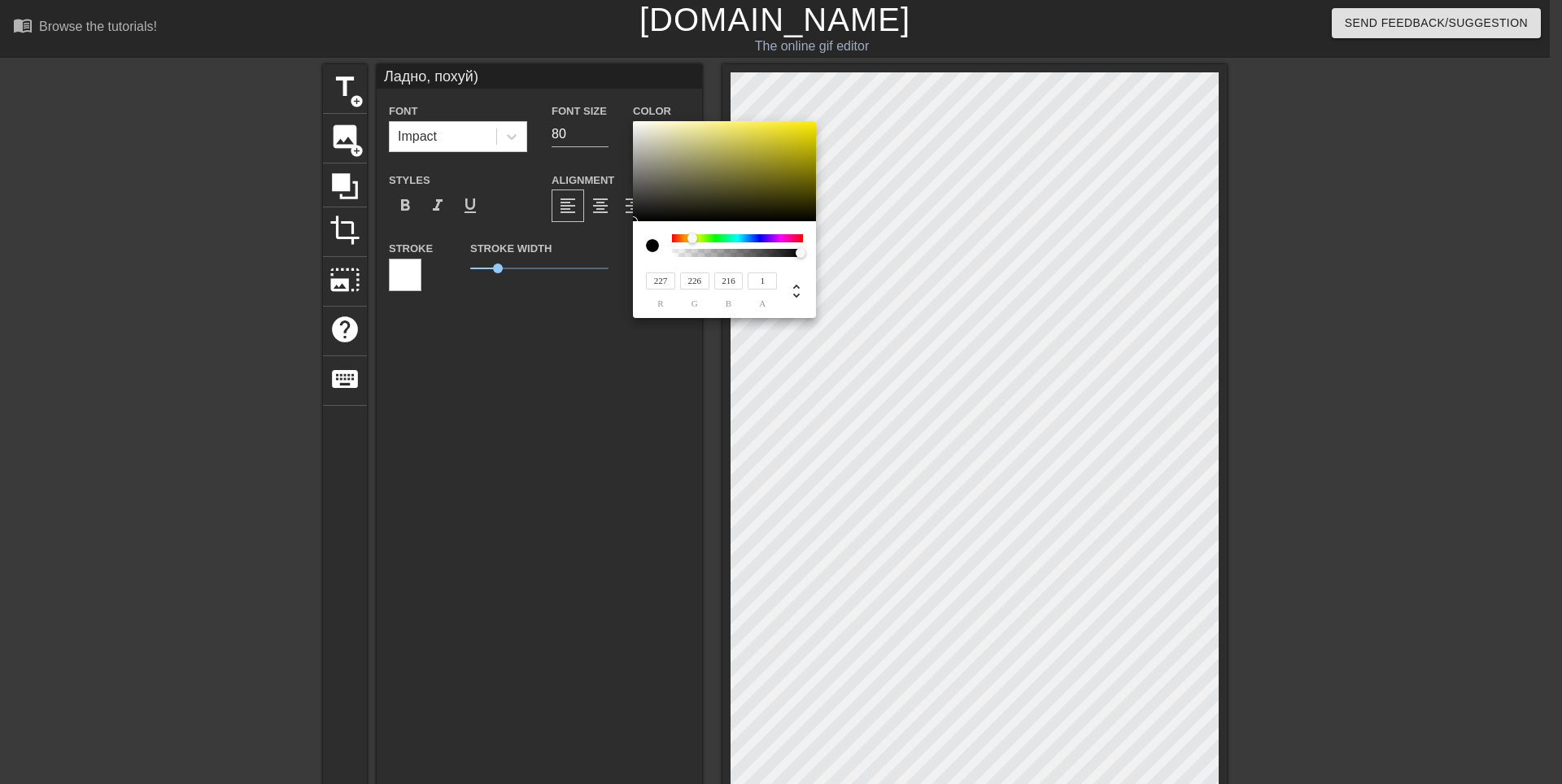
type input "224"
type input "235"
type input "26"
type input "237"
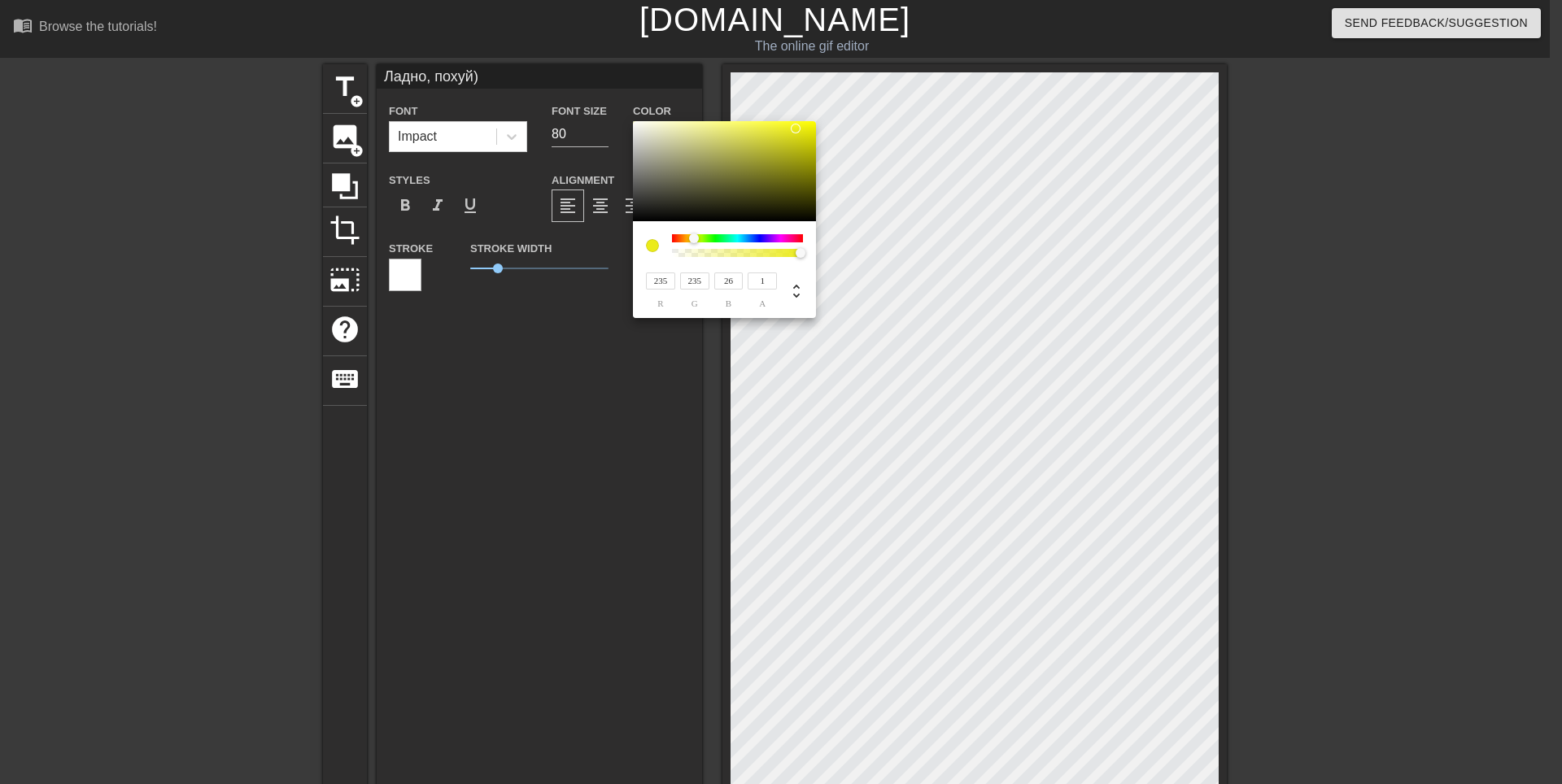
type input "237"
type input "240"
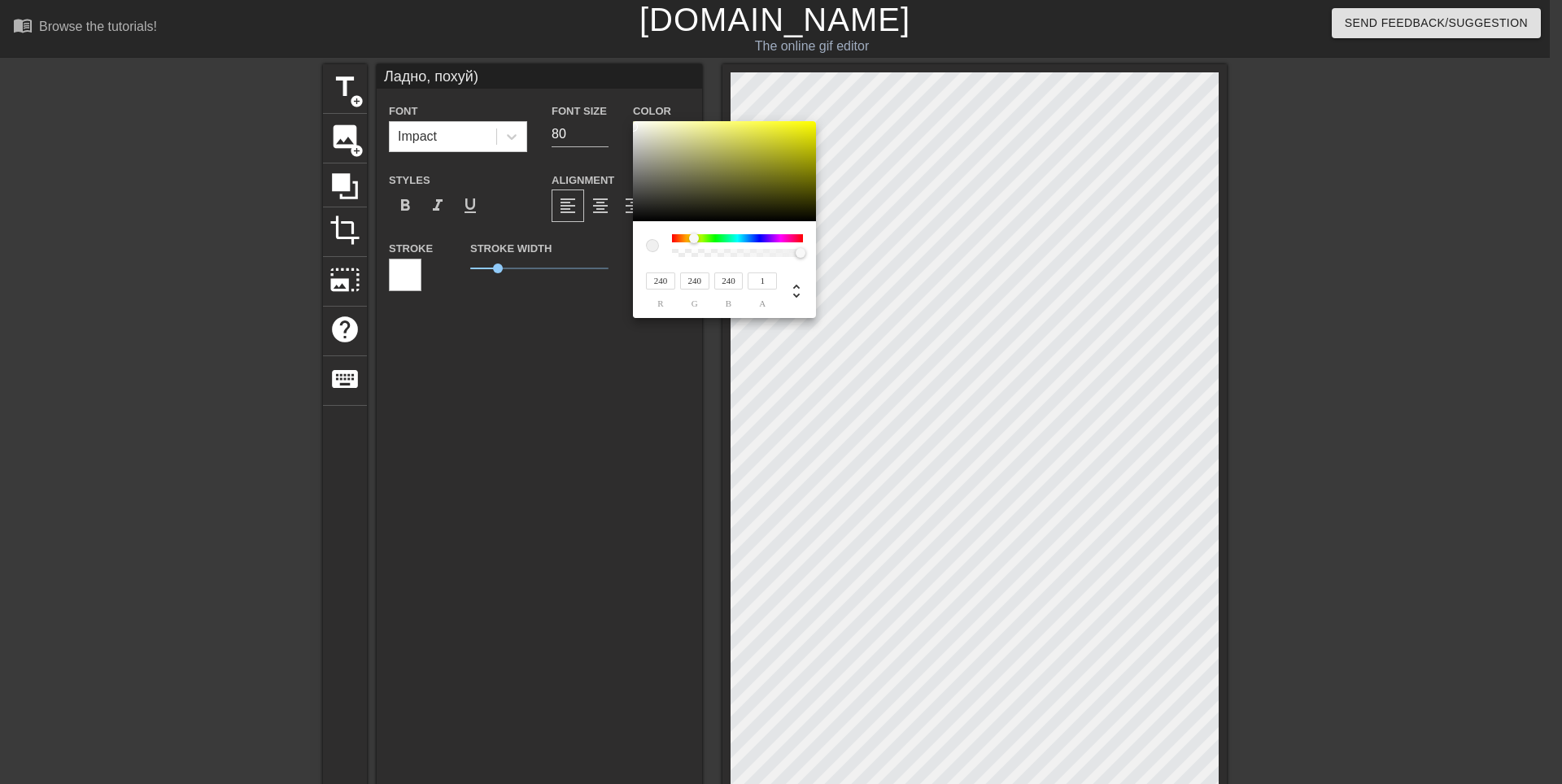
drag, startPoint x: 645, startPoint y: 132, endPoint x: 632, endPoint y: 127, distance: 13.9
click at [632, 127] on div "240 r 240 g 240 b 1 a" at bounding box center [781, 392] width 1562 height 784
type input "235"
type input "227"
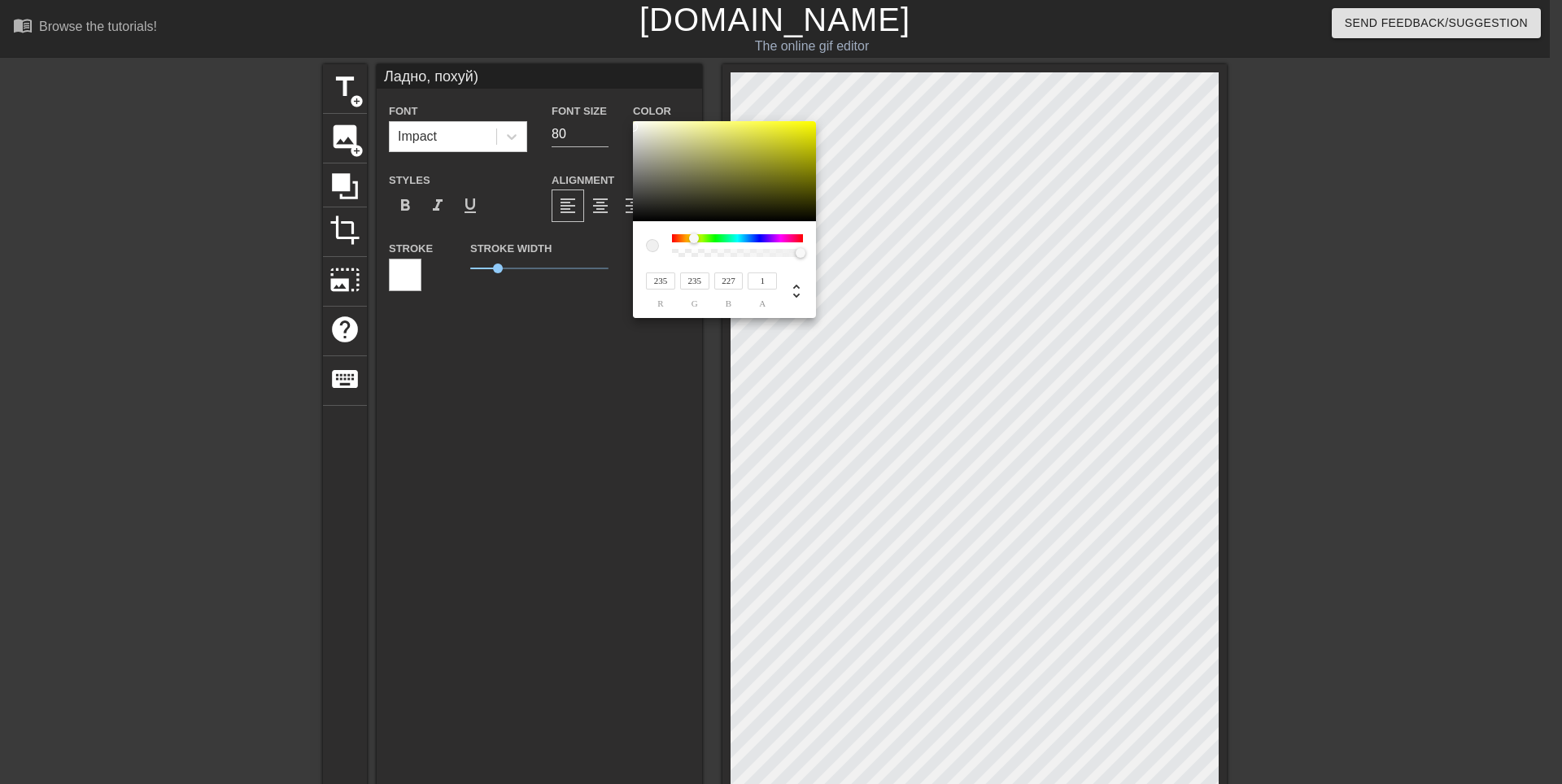
type input "227"
type input "217"
type input "143"
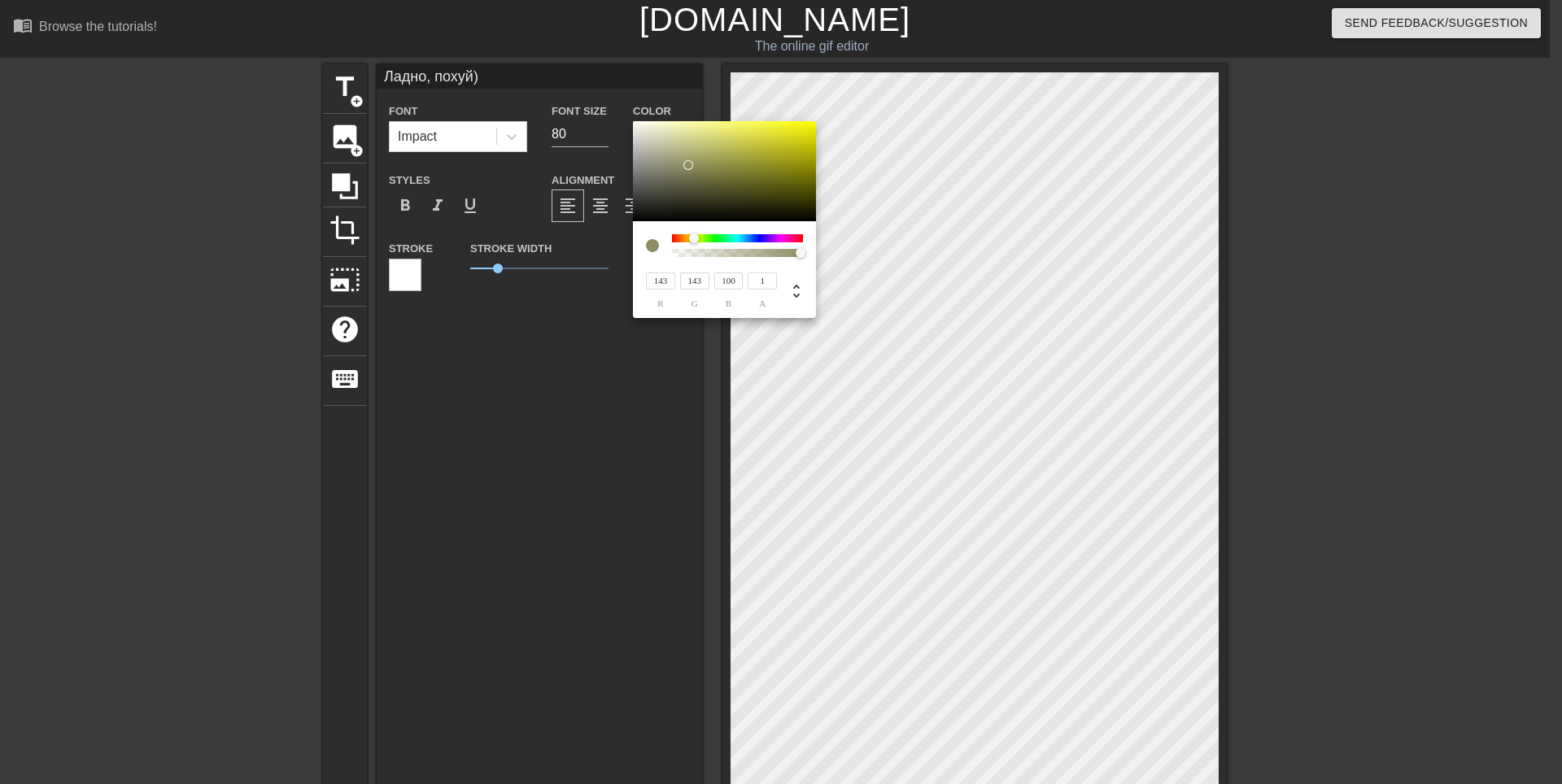
type input "101"
type input "139"
type input "100"
type input "130"
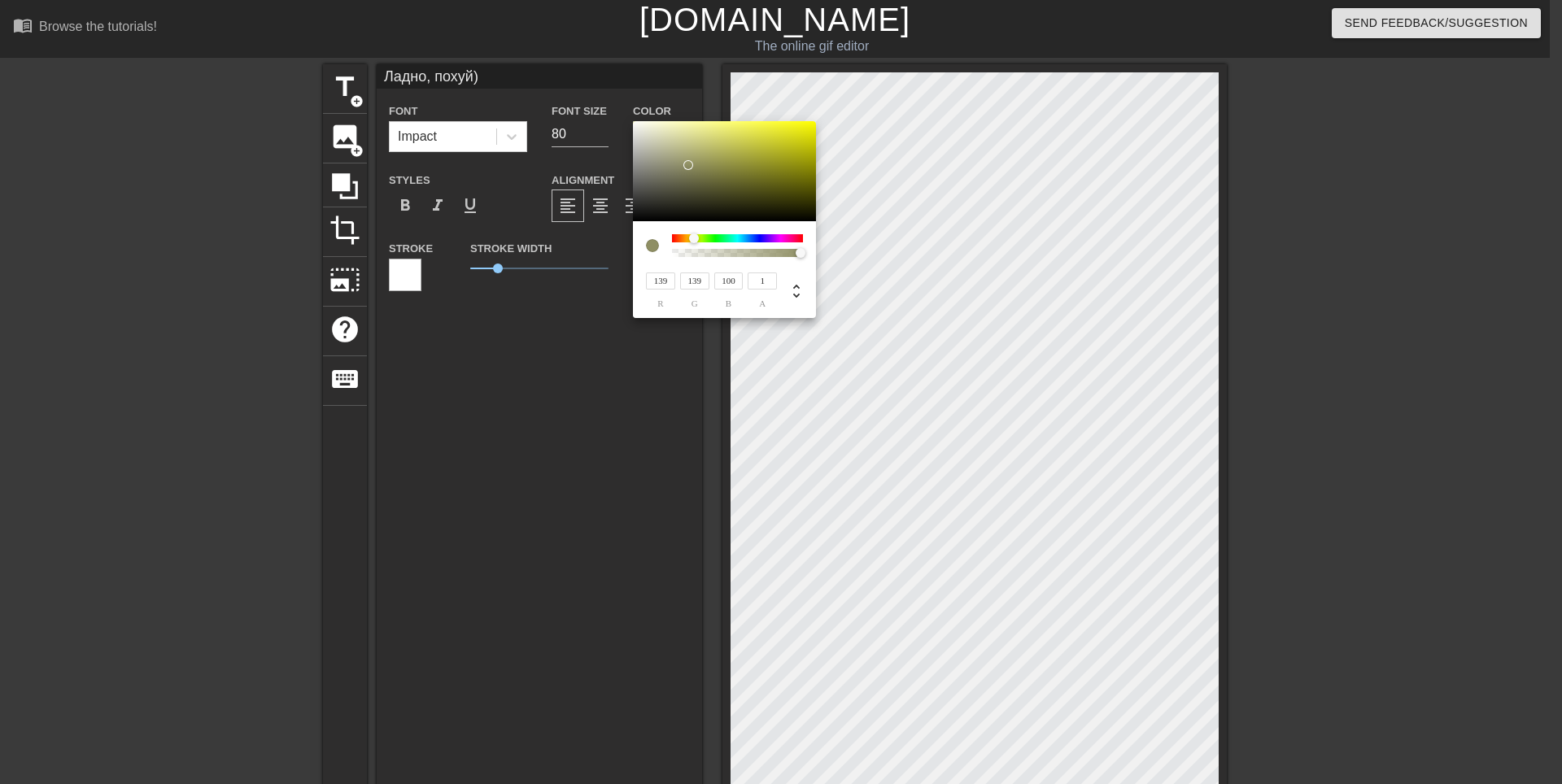
type input "130"
type input "95"
type input "120"
type input "89"
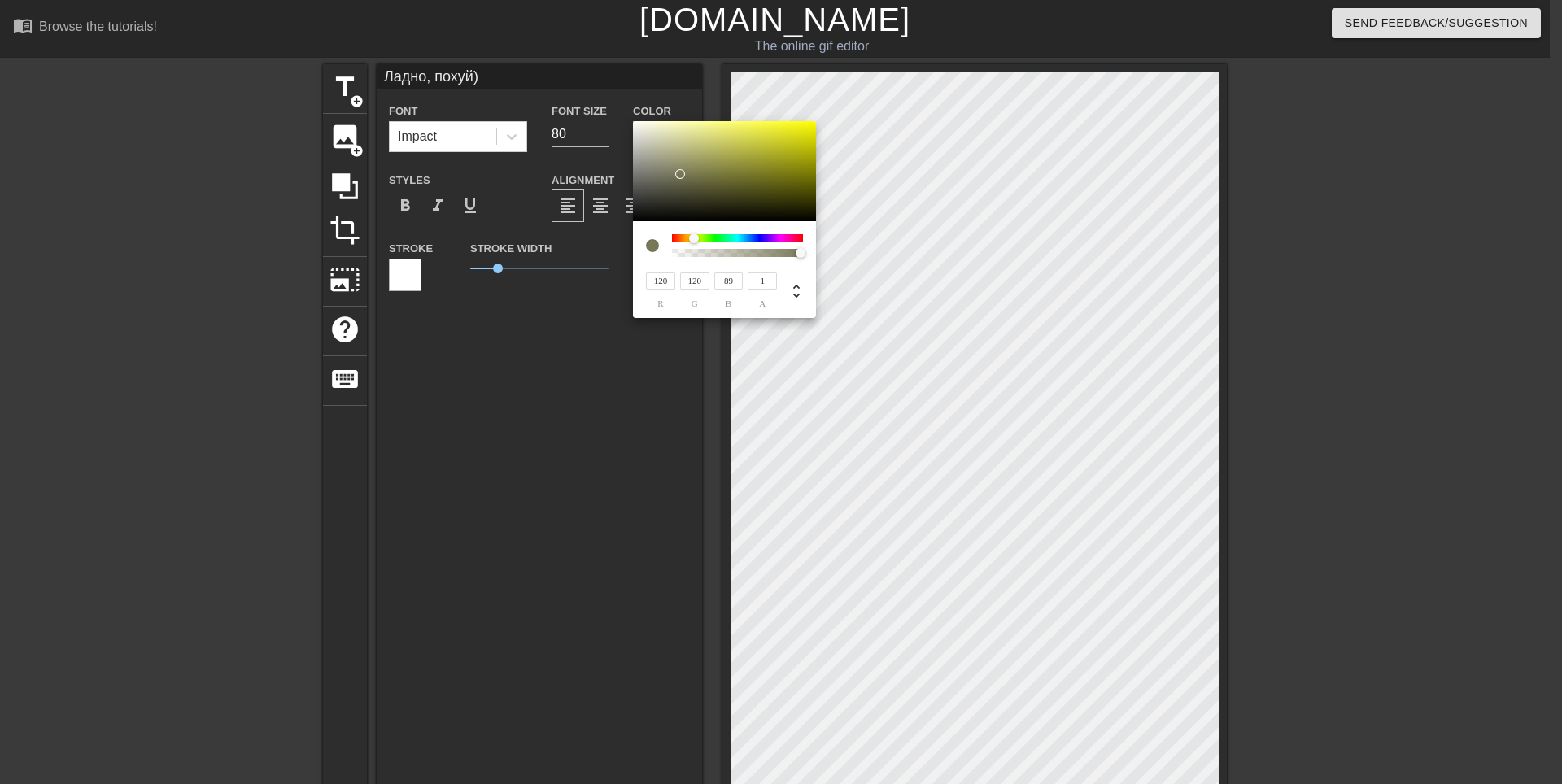
type input "118"
type input "88"
type input "112"
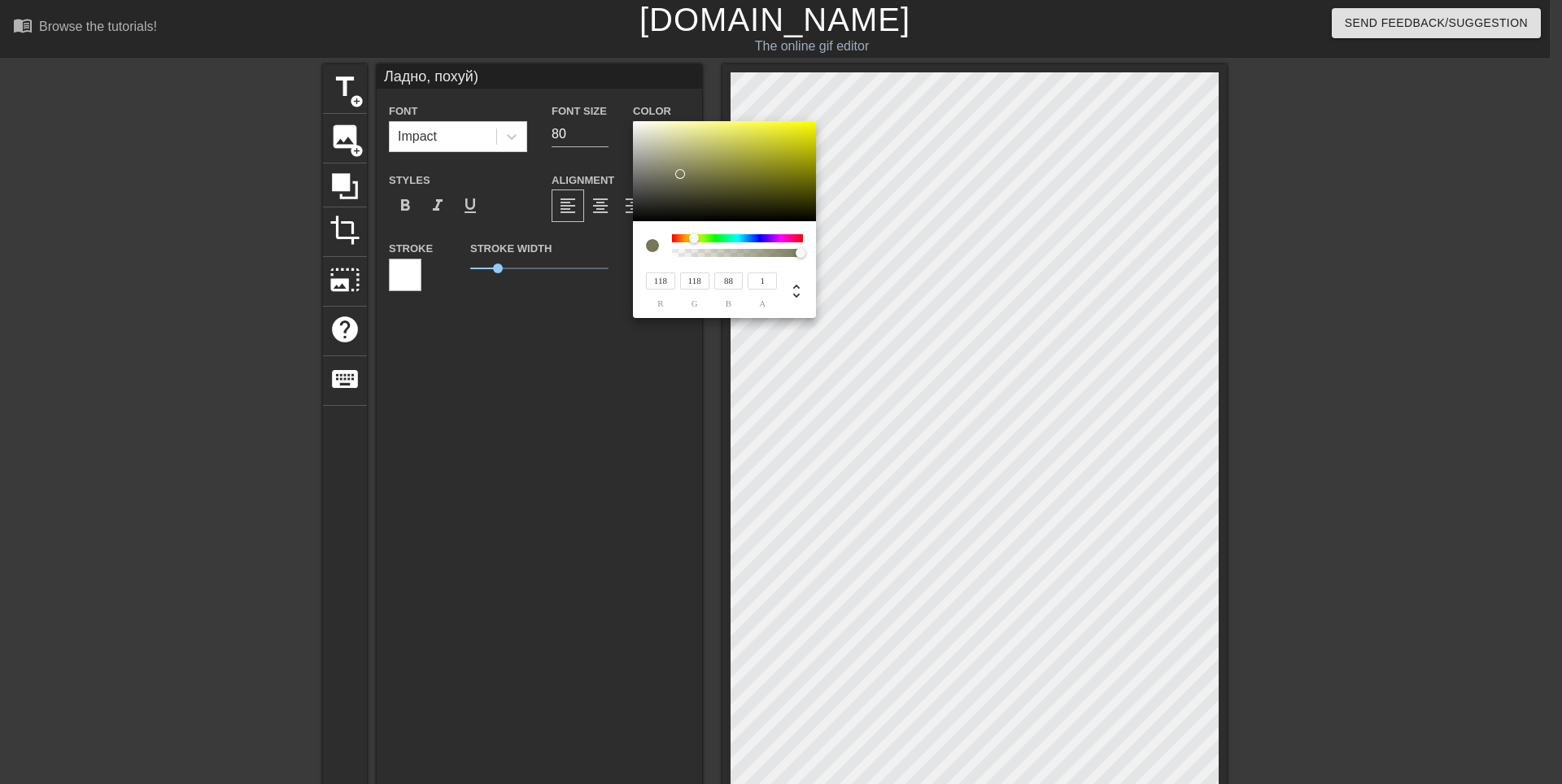
type input "85"
type input "93"
type input "77"
type input "89"
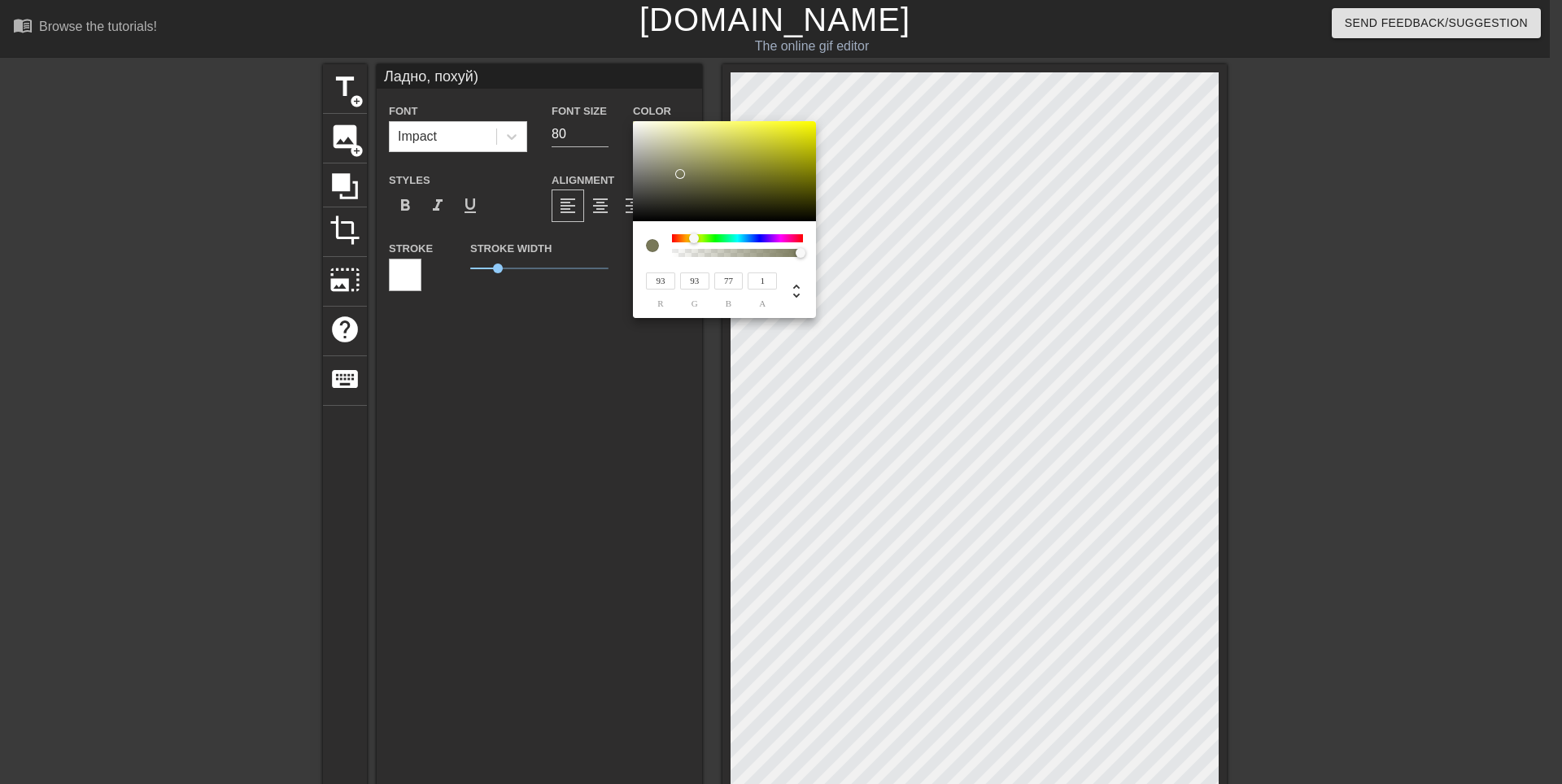
type input "89"
type input "76"
type input "93"
type input "82"
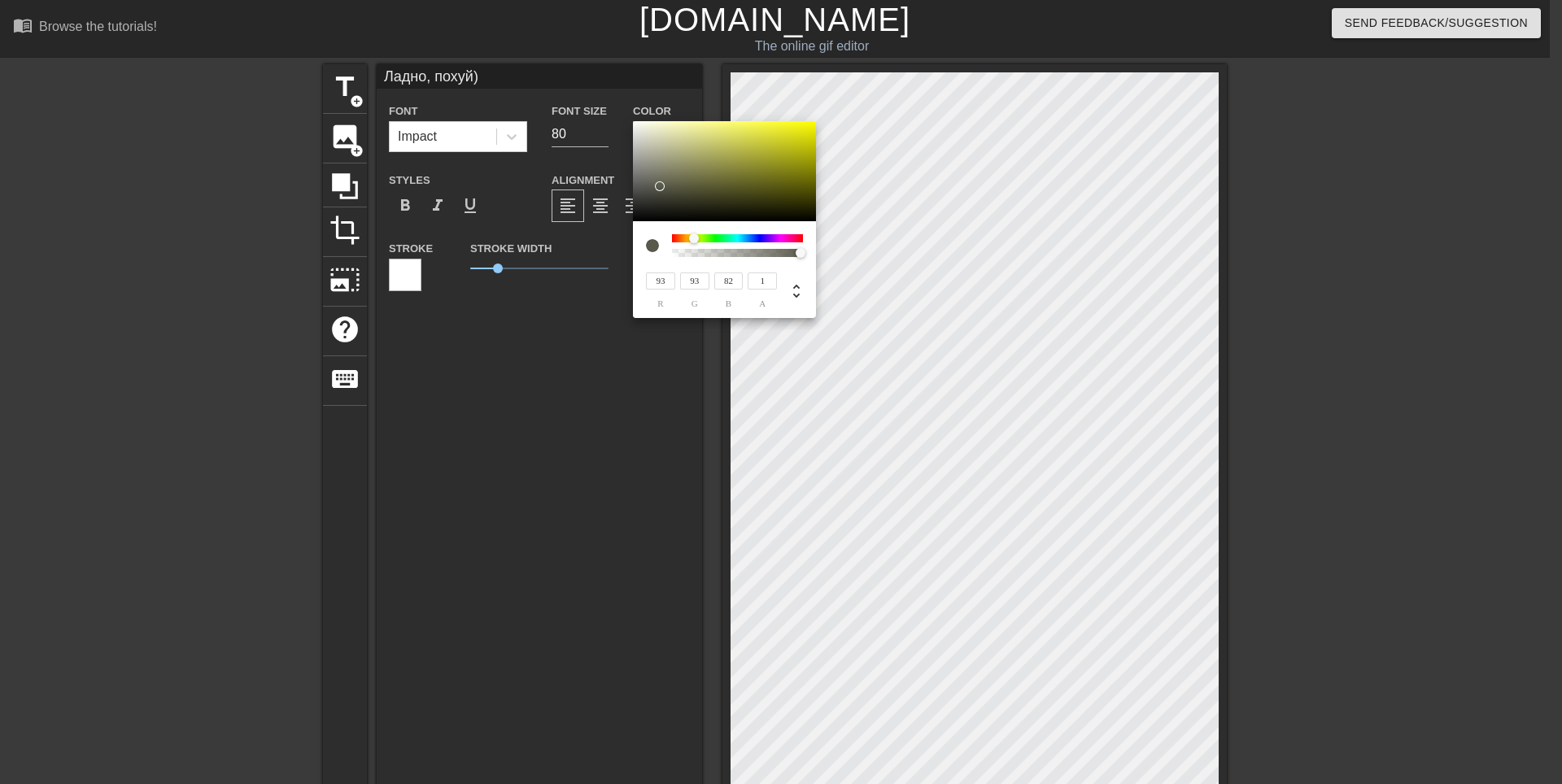
type input "106"
type input "96"
type input "122"
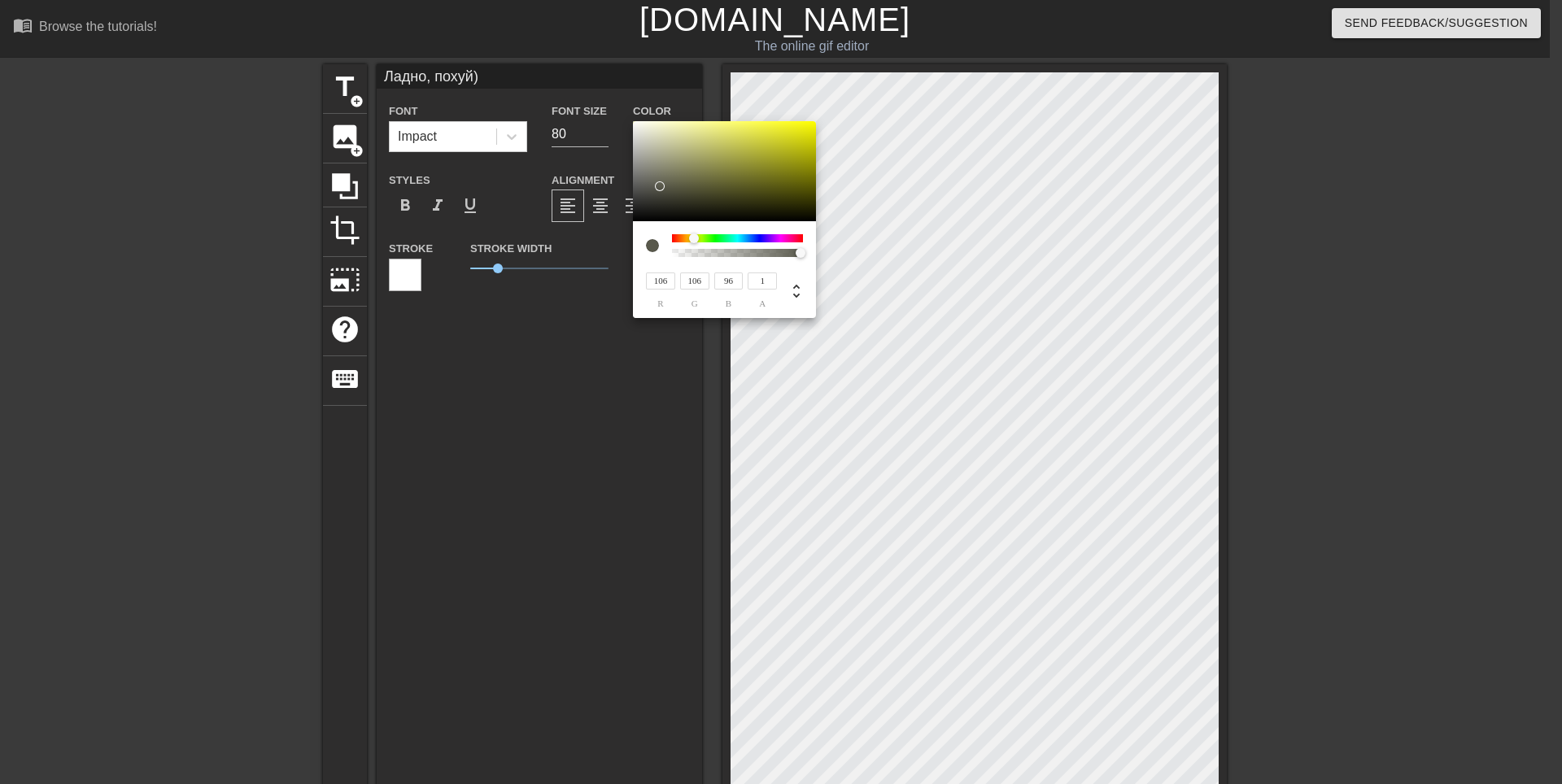
type input "118"
type input "124"
type input "121"
type input "128"
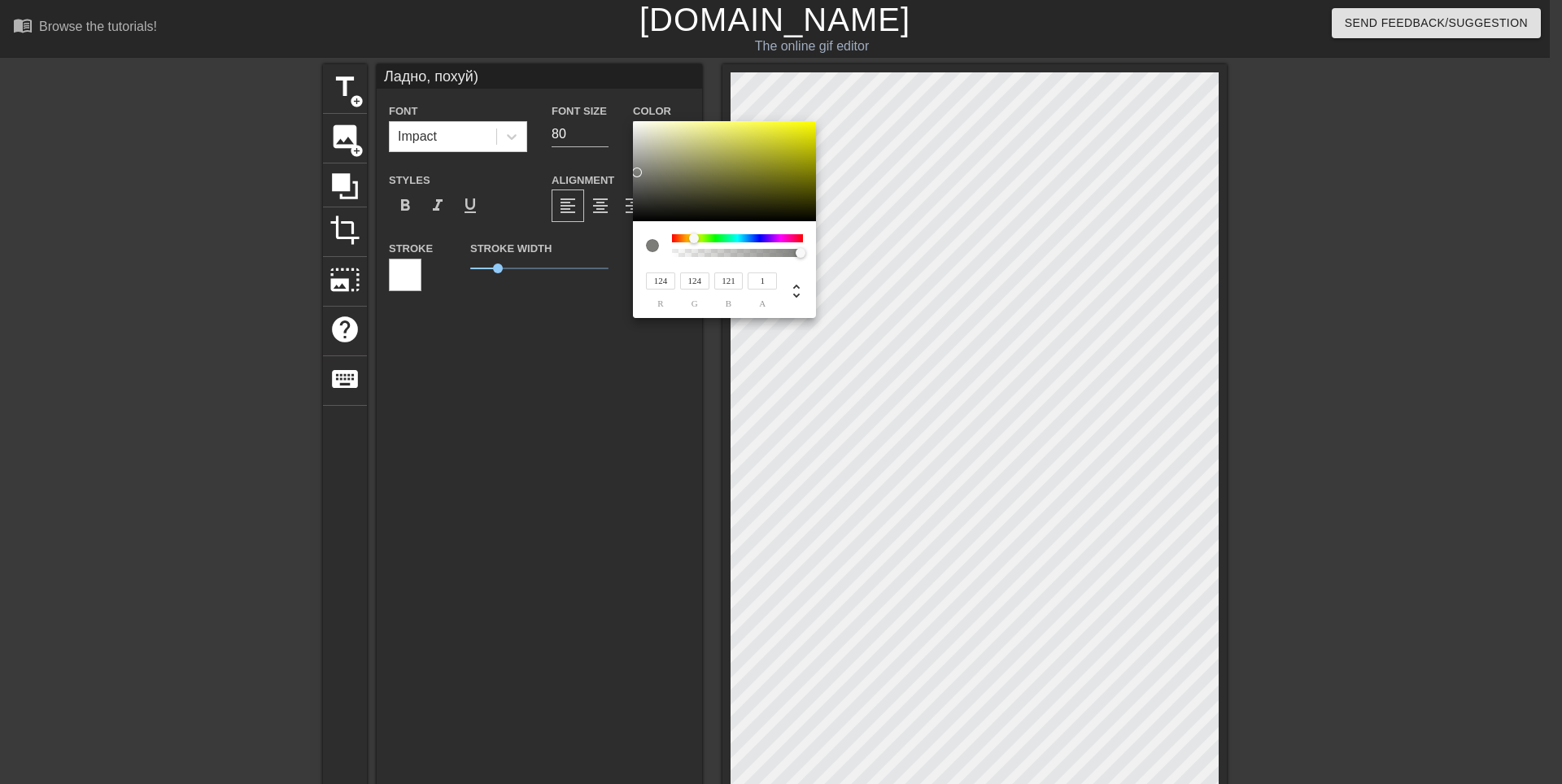
type input "128"
type input "124"
type input "130"
type input "125"
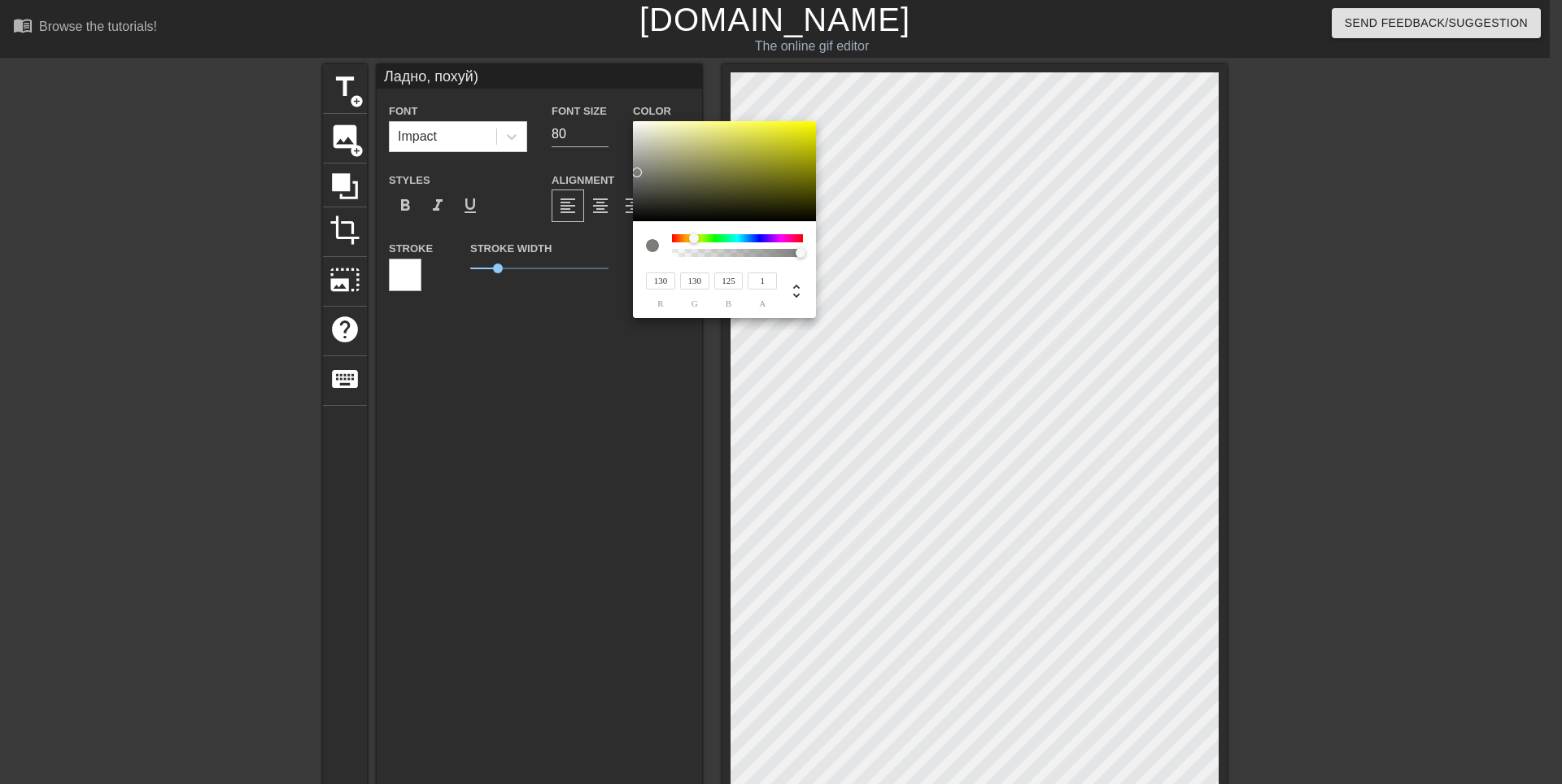
type input "134"
type input "128"
type input "155"
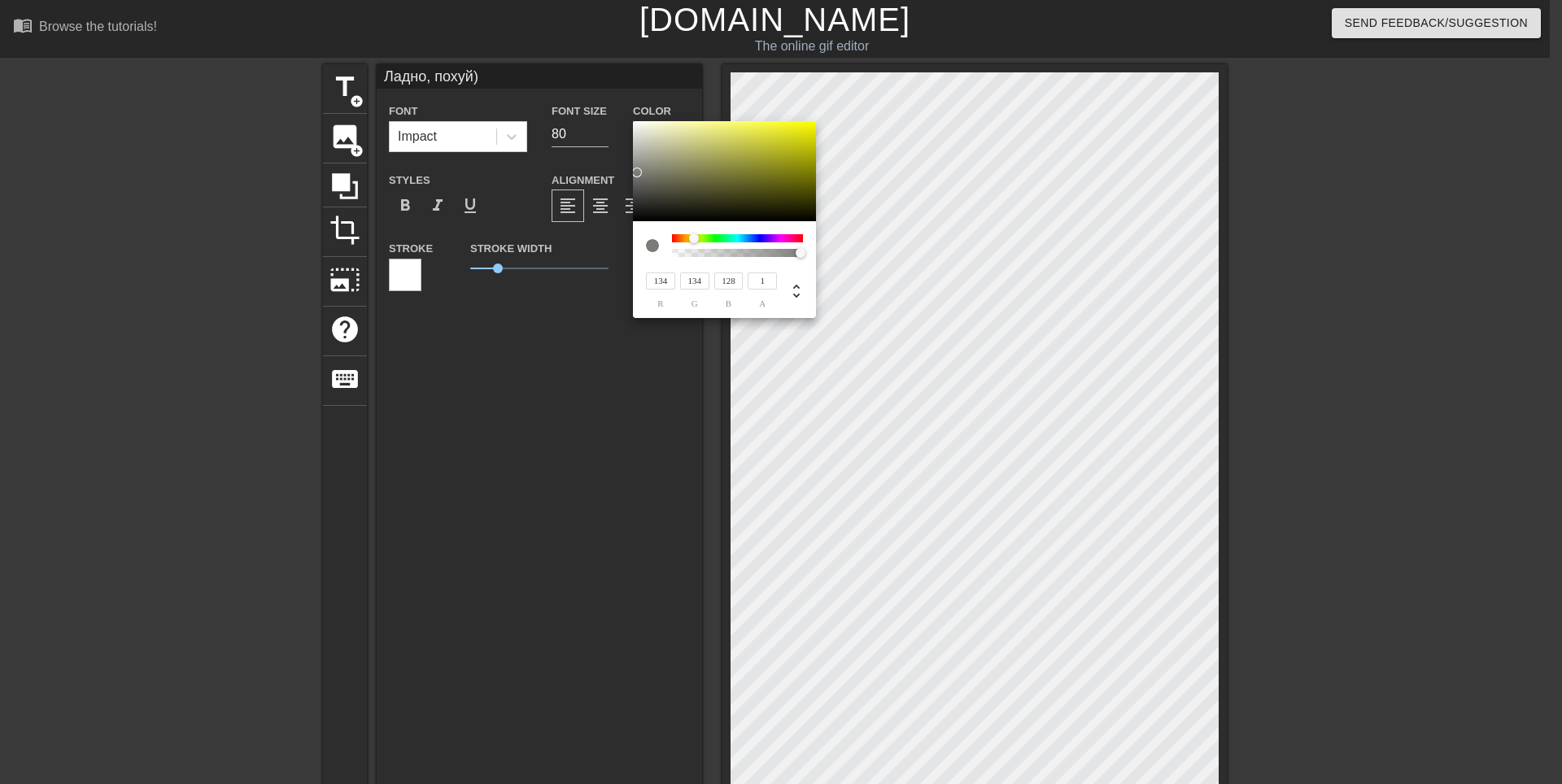
type input "150"
type input "161"
type input "158"
type input "167"
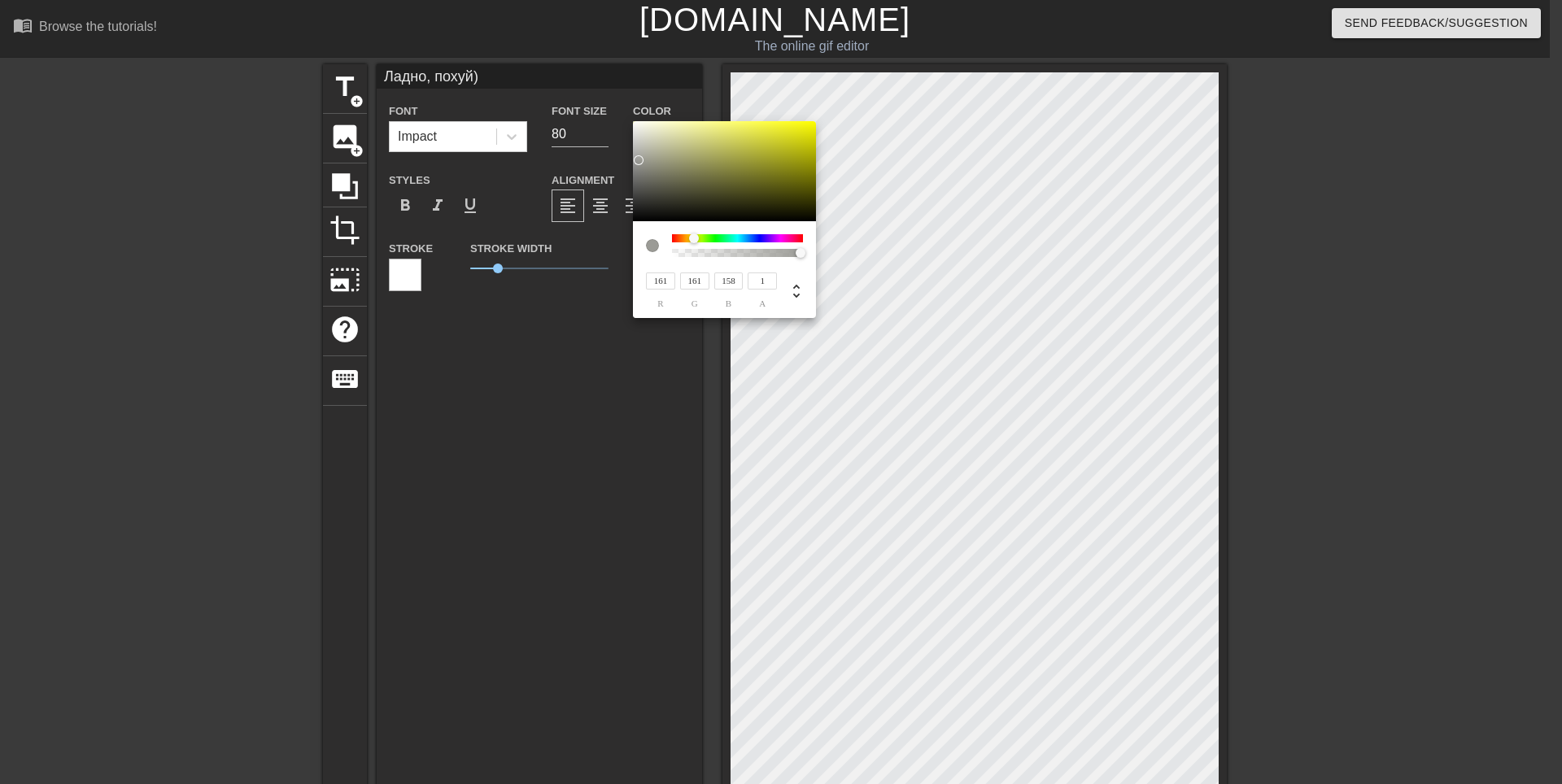
type input "167"
type input "93"
type input "178"
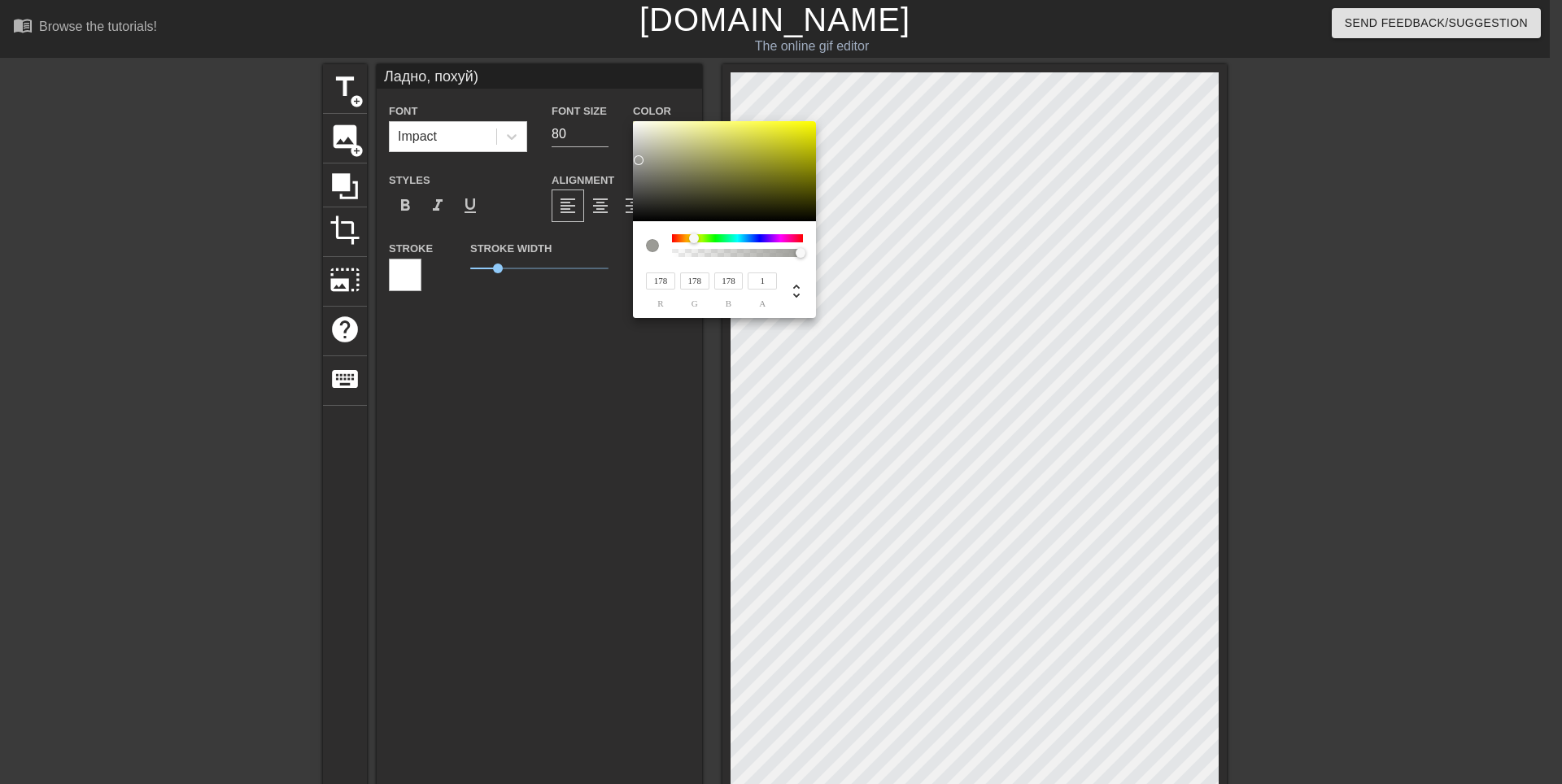
type input "190"
type input "194"
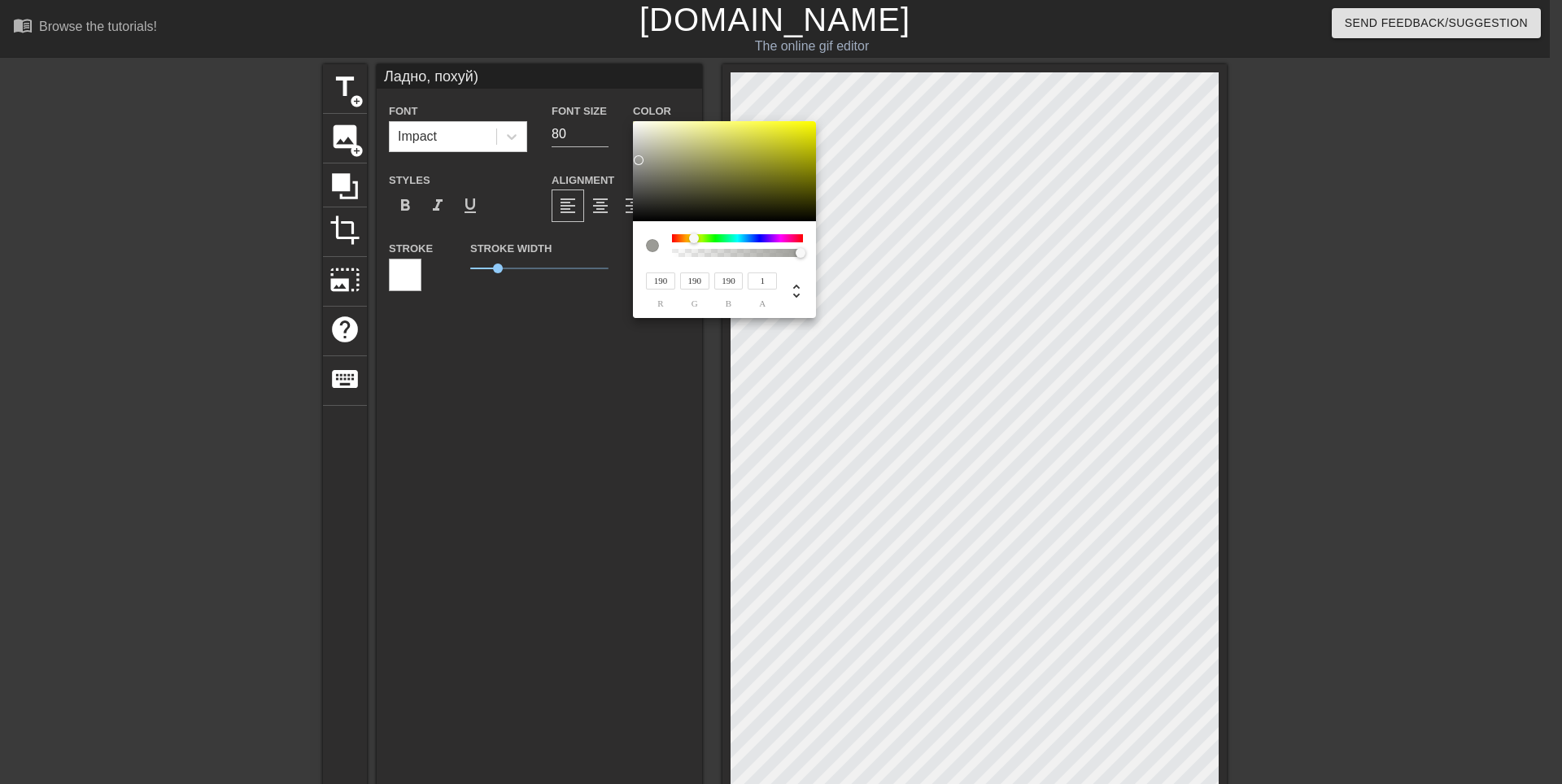
type input "194"
type input "192"
type input "172"
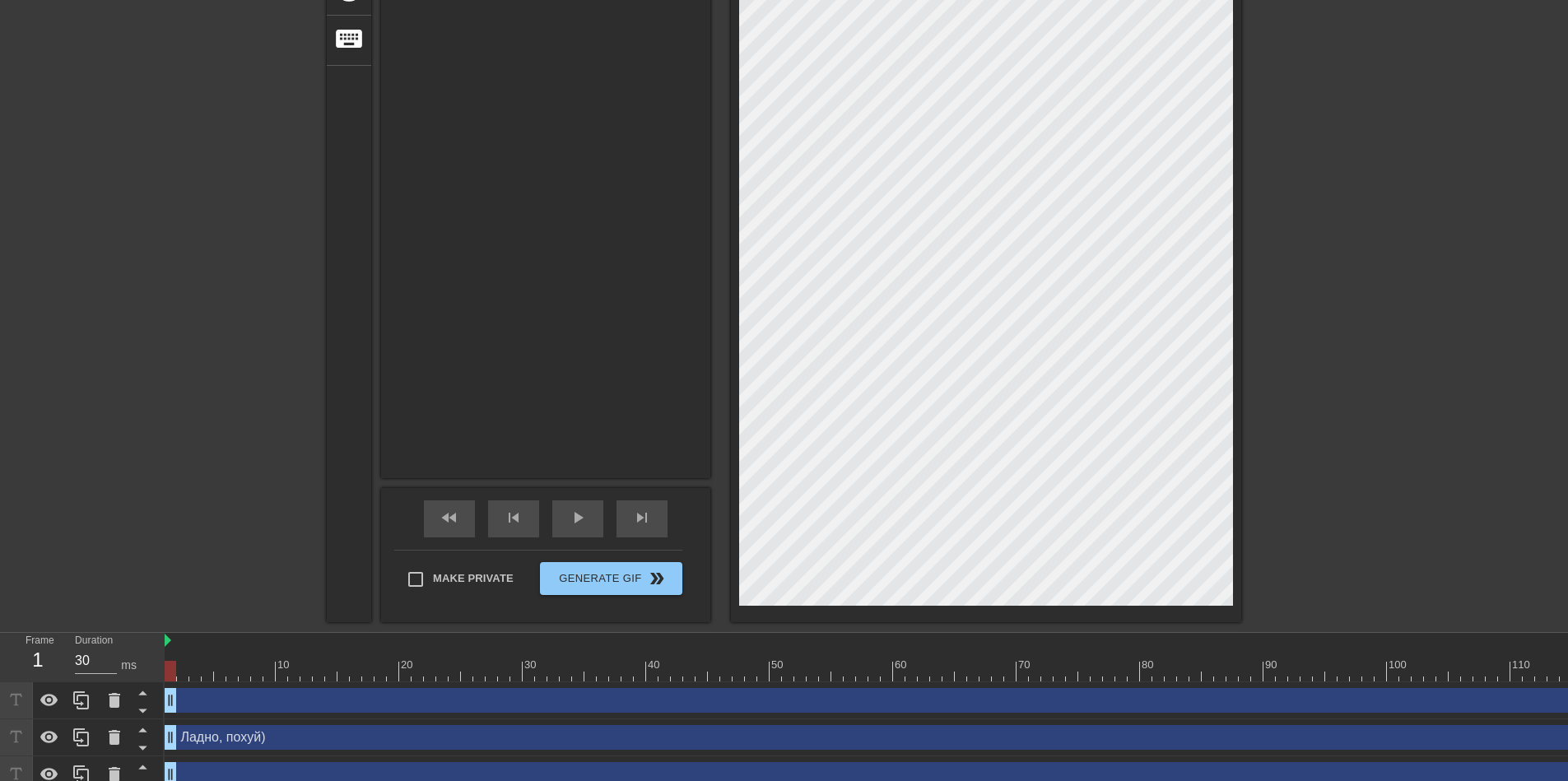
scroll to position [361, 0]
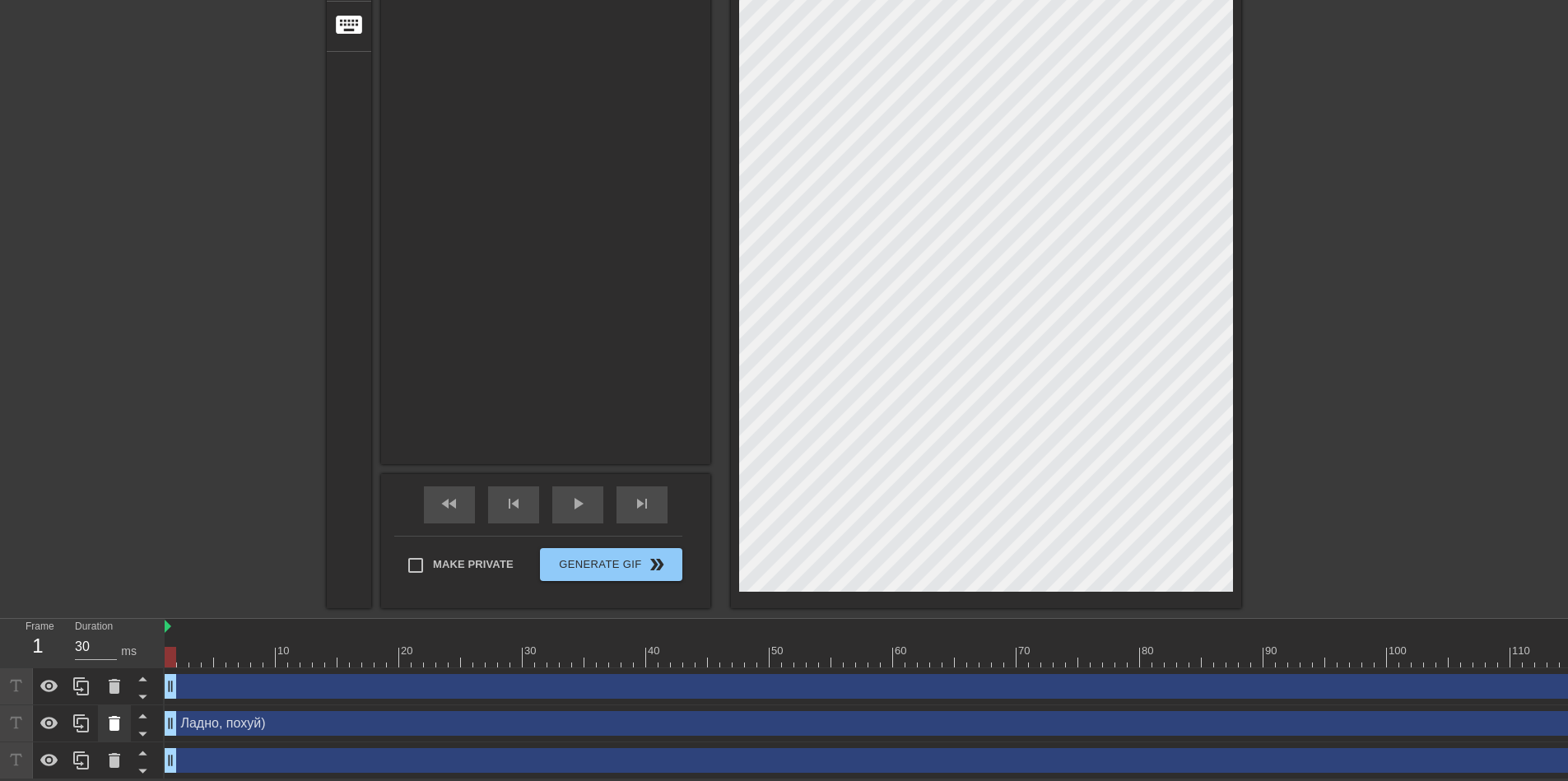
drag, startPoint x: 174, startPoint y: 725, endPoint x: 121, endPoint y: 705, distance: 56.6
click at [121, 705] on div "Frame 1 Duration 30 ms 10 20 30 40 50 60 70 80 90 100 110 120 130 140 150" at bounding box center [784, 699] width 1568 height 161
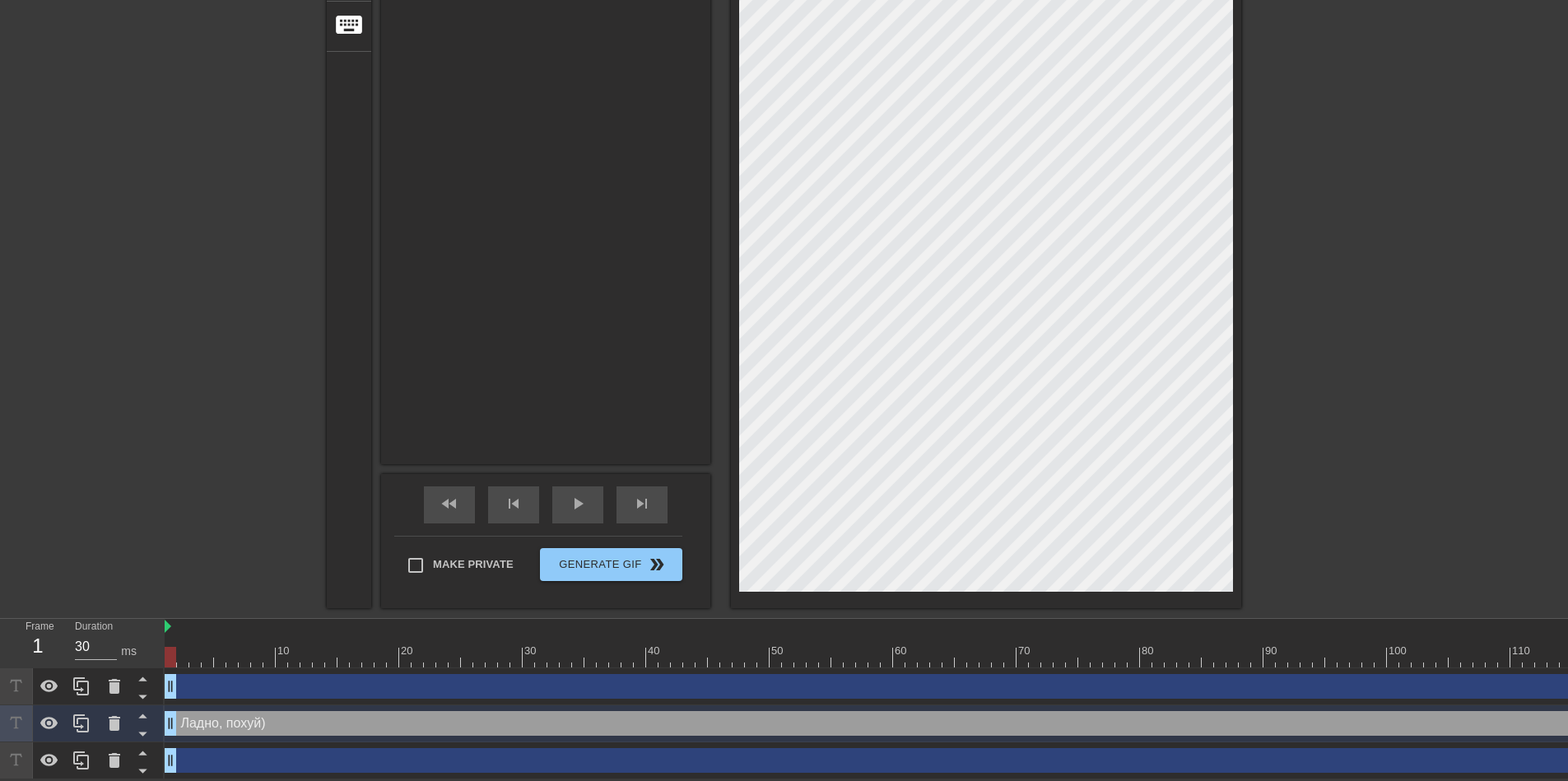
drag, startPoint x: 171, startPoint y: 719, endPoint x: 80, endPoint y: 659, distance: 109.0
click at [80, 659] on div "Frame 1 Duration 30 ms 10 20 30 40 50 60 70 80 90 100 110 120 130 140 150" at bounding box center [784, 699] width 1568 height 161
drag, startPoint x: 173, startPoint y: 759, endPoint x: 72, endPoint y: 663, distance: 139.3
click at [72, 663] on div "Frame 1 Duration 30 ms 10 20 30 40 50 60 70 80 90 100 110 120 130 140 150" at bounding box center [784, 699] width 1568 height 161
drag, startPoint x: 177, startPoint y: 685, endPoint x: 116, endPoint y: 549, distance: 149.1
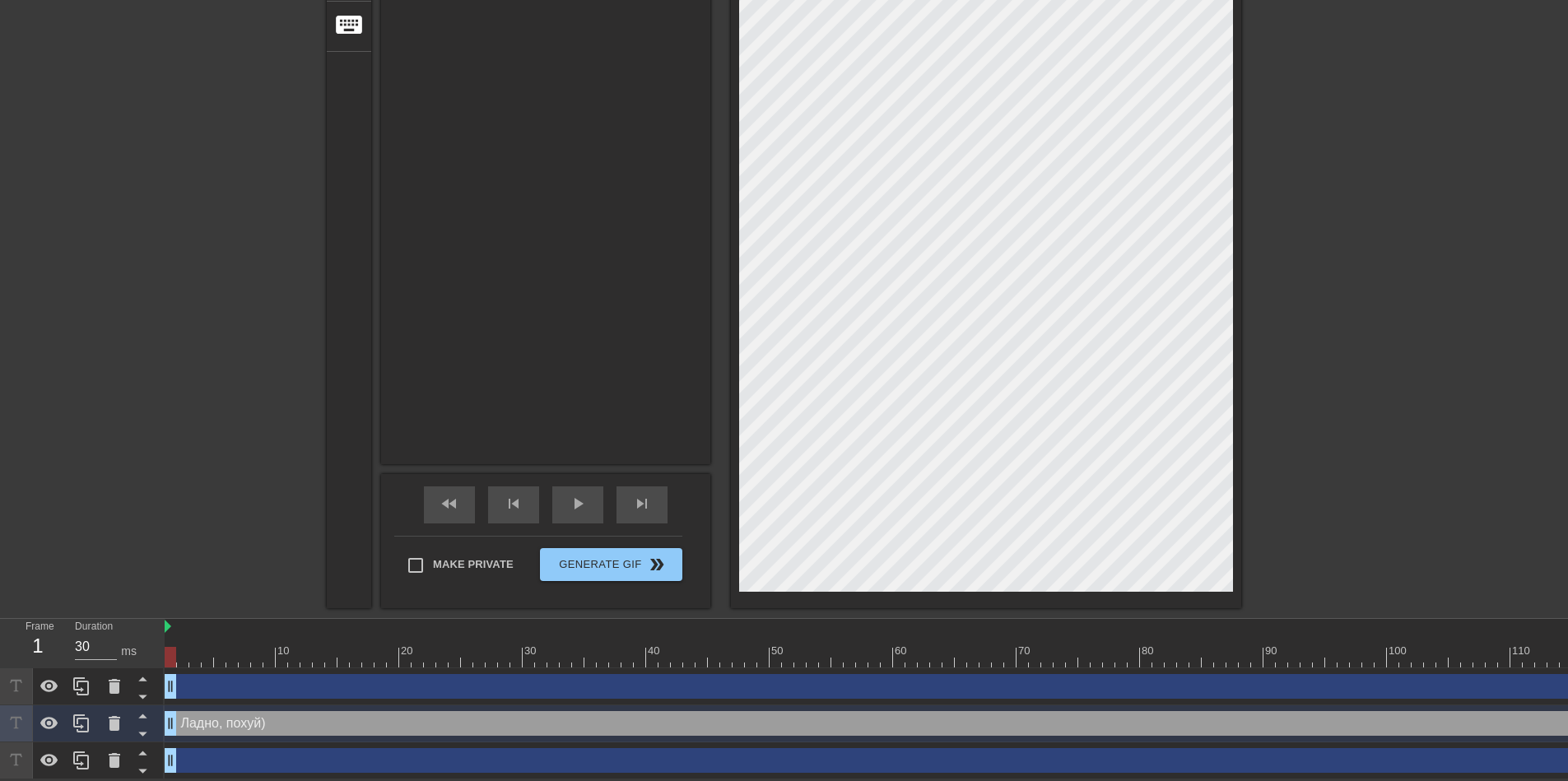
click at [116, 549] on div "menu_book Browse the tutorials! Gifntext.com The online gif editor Send Feedbac…" at bounding box center [784, 210] width 1568 height 1138
drag, startPoint x: 183, startPoint y: 725, endPoint x: 451, endPoint y: 721, distance: 268.0
click at [451, 721] on div "Ладно, похуй) drag_handle drag_handle" at bounding box center [1591, 723] width 2852 height 25
drag, startPoint x: 168, startPoint y: 719, endPoint x: 0, endPoint y: 559, distance: 232.0
click at [0, 559] on div "menu_book Browse the tutorials! Gifntext.com The online gif editor Send Feedbac…" at bounding box center [784, 210] width 1568 height 1138
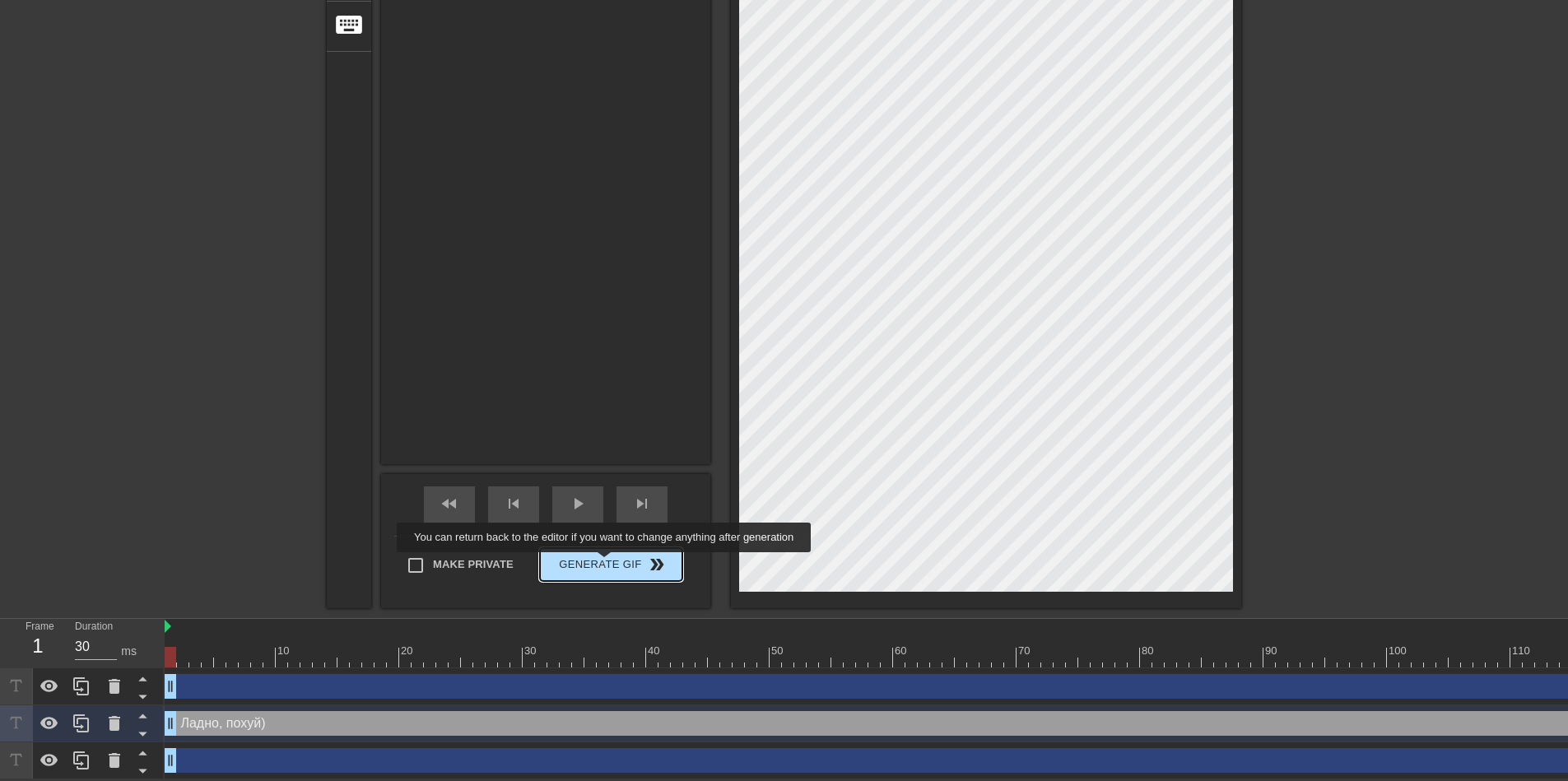
click at [606, 564] on span "Generate Gif double_arrow" at bounding box center [610, 565] width 129 height 20
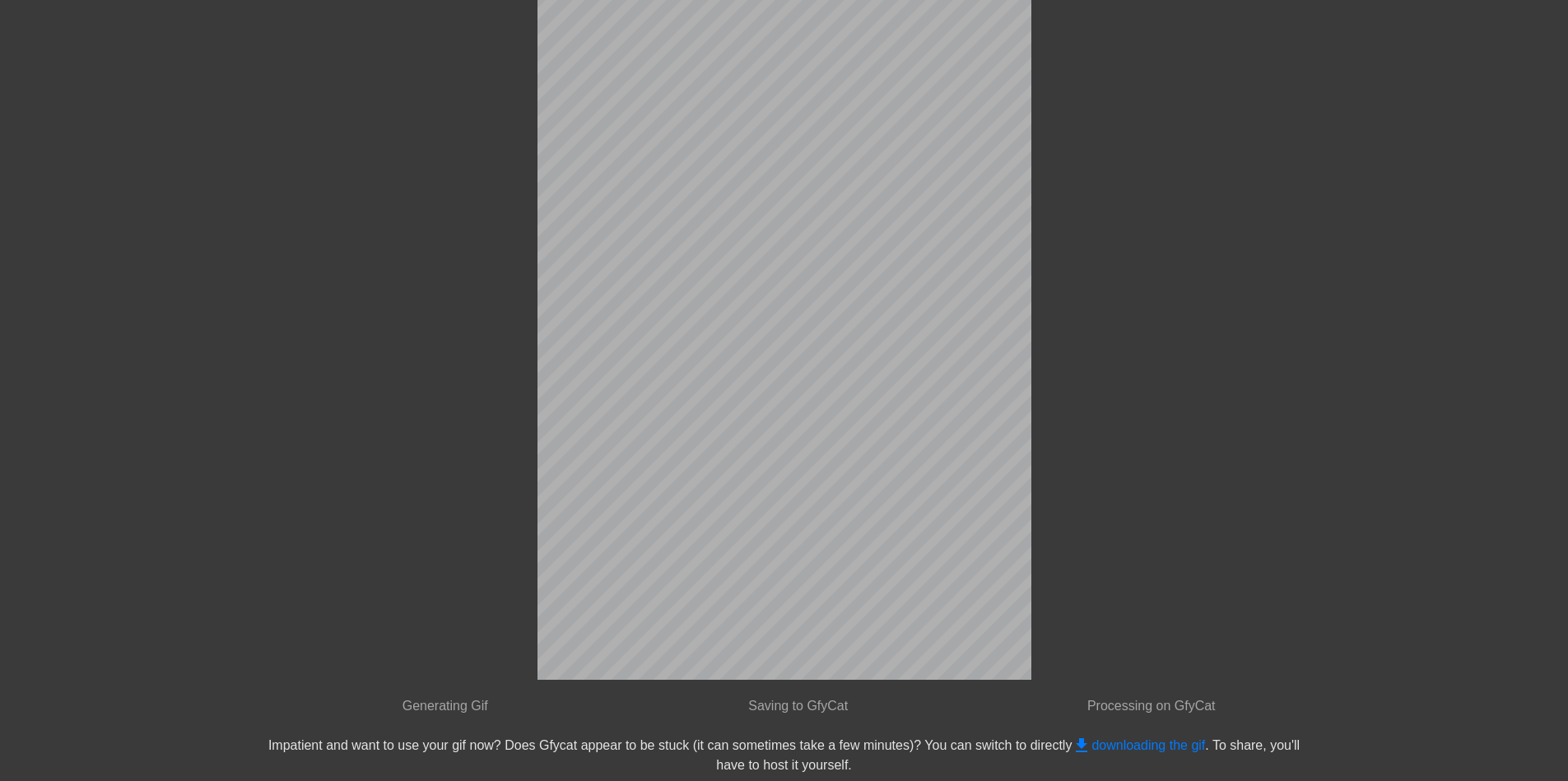
scroll to position [0, 0]
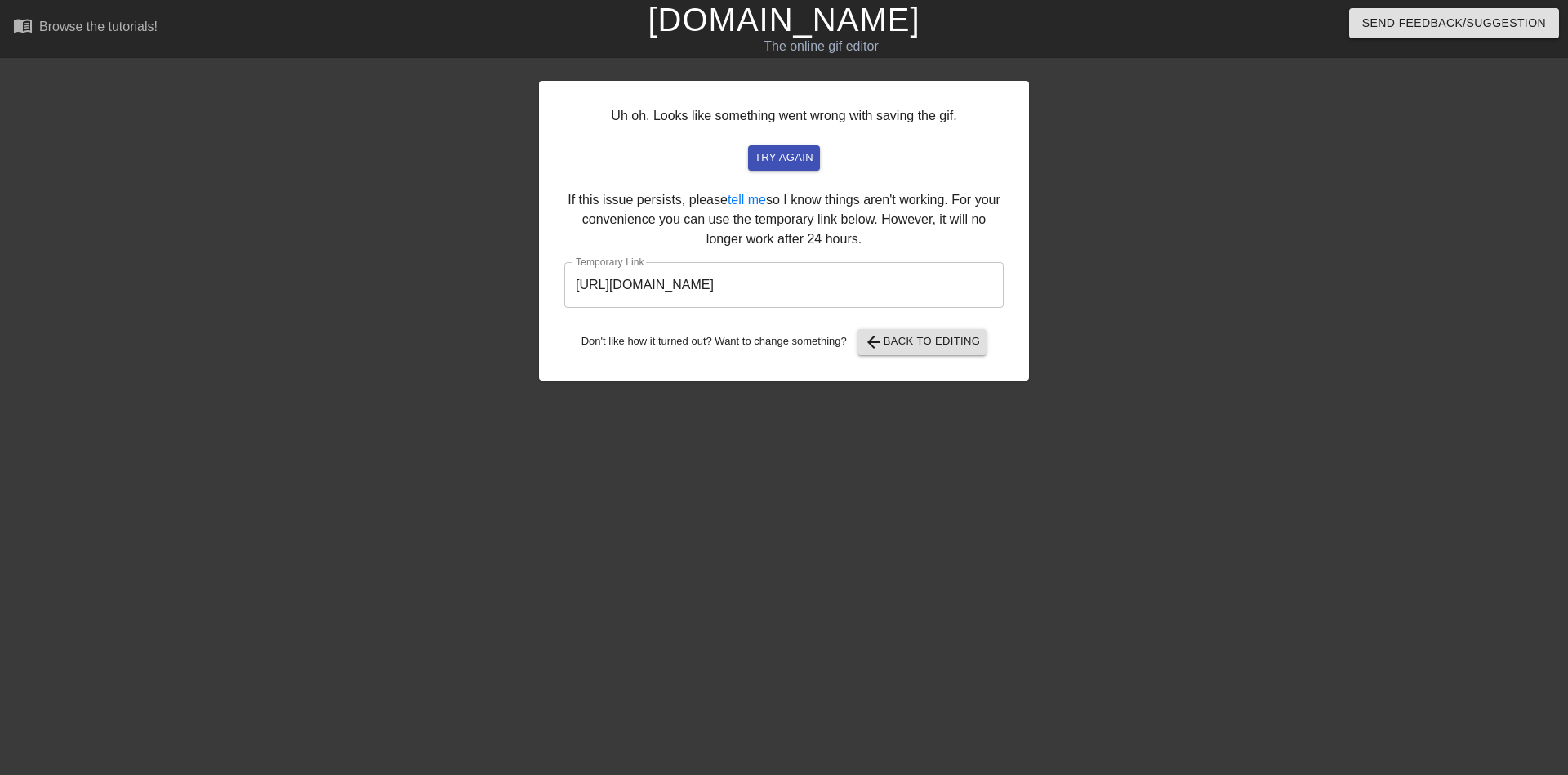
click at [786, 287] on input "https://www.gifntext.com/temp_generations/uNYr48uk.gif" at bounding box center [784, 285] width 439 height 46
click at [804, 159] on span "try again" at bounding box center [784, 158] width 59 height 19
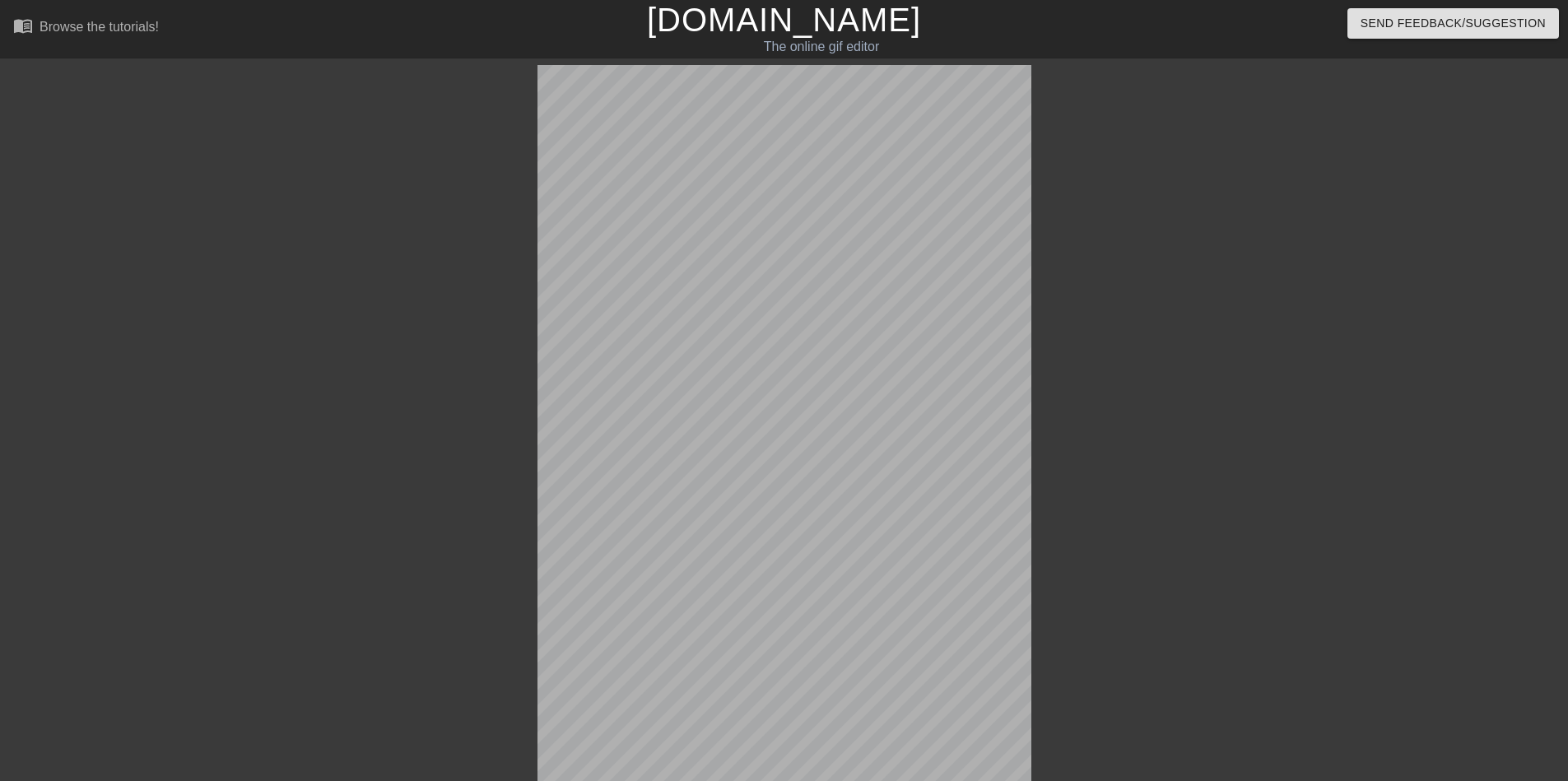
scroll to position [212, 0]
